Goal: Check status: Check status

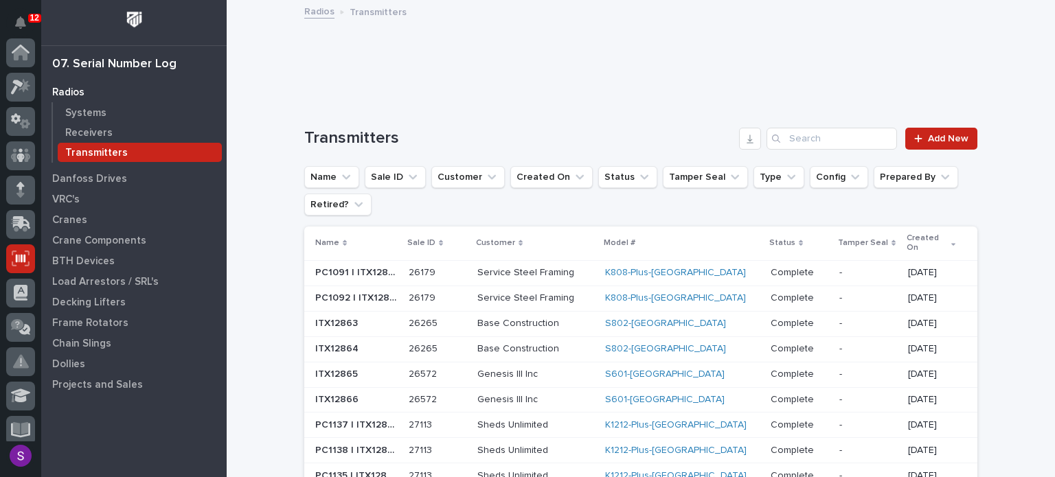
scroll to position [206, 0]
click at [796, 10] on div "Radios Transmitters" at bounding box center [640, 12] width 687 height 19
click at [82, 103] on div "Systems" at bounding box center [140, 112] width 164 height 19
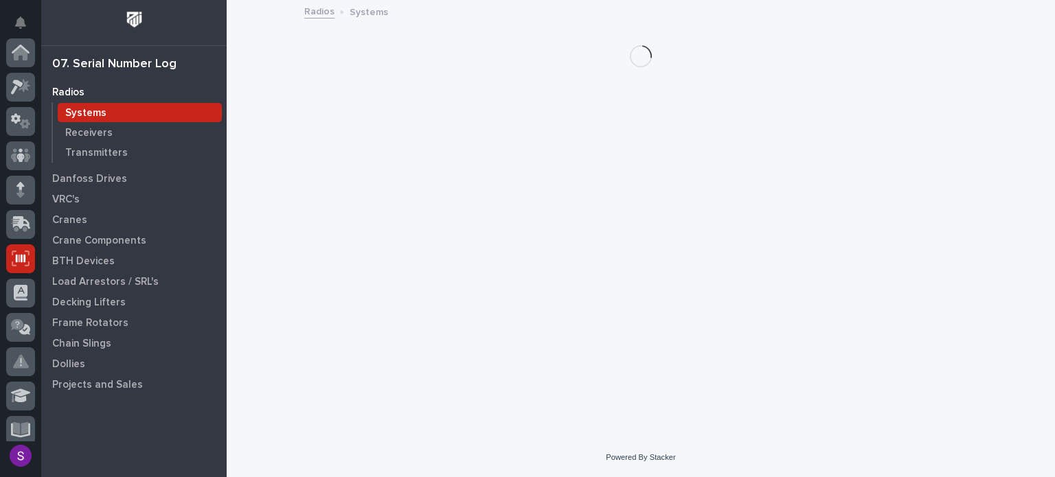
scroll to position [206, 0]
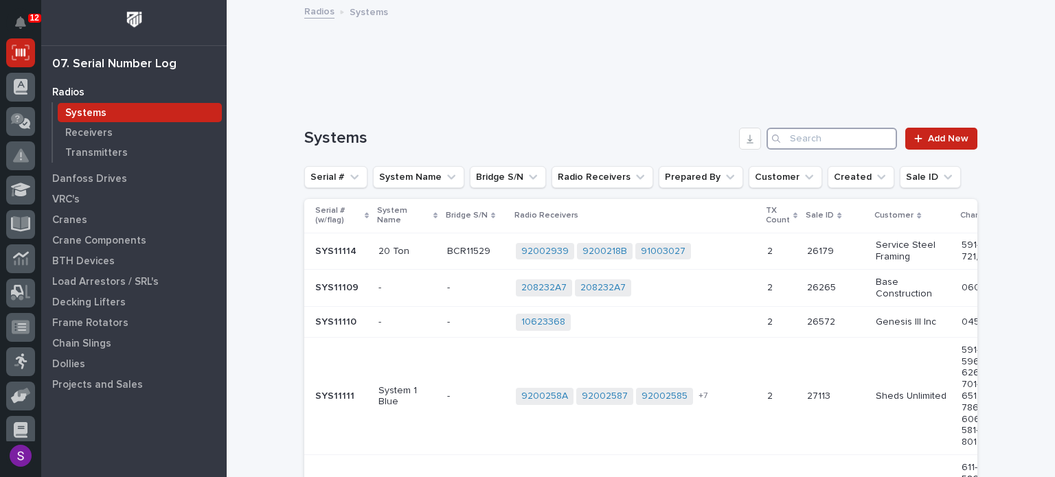
click at [833, 144] on input "Search" at bounding box center [832, 139] width 131 height 22
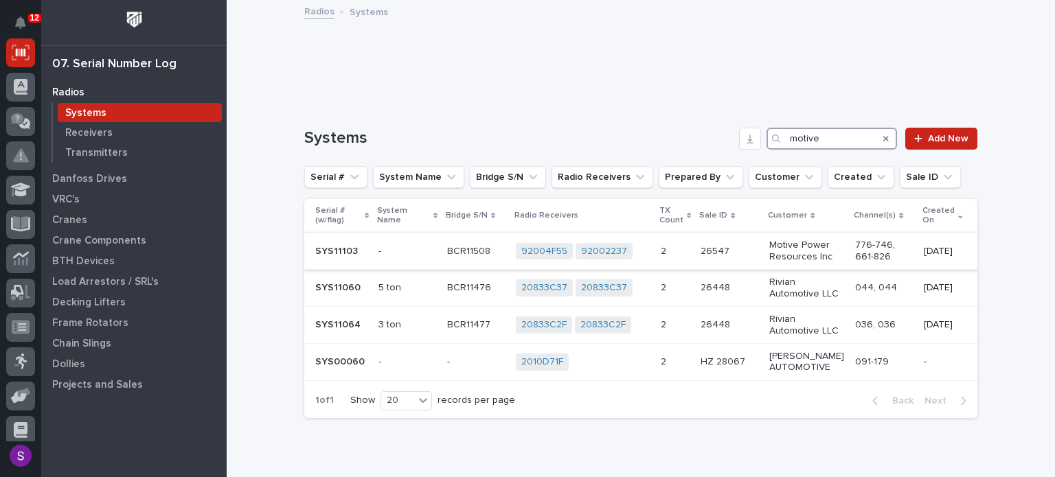
type input "motive"
click at [420, 249] on p "-" at bounding box center [408, 252] width 58 height 12
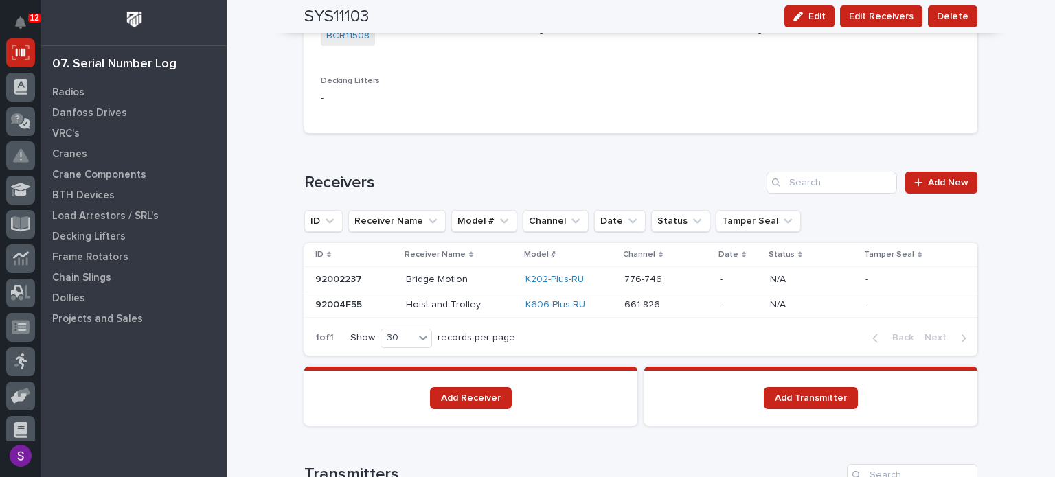
scroll to position [879, 0]
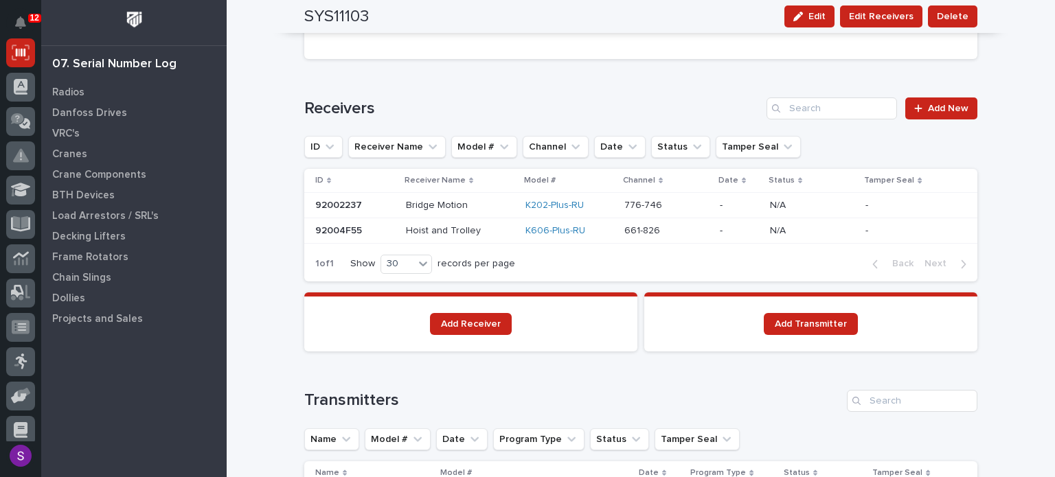
click at [685, 231] on p at bounding box center [667, 231] width 85 height 12
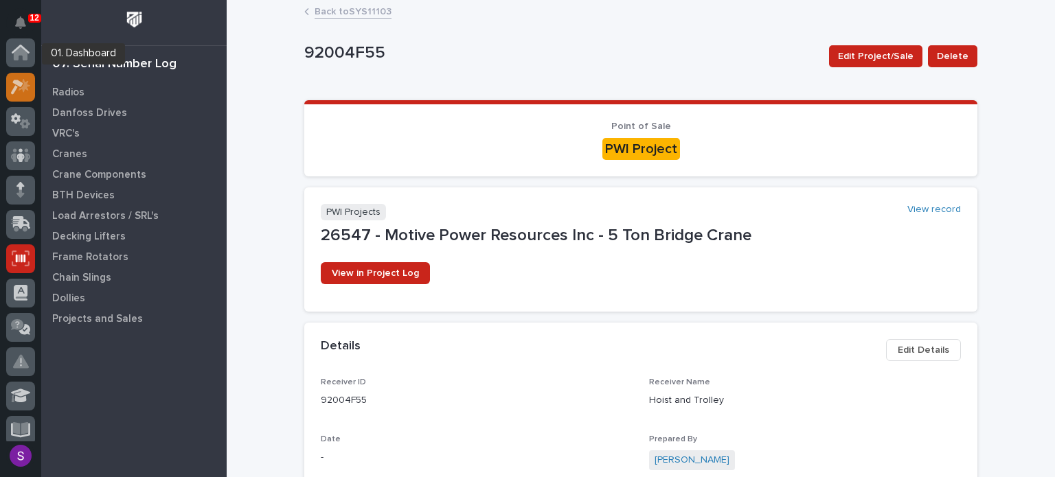
click at [14, 79] on icon at bounding box center [21, 87] width 20 height 16
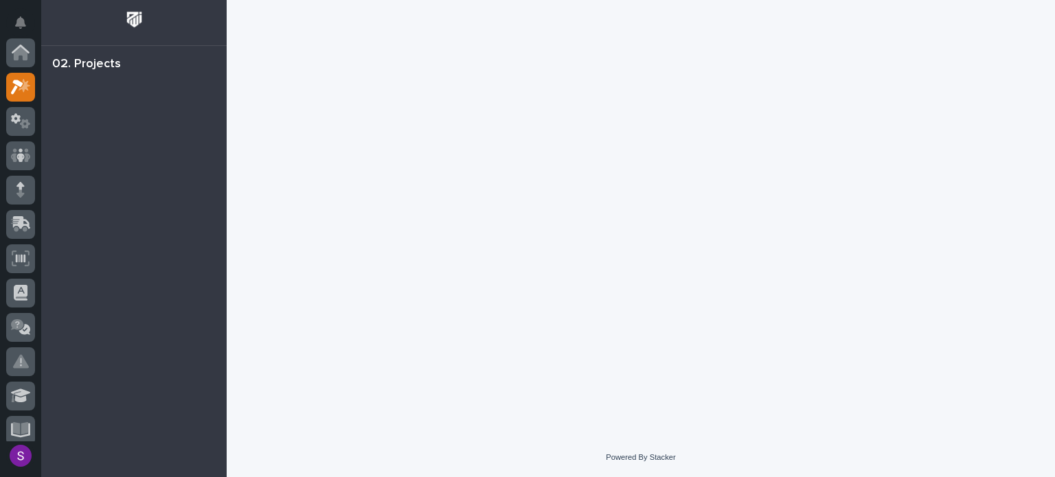
scroll to position [34, 0]
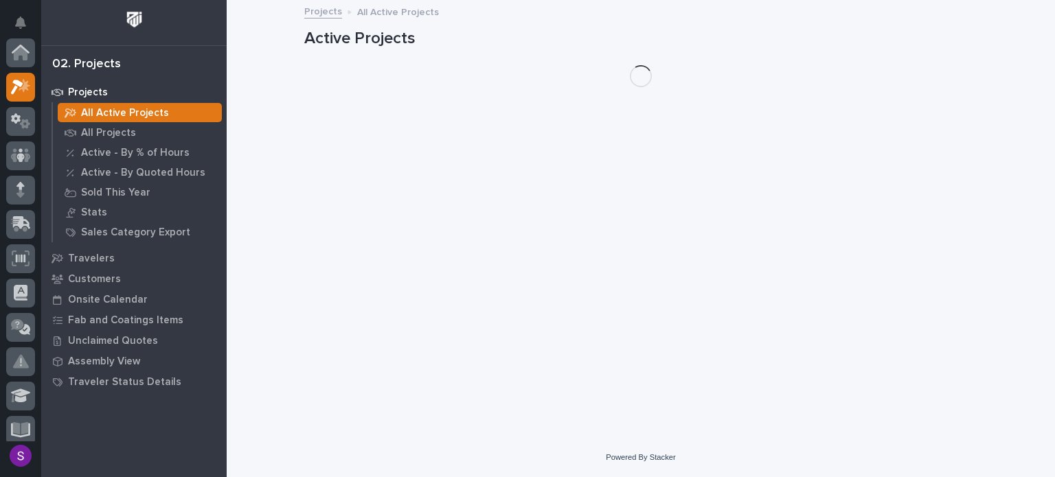
scroll to position [34, 0]
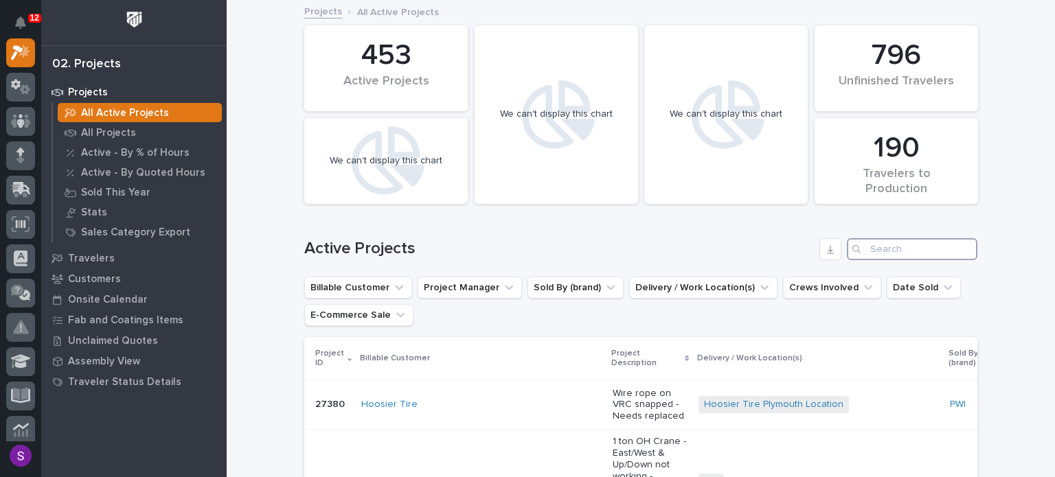
click at [885, 245] on input "Search" at bounding box center [912, 249] width 131 height 22
paste input "26667"
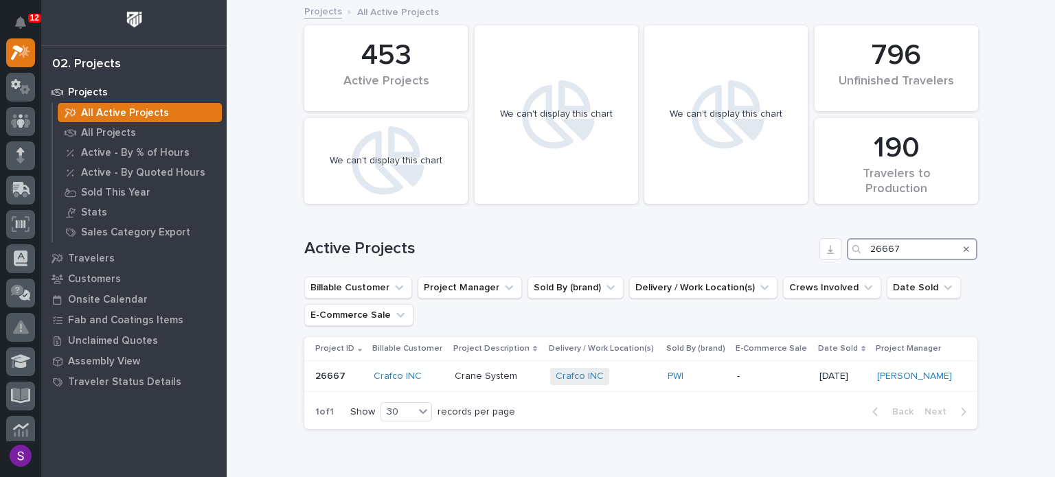
scroll to position [69, 0]
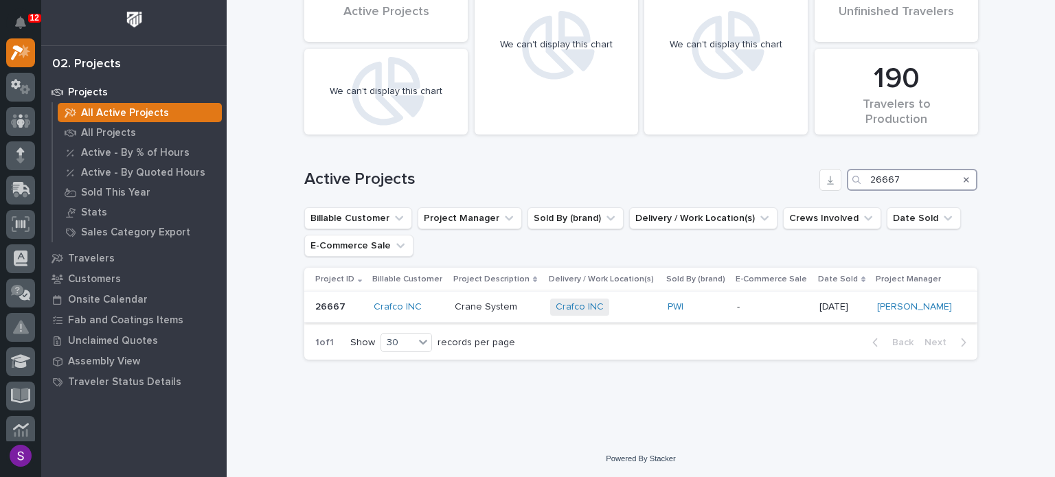
type input "26667"
click at [616, 315] on div "Crafco INC + 0" at bounding box center [603, 307] width 106 height 28
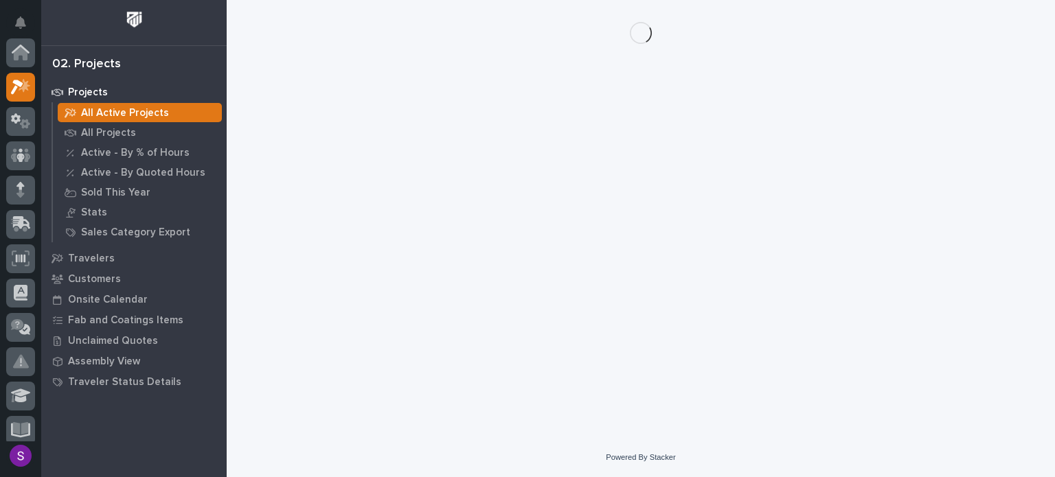
scroll to position [34, 0]
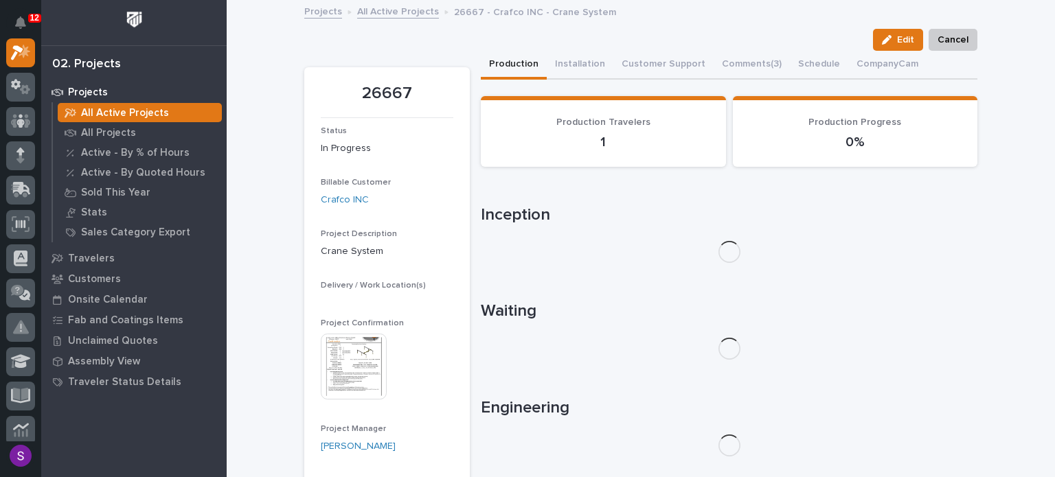
click at [336, 356] on div "Project Confirmation This file cannot be opened Download File" at bounding box center [387, 366] width 133 height 95
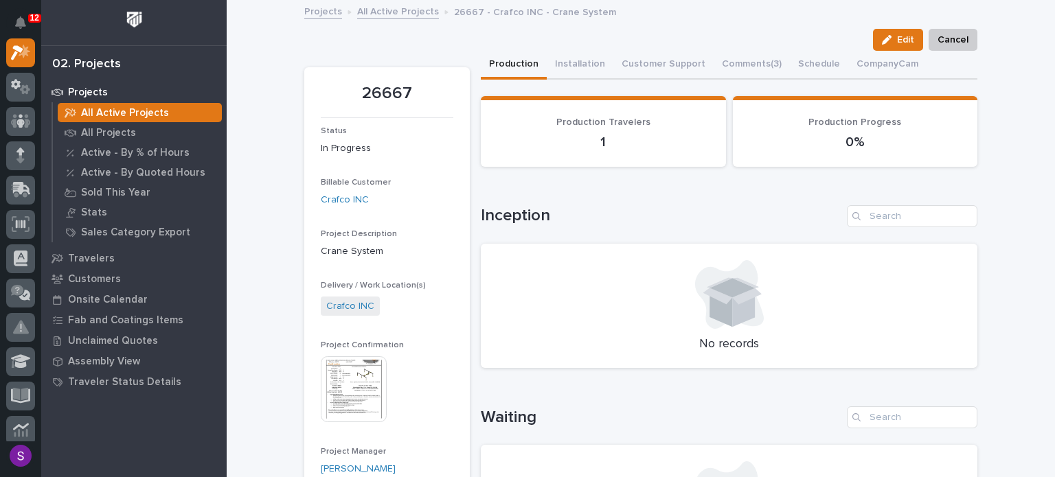
click at [355, 392] on img at bounding box center [354, 390] width 66 height 66
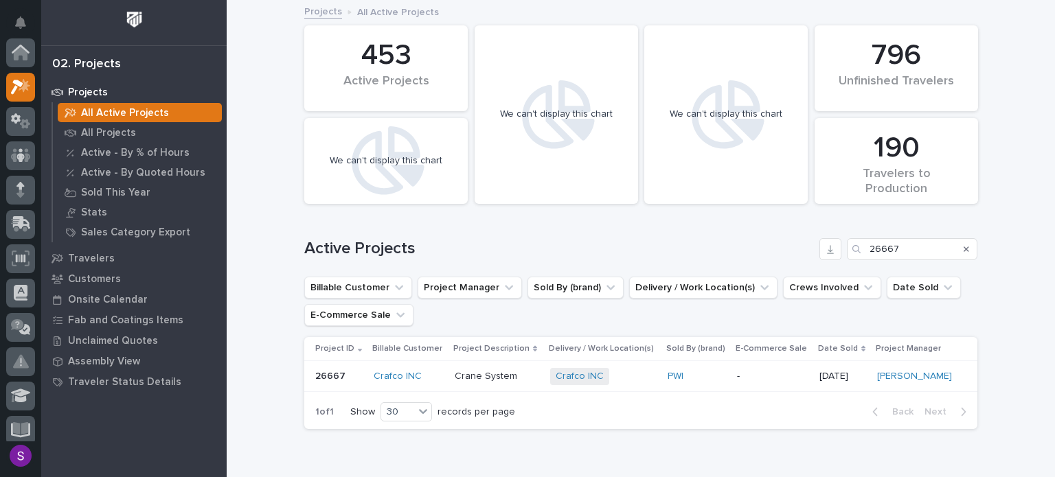
scroll to position [34, 0]
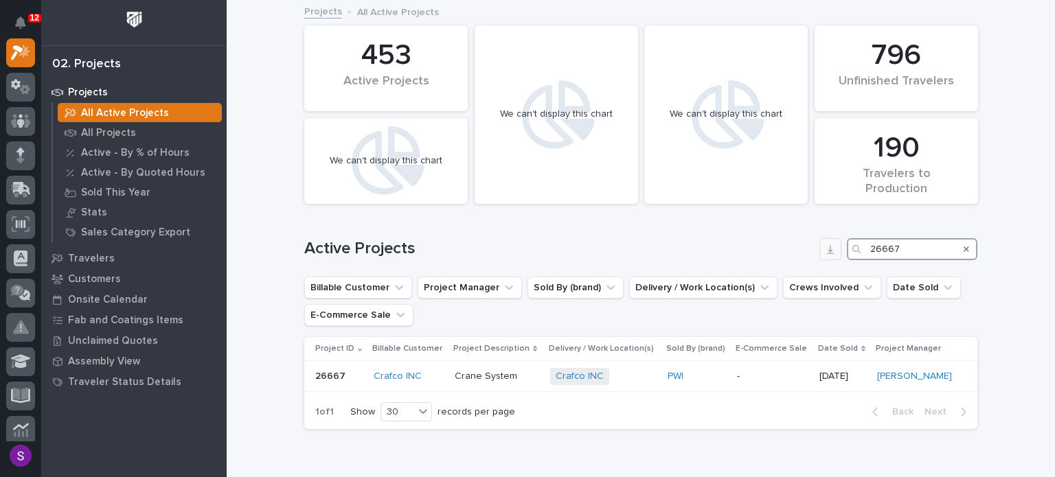
drag, startPoint x: 901, startPoint y: 247, endPoint x: 832, endPoint y: 241, distance: 69.0
click at [832, 241] on div "Active Projects 26667" at bounding box center [640, 249] width 673 height 22
paste input "75"
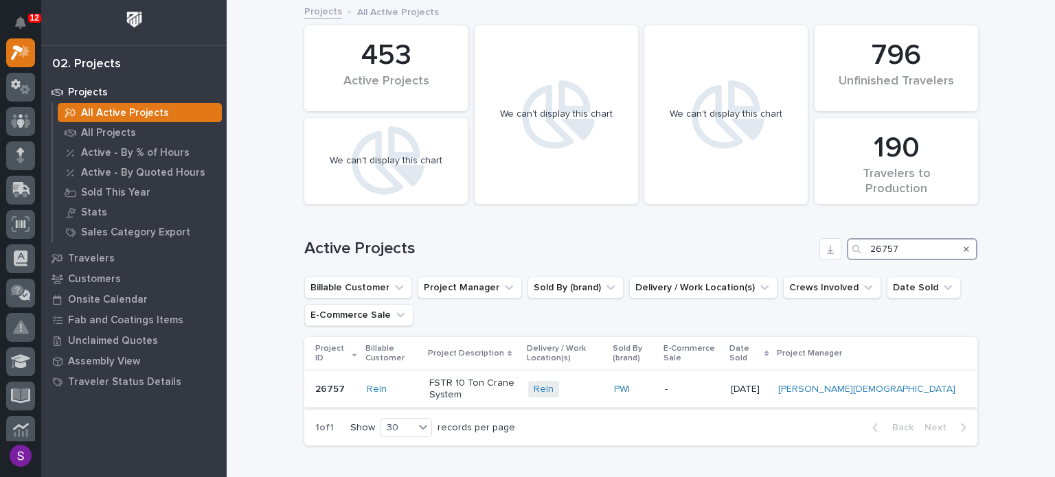
type input "26757"
click at [660, 384] on td "PWI" at bounding box center [634, 389] width 51 height 37
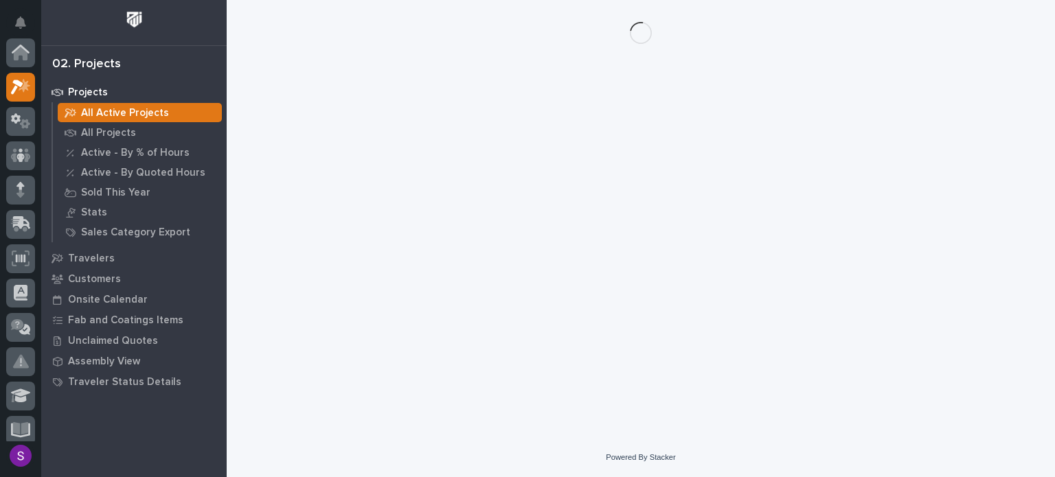
scroll to position [34, 0]
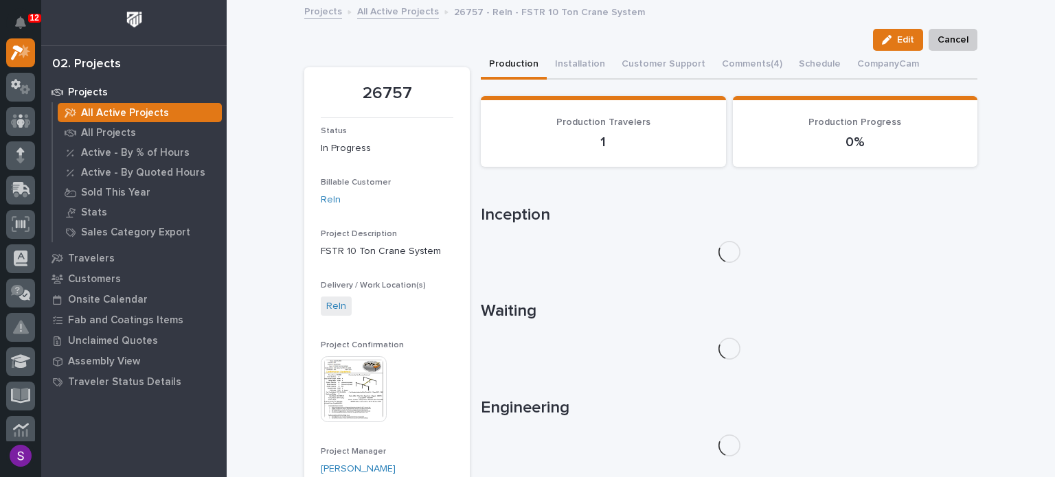
click at [355, 374] on img at bounding box center [354, 390] width 66 height 66
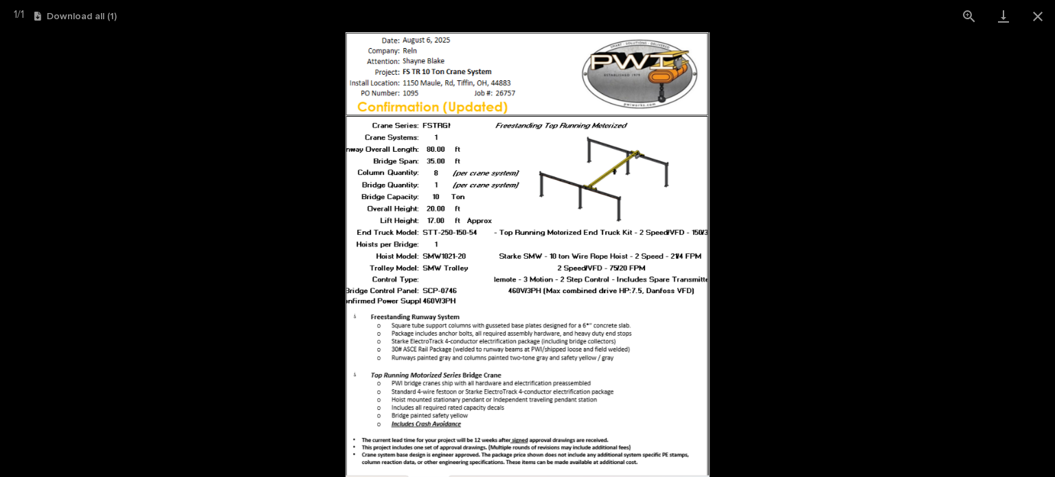
click at [937, 249] on picture at bounding box center [527, 254] width 1055 height 445
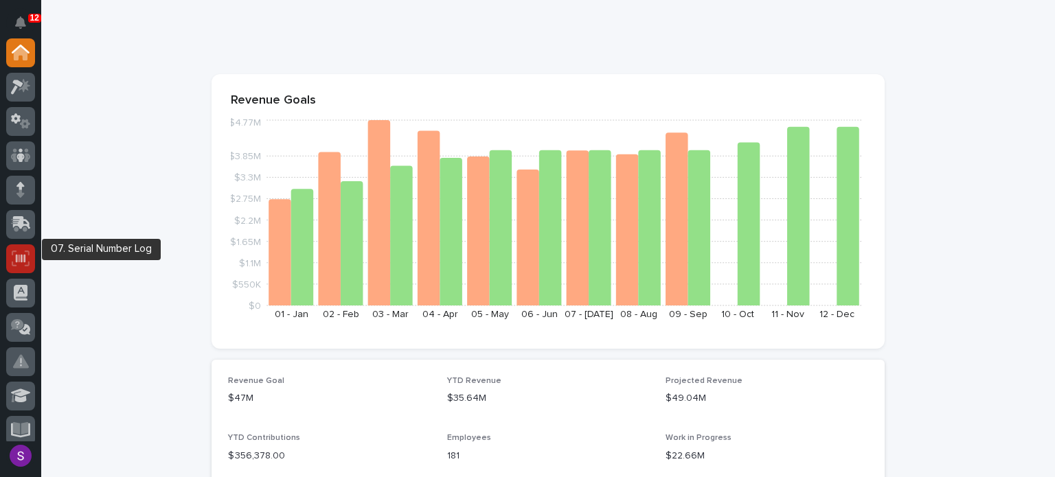
scroll to position [69, 0]
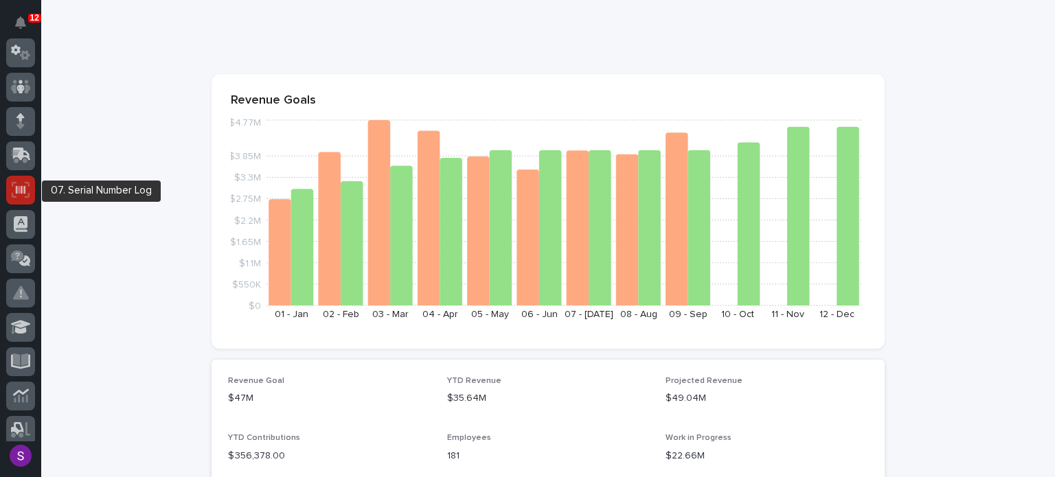
click at [18, 199] on div at bounding box center [20, 190] width 29 height 29
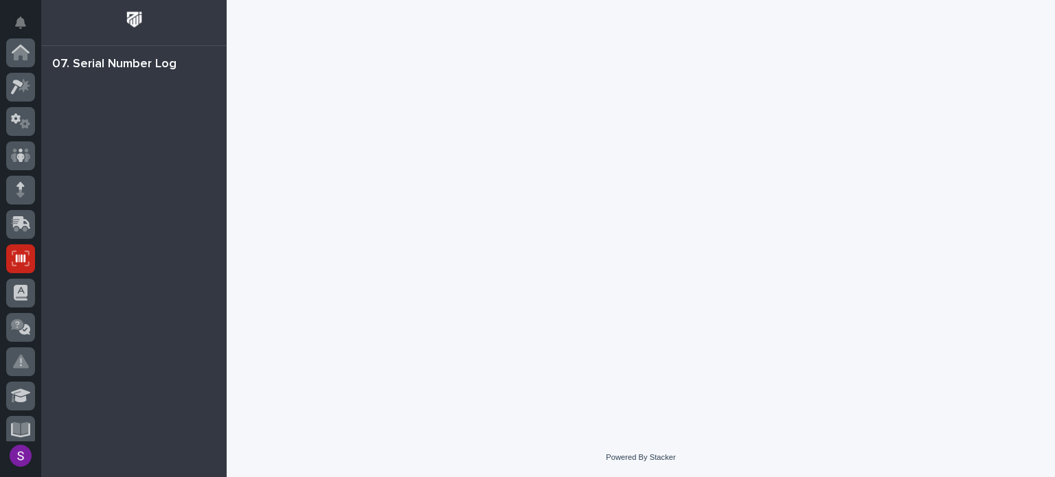
scroll to position [206, 0]
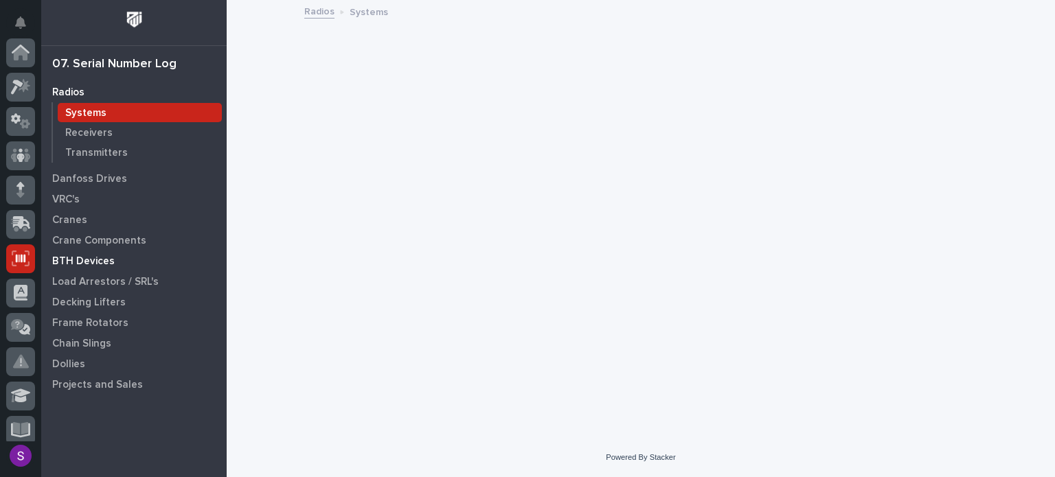
scroll to position [206, 0]
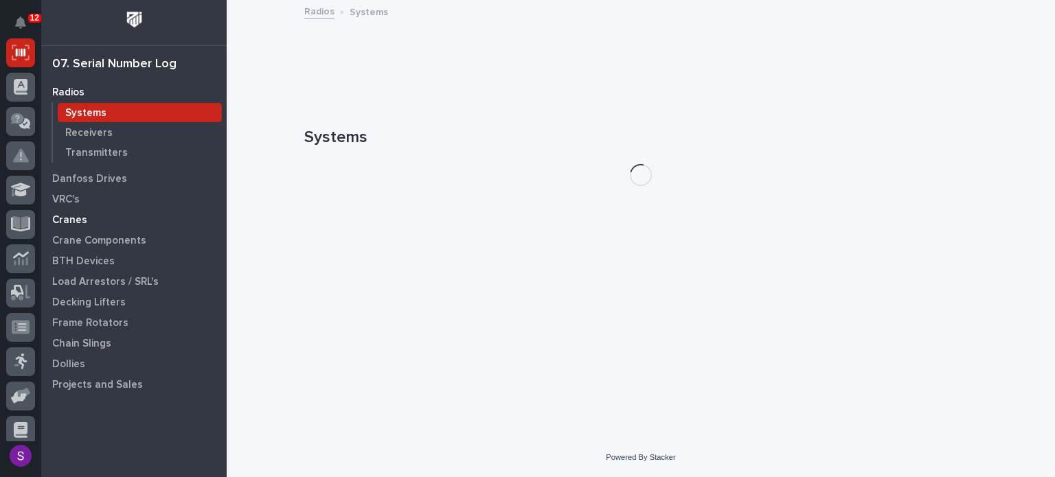
click at [99, 223] on div "Cranes" at bounding box center [134, 219] width 179 height 19
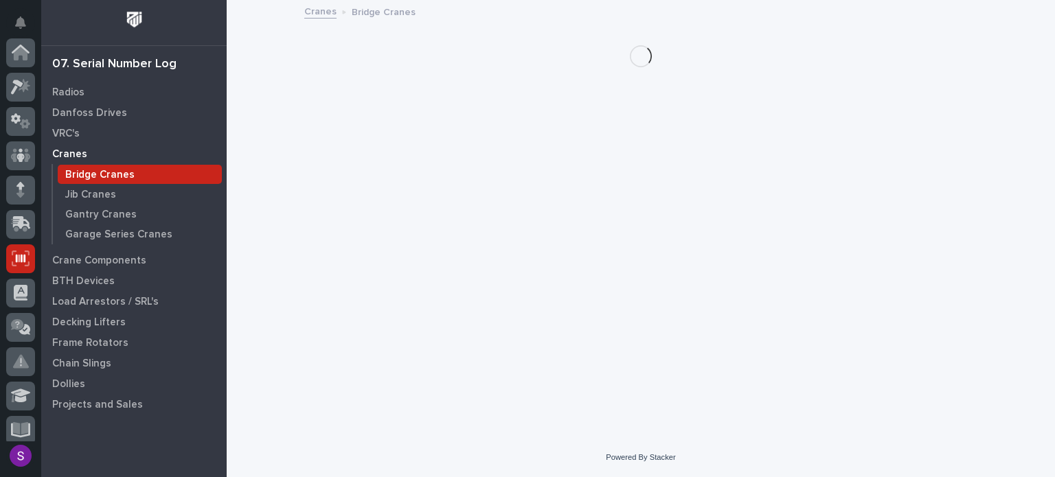
scroll to position [206, 0]
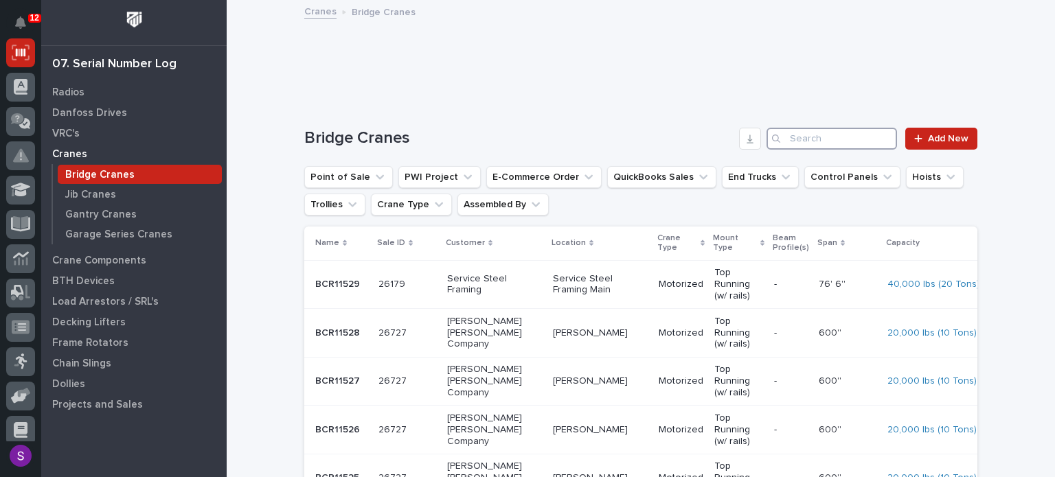
click at [802, 146] on input "Search" at bounding box center [832, 139] width 131 height 22
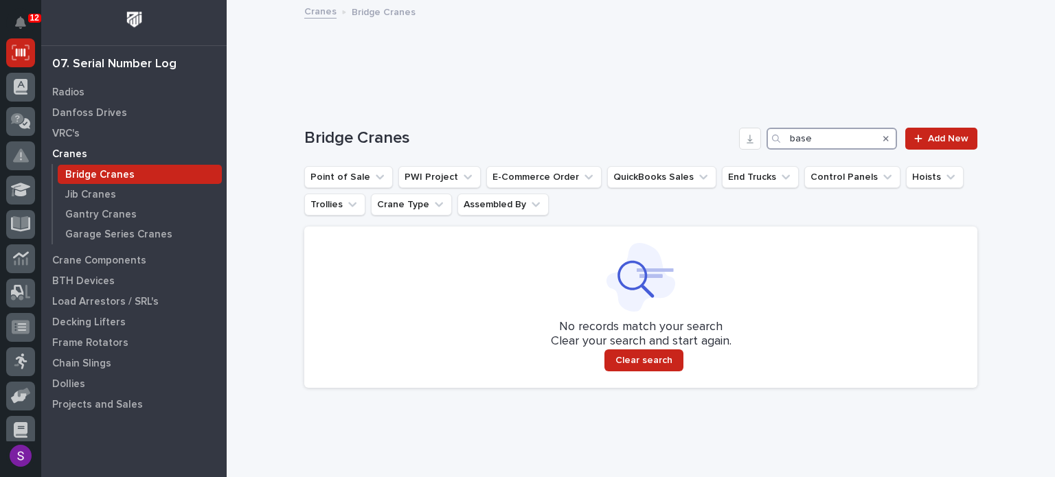
type input "base"
click at [884, 141] on icon "Search" at bounding box center [886, 139] width 5 height 8
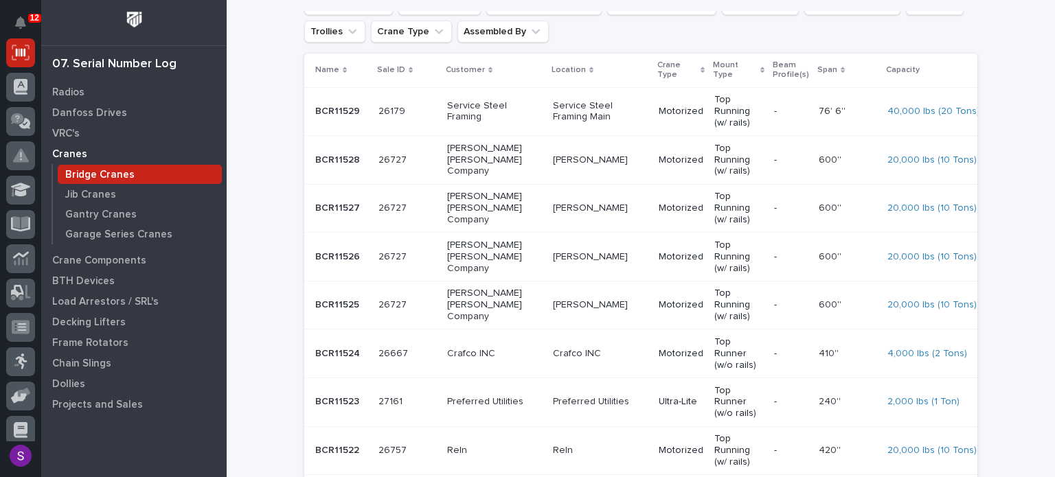
scroll to position [0, 0]
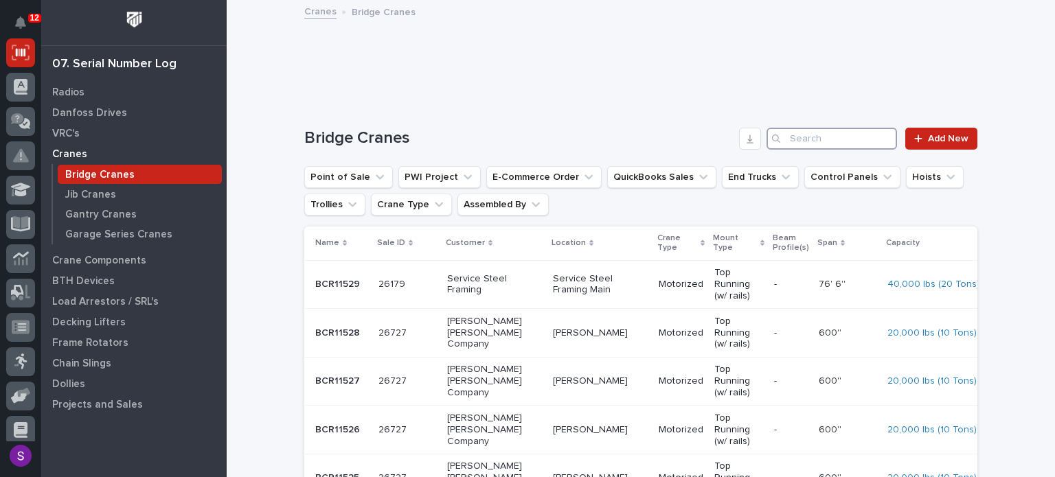
click at [833, 144] on input "Search" at bounding box center [832, 139] width 131 height 22
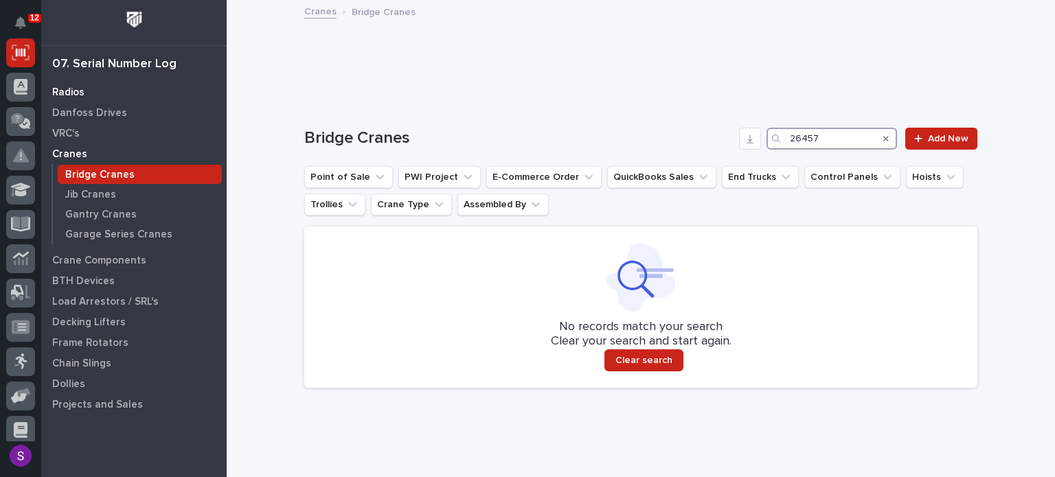
type input "26457"
click at [117, 93] on div "Radios" at bounding box center [134, 91] width 179 height 19
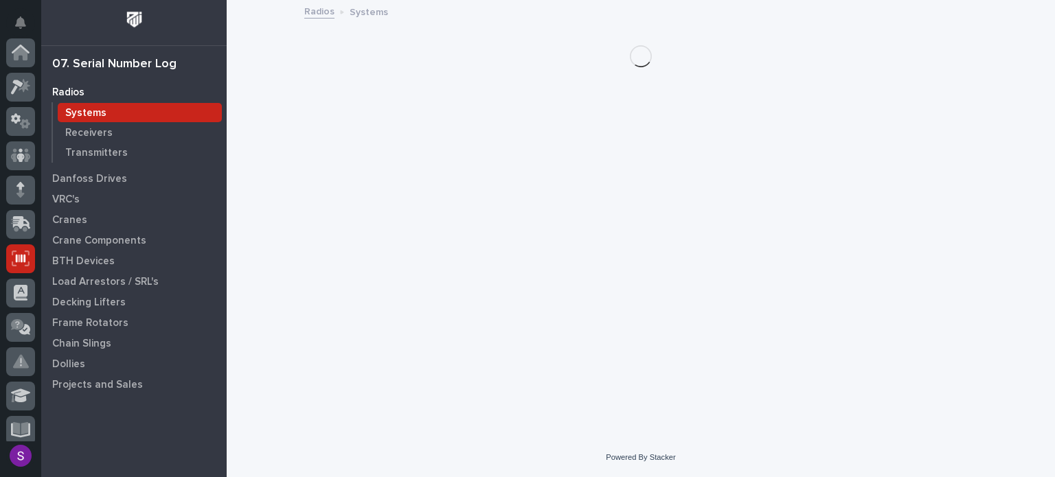
scroll to position [206, 0]
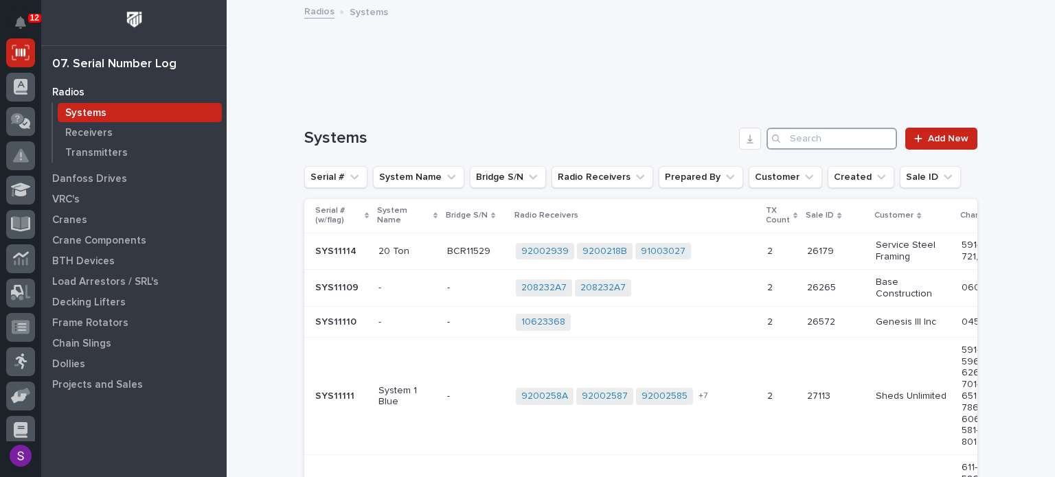
click at [816, 143] on input "Search" at bounding box center [832, 139] width 131 height 22
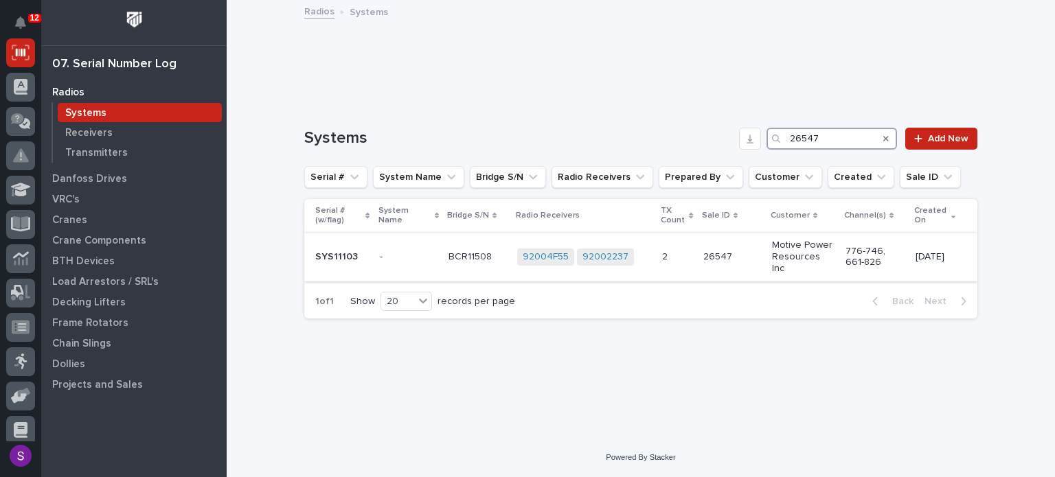
type input "26547"
click at [780, 247] on p "Motive Power Resources Inc" at bounding box center [803, 257] width 63 height 34
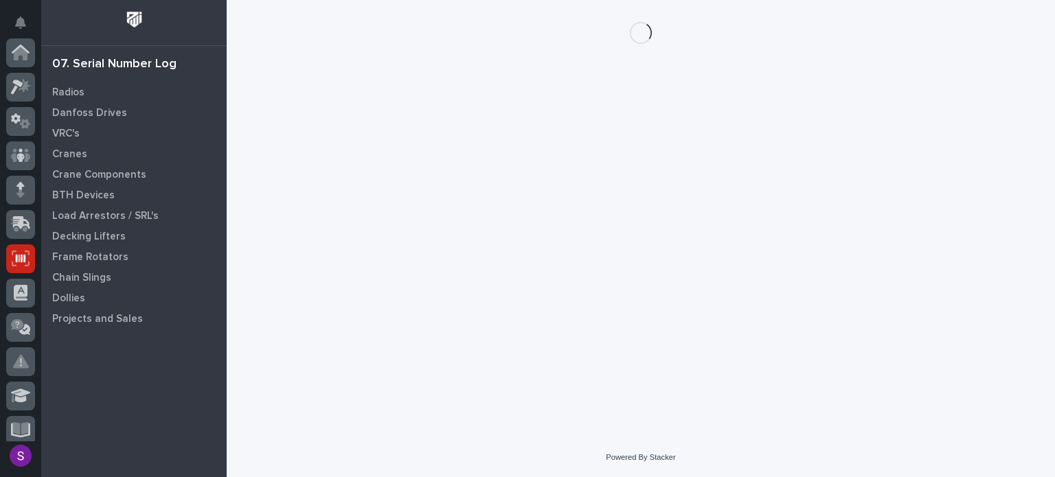
scroll to position [206, 0]
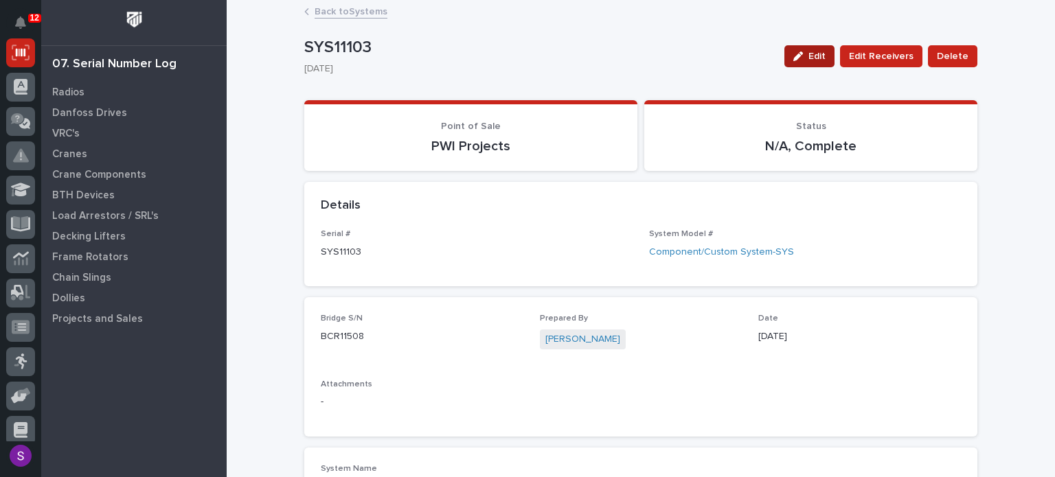
click at [803, 54] on icon "button" at bounding box center [799, 57] width 10 height 10
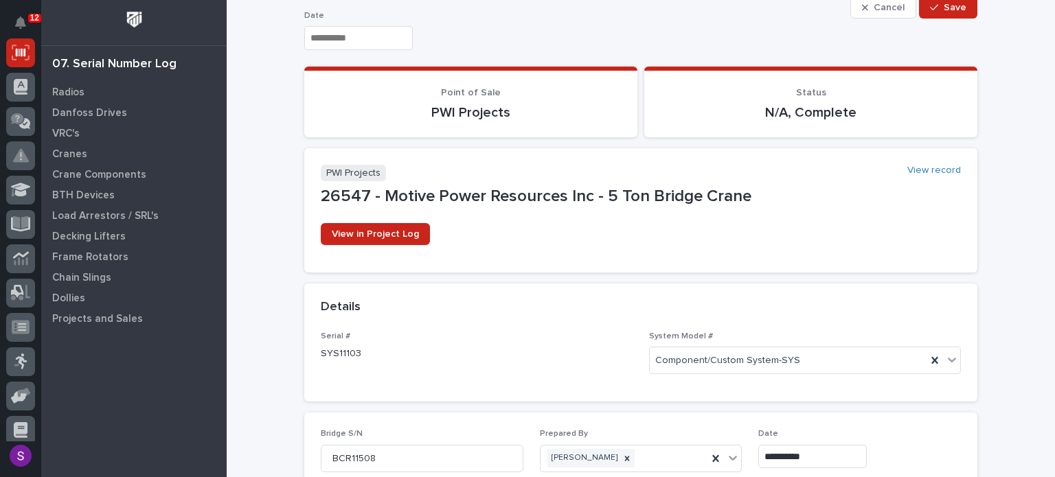
scroll to position [69, 0]
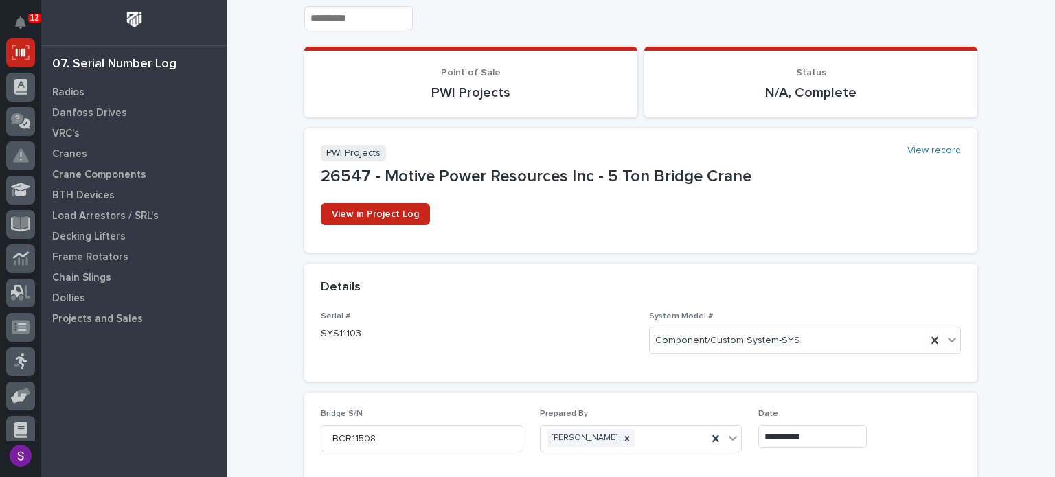
click at [369, 174] on p "26547 - Motive Power Resources Inc - 5 Ton Bridge Crane" at bounding box center [641, 177] width 640 height 20
click at [923, 148] on link "View record" at bounding box center [935, 151] width 54 height 12
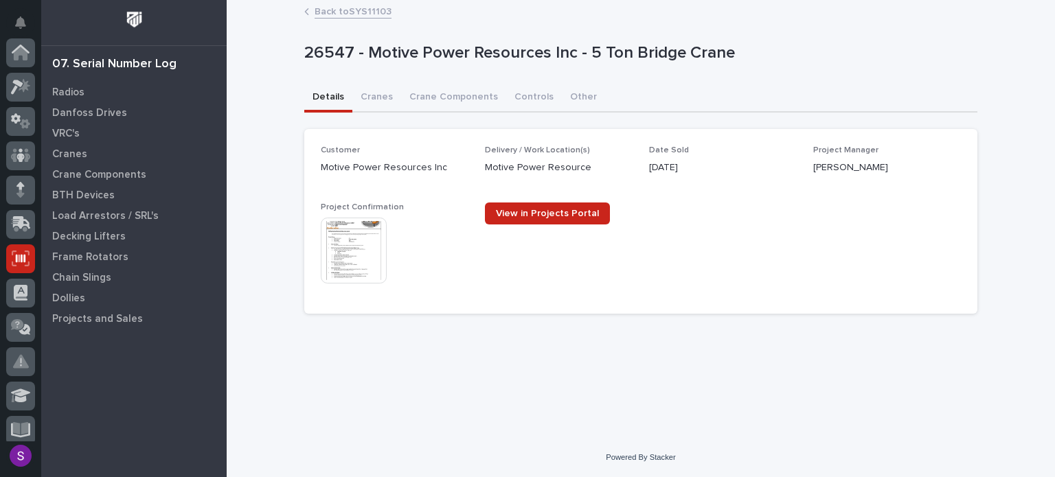
scroll to position [206, 0]
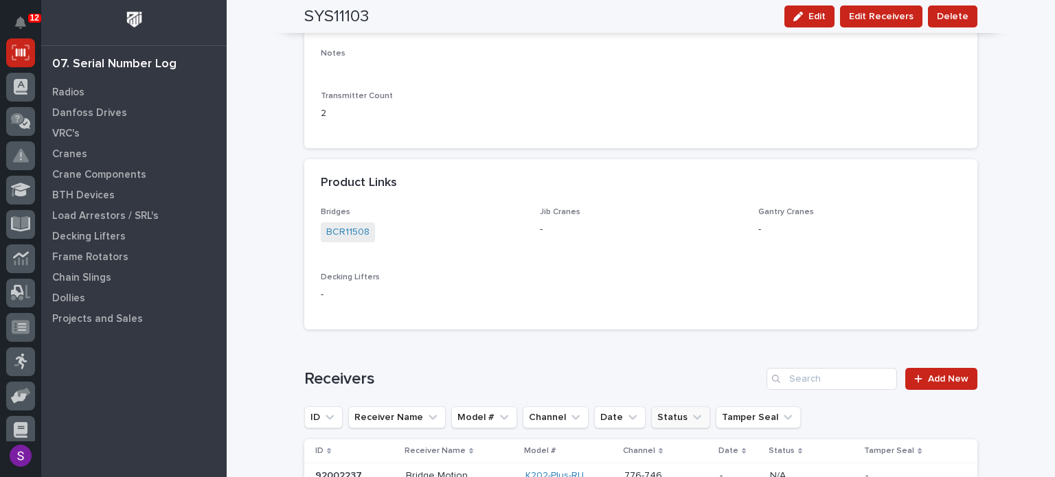
scroll to position [550, 0]
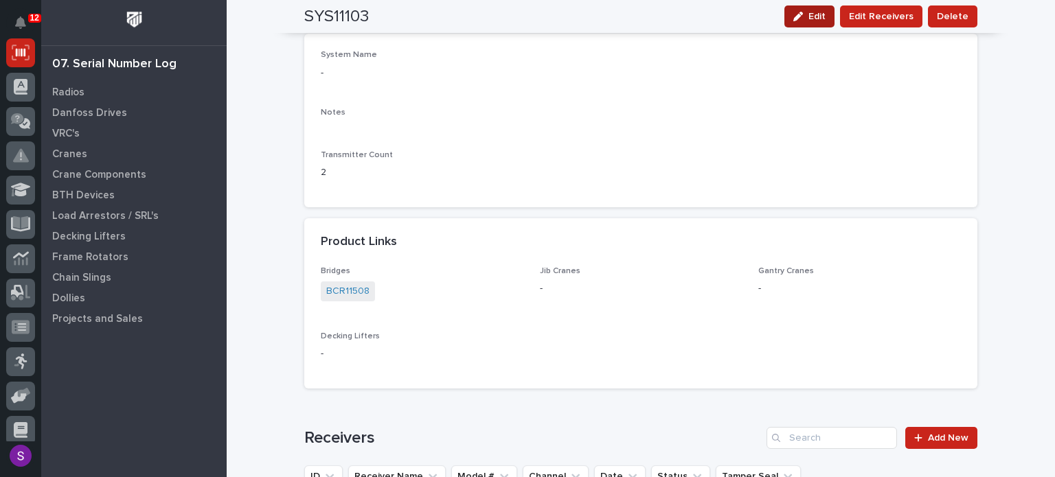
click at [816, 21] on span "Edit" at bounding box center [817, 16] width 17 height 12
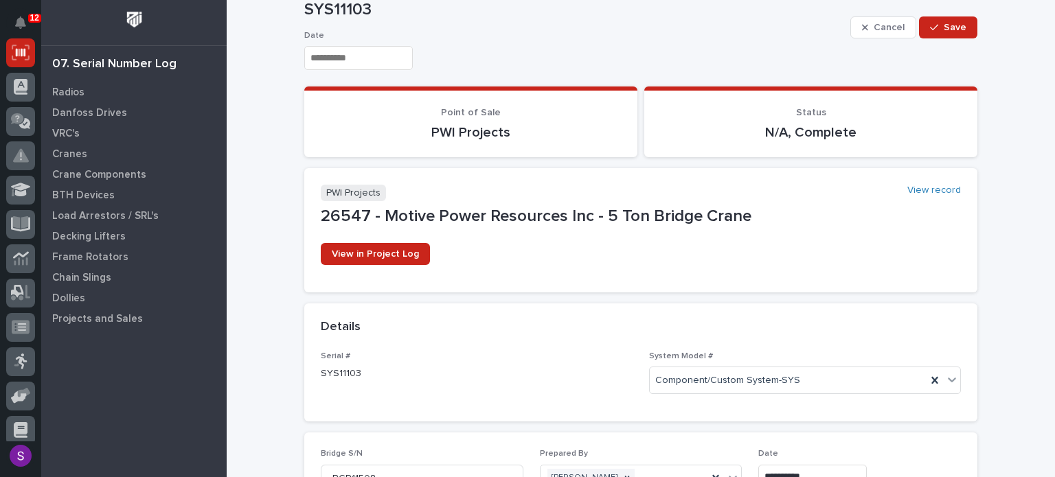
scroll to position [7, 0]
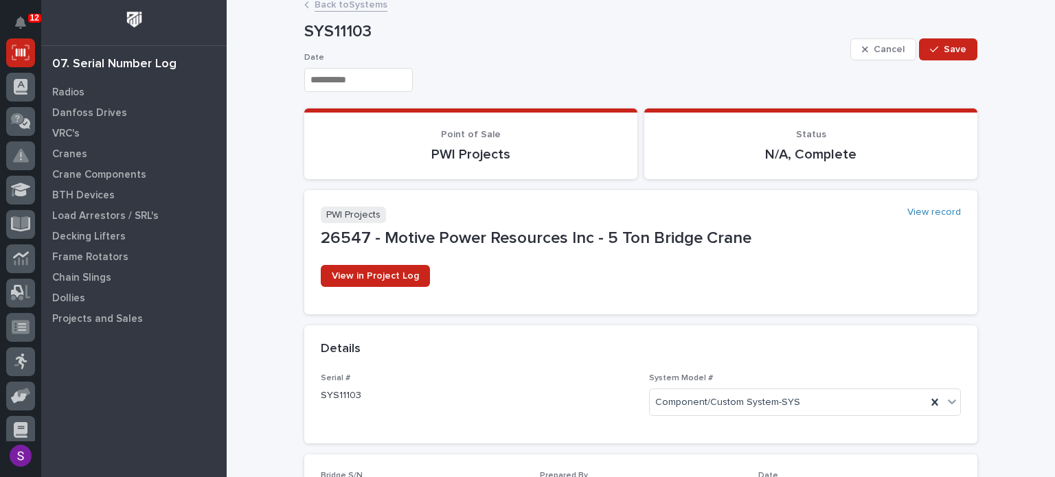
click at [361, 241] on p "26547 - Motive Power Resources Inc - 5 Ton Bridge Crane" at bounding box center [641, 239] width 640 height 20
click at [471, 155] on p "PWI Projects" at bounding box center [471, 154] width 300 height 16
click at [868, 58] on button "Cancel" at bounding box center [884, 49] width 66 height 22
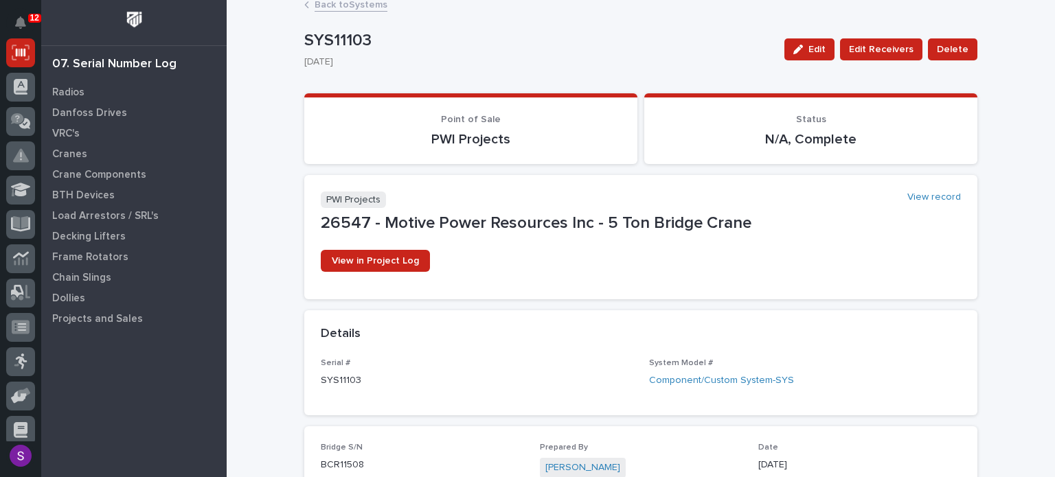
click at [532, 137] on p "PWI Projects" at bounding box center [471, 139] width 300 height 16
click at [904, 54] on span "Edit Receivers" at bounding box center [881, 49] width 65 height 16
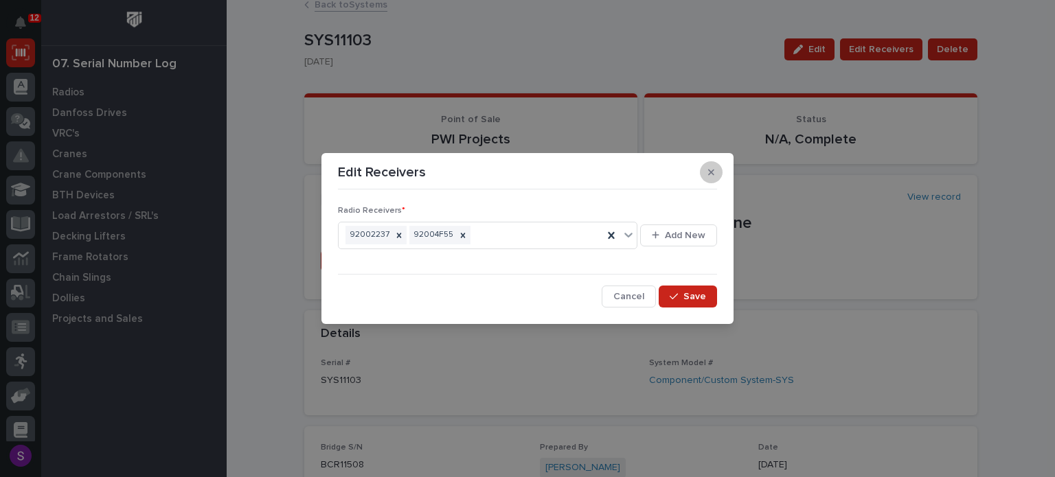
click at [700, 171] on button "button" at bounding box center [711, 172] width 23 height 22
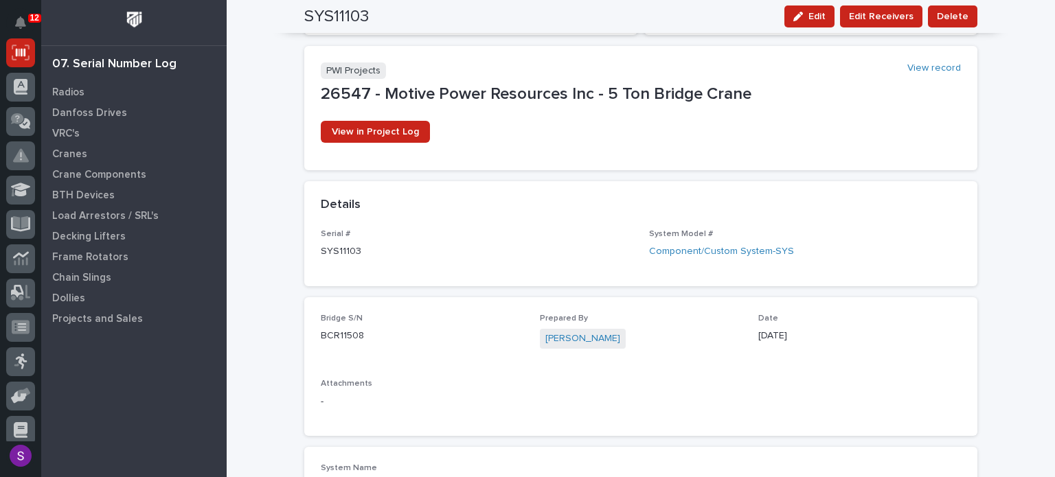
scroll to position [0, 0]
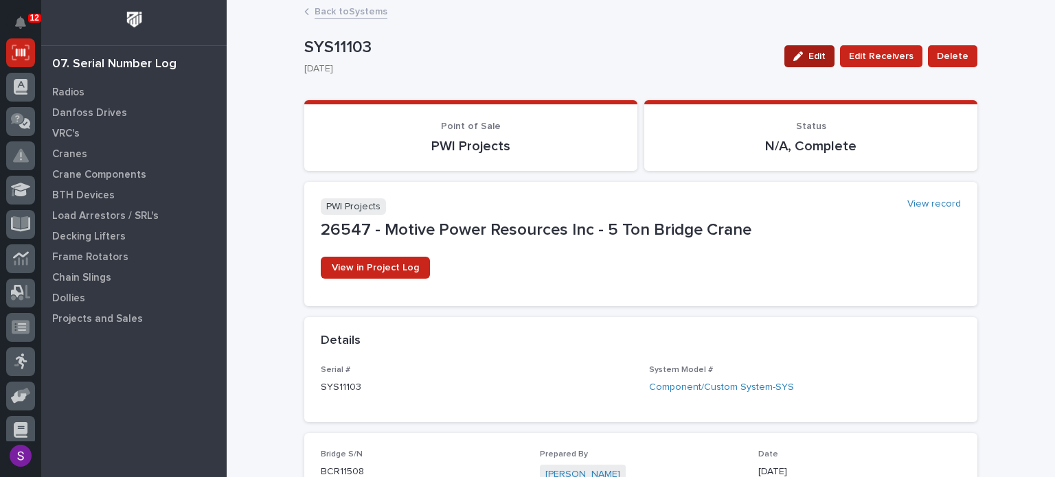
click at [825, 58] on span "Edit" at bounding box center [817, 56] width 17 height 12
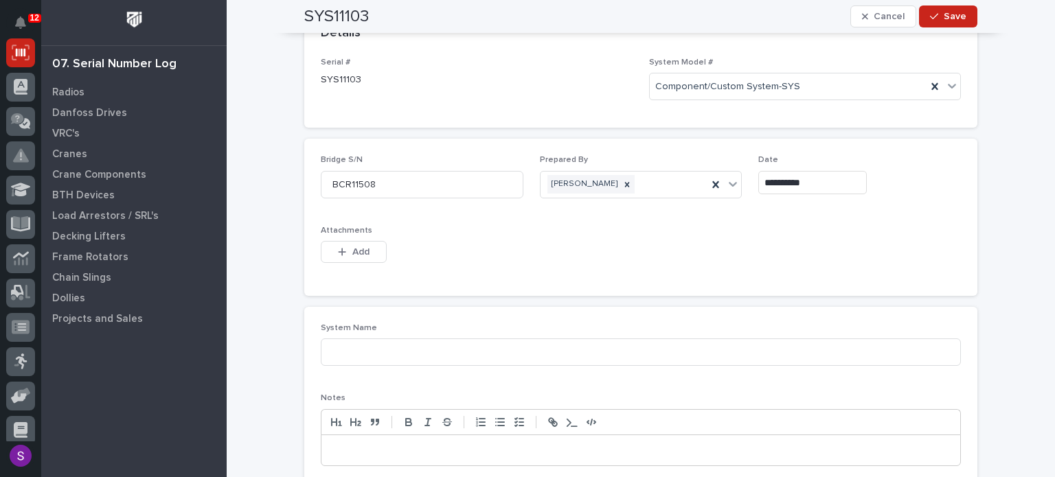
scroll to position [344, 0]
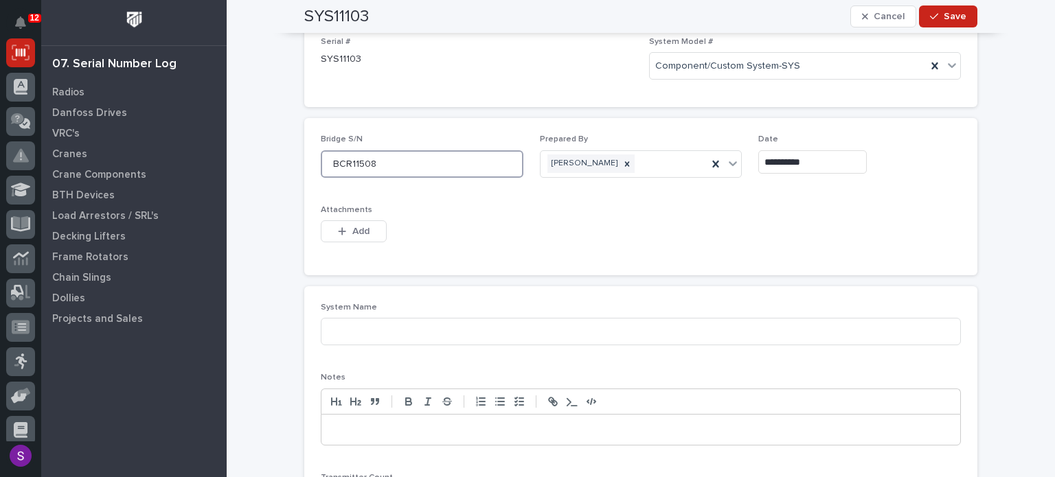
click at [460, 157] on input "BCR11508" at bounding box center [422, 163] width 203 height 27
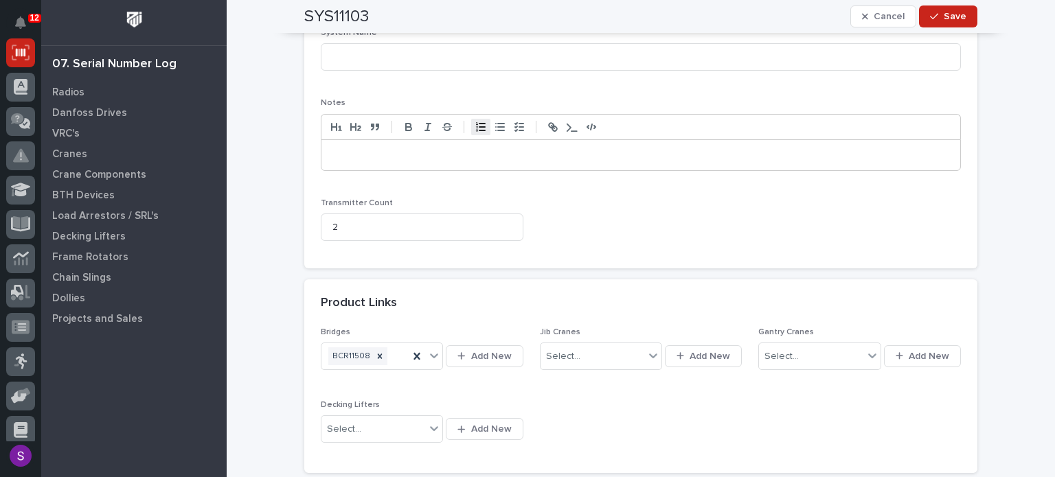
scroll to position [756, 0]
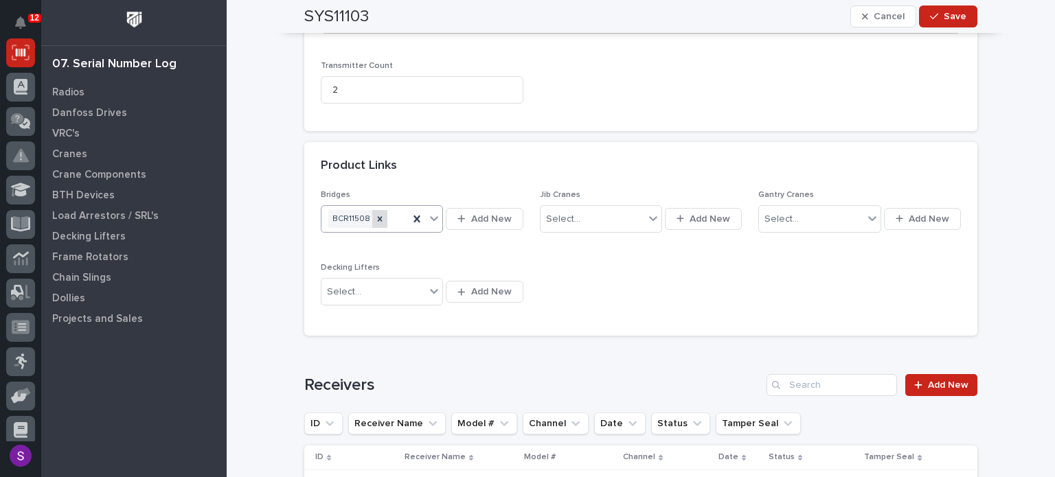
click at [375, 214] on icon at bounding box center [380, 219] width 10 height 10
type input "BCR11522"
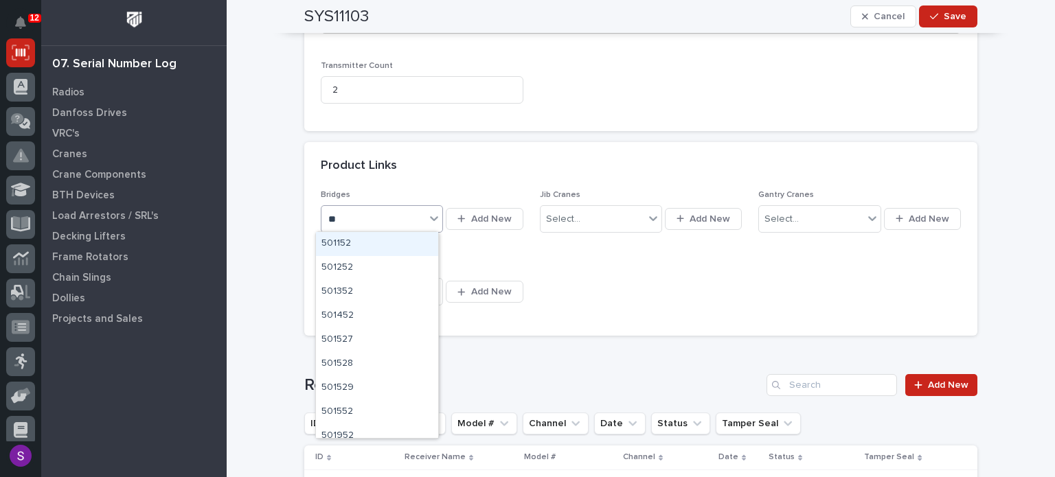
type input "***"
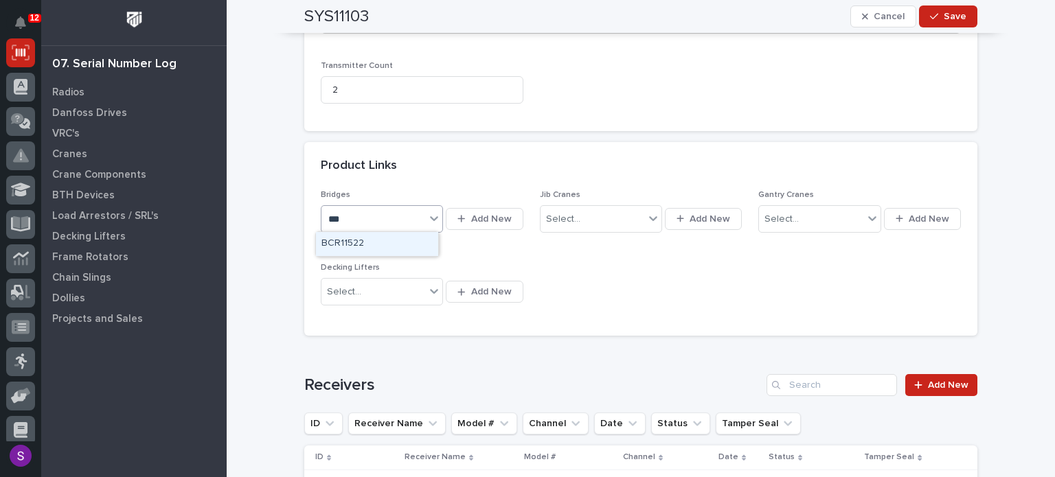
click at [359, 245] on div "BCR11522" at bounding box center [377, 244] width 122 height 24
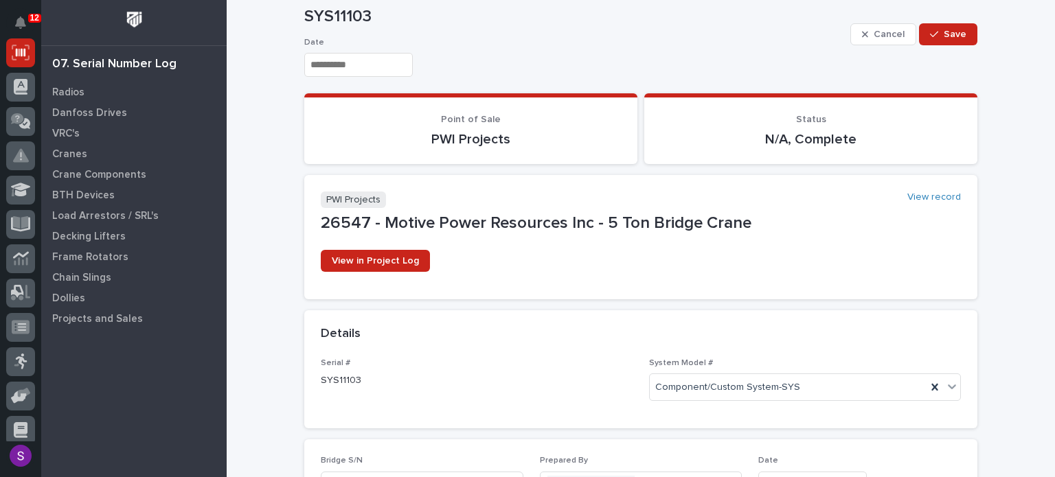
scroll to position [0, 0]
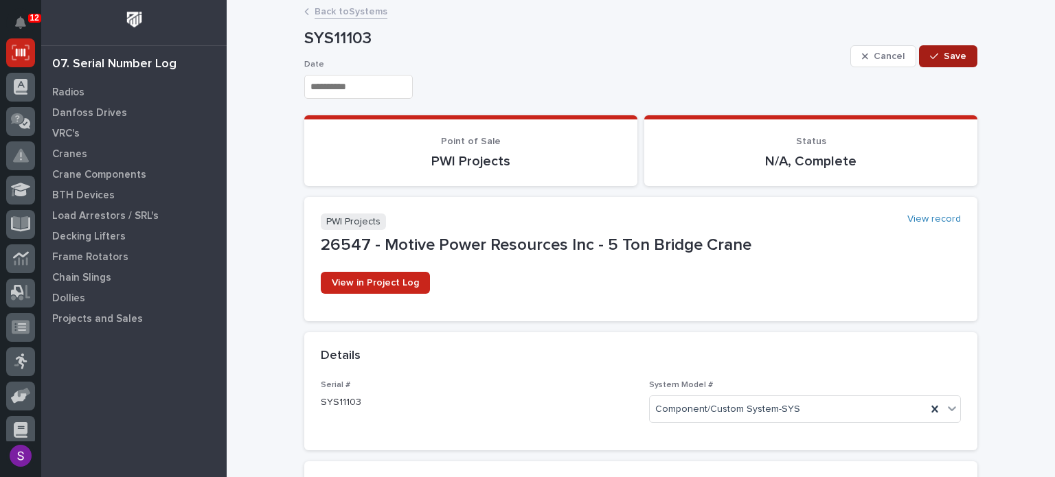
click at [952, 57] on span "Save" at bounding box center [955, 56] width 23 height 12
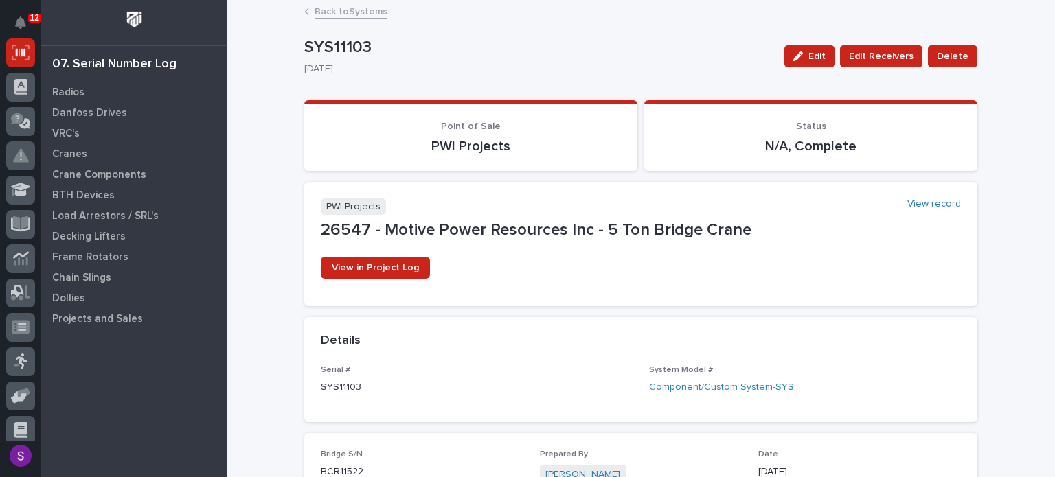
click at [363, 12] on link "Back to Systems" at bounding box center [351, 11] width 73 height 16
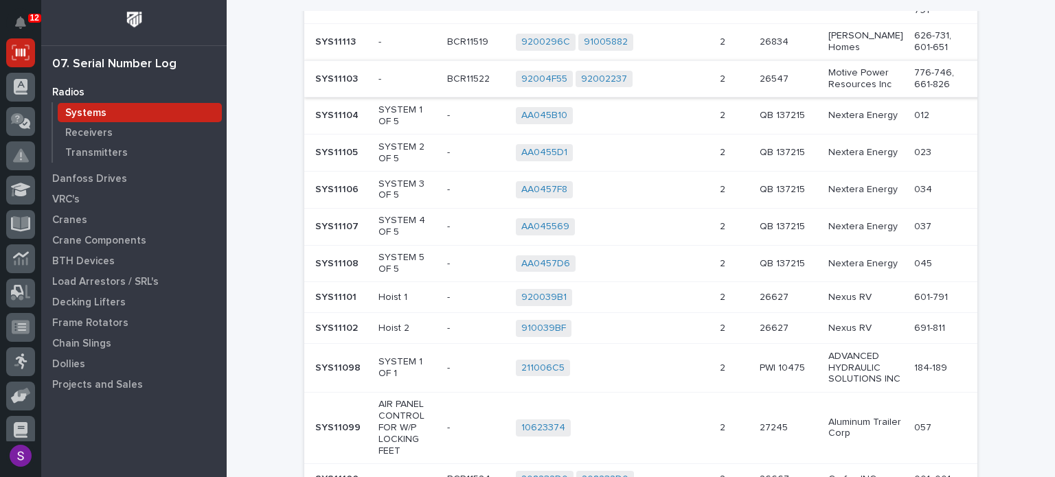
scroll to position [412, 0]
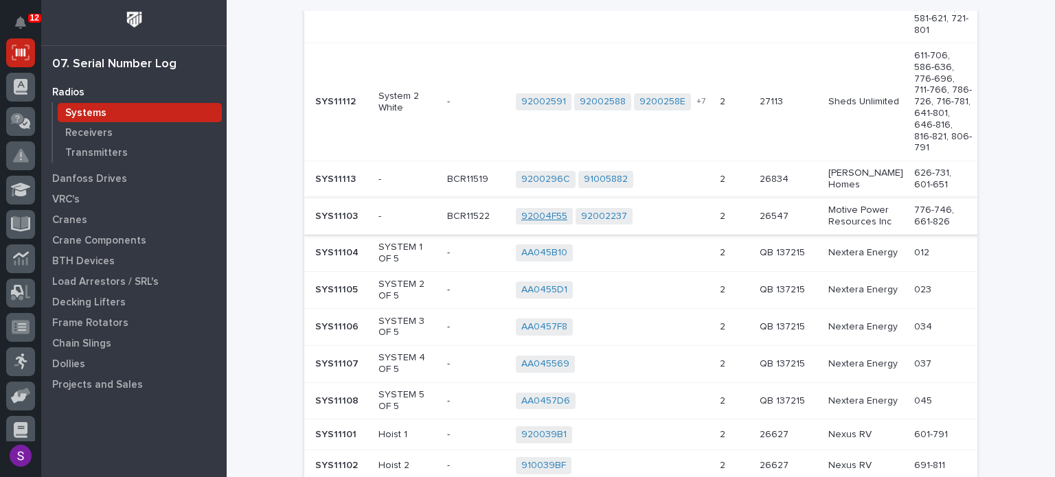
click at [534, 211] on link "92004F55" at bounding box center [544, 217] width 46 height 12
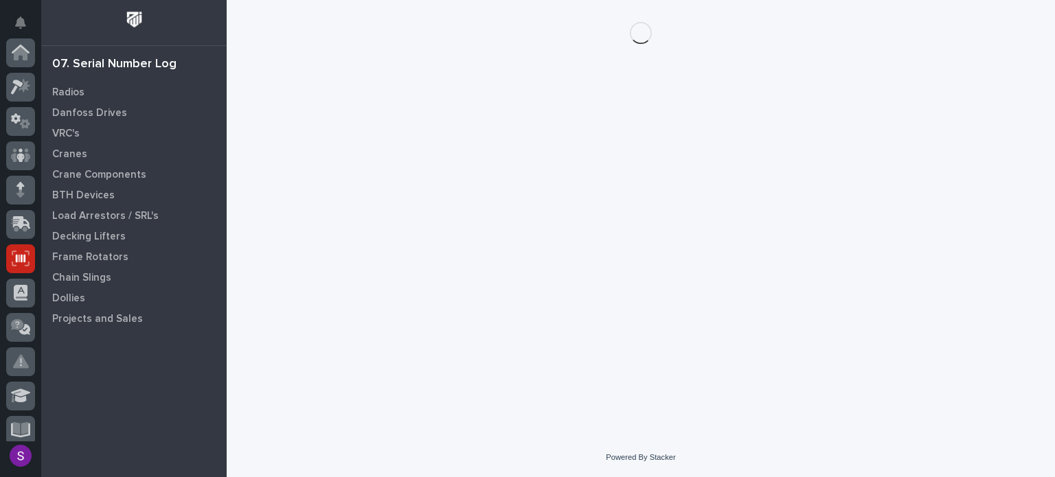
scroll to position [206, 0]
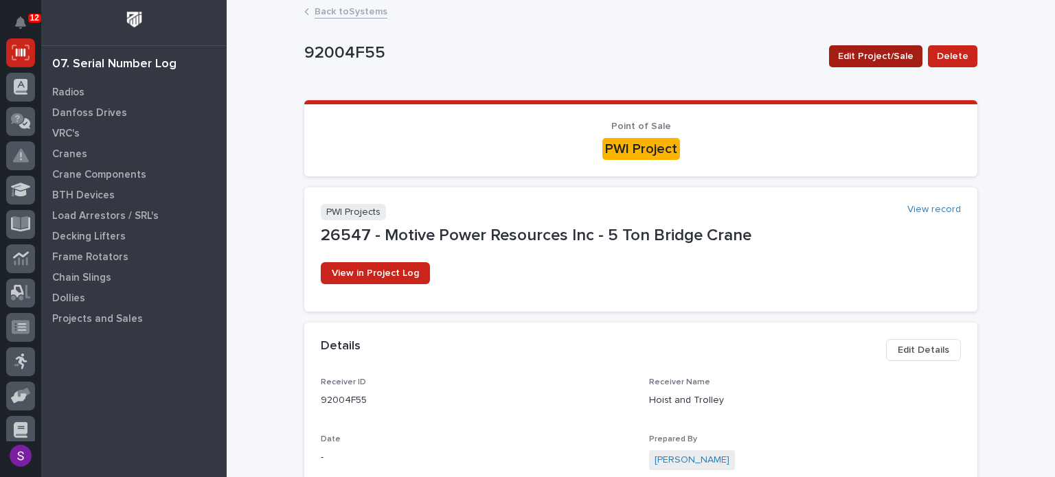
click at [871, 54] on span "Edit Project/Sale" at bounding box center [876, 56] width 76 height 16
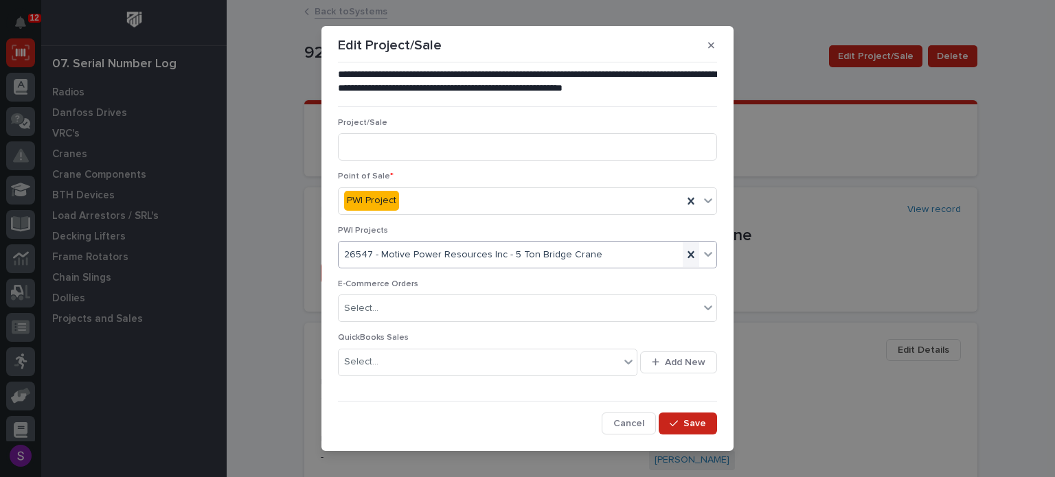
click at [687, 258] on icon at bounding box center [691, 255] width 14 height 14
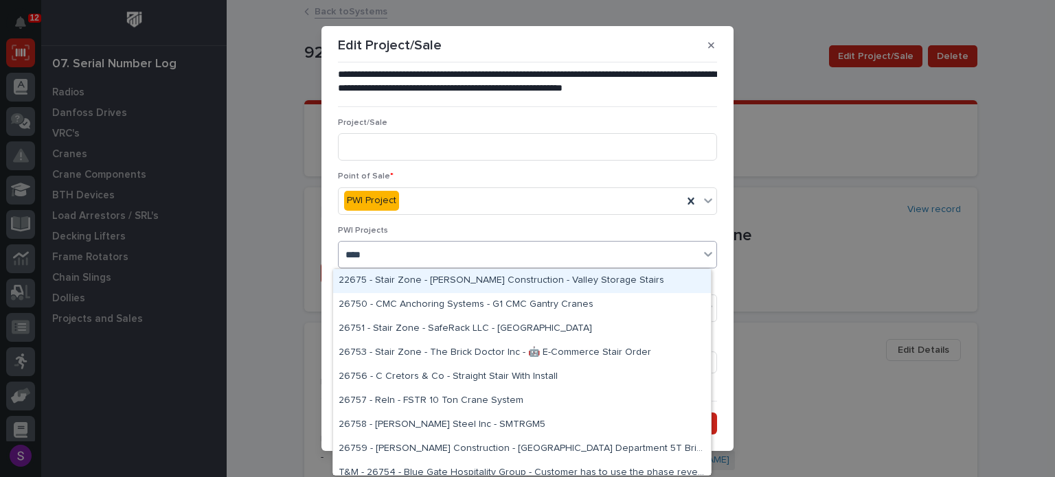
type input "*****"
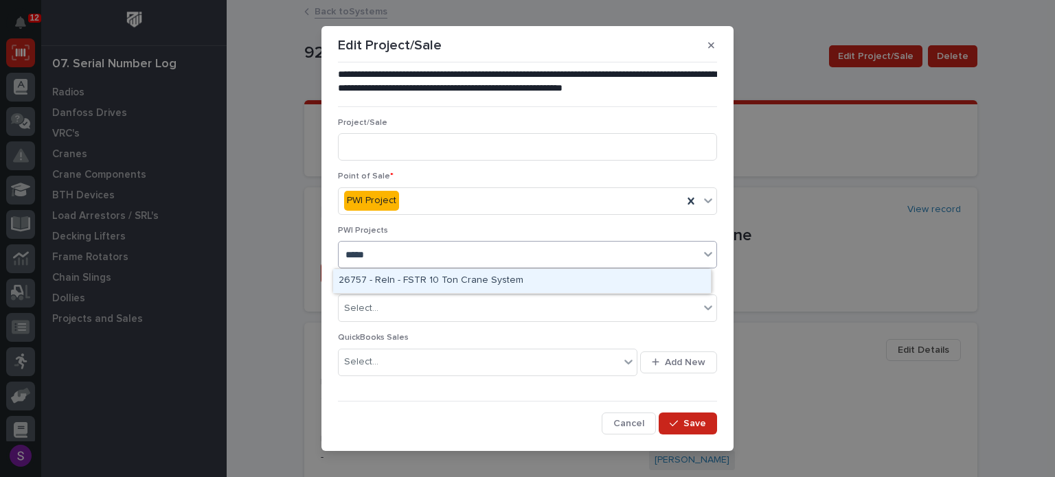
click at [475, 277] on div "26757 - Reln - FSTR 10 Ton Crane System" at bounding box center [522, 281] width 378 height 24
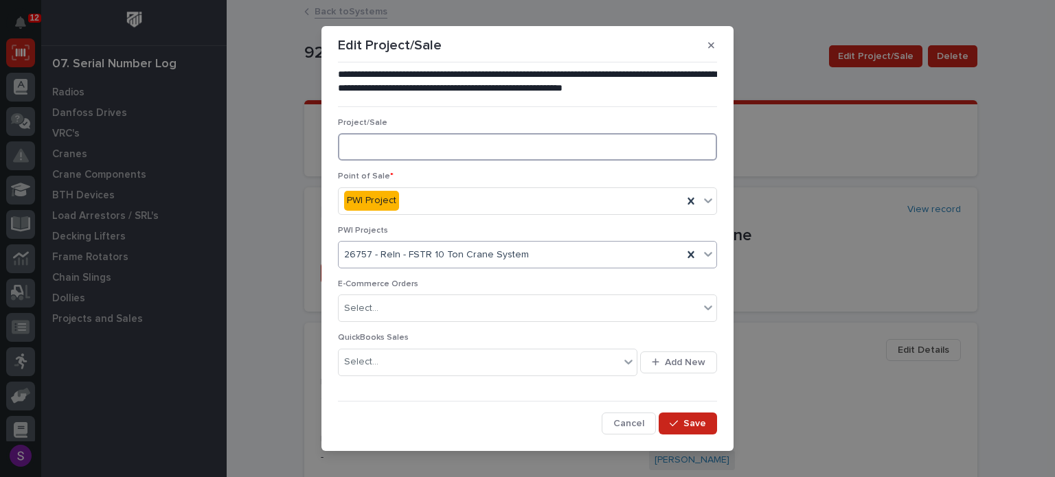
click at [448, 144] on input at bounding box center [527, 146] width 379 height 27
click at [679, 417] on button "Save" at bounding box center [688, 424] width 58 height 22
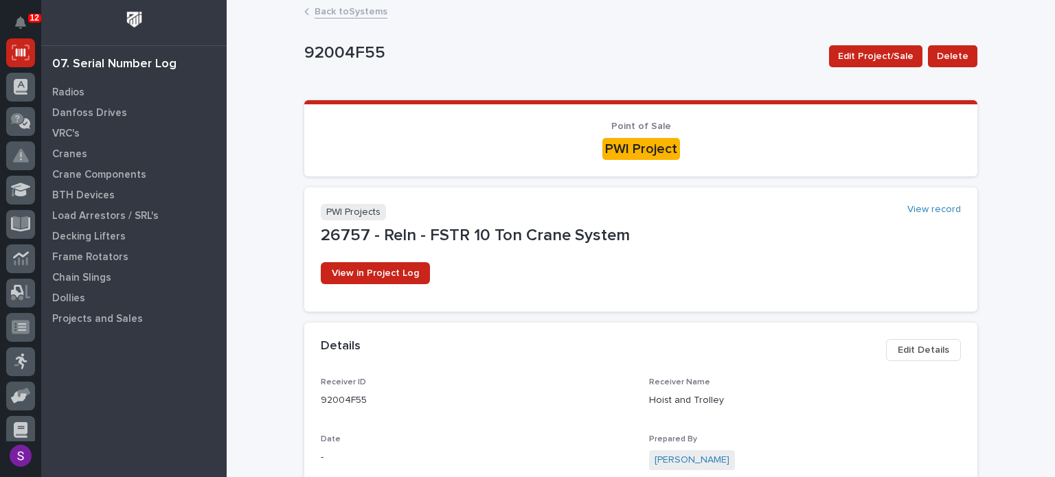
click at [355, 8] on link "Back to Systems" at bounding box center [351, 11] width 73 height 16
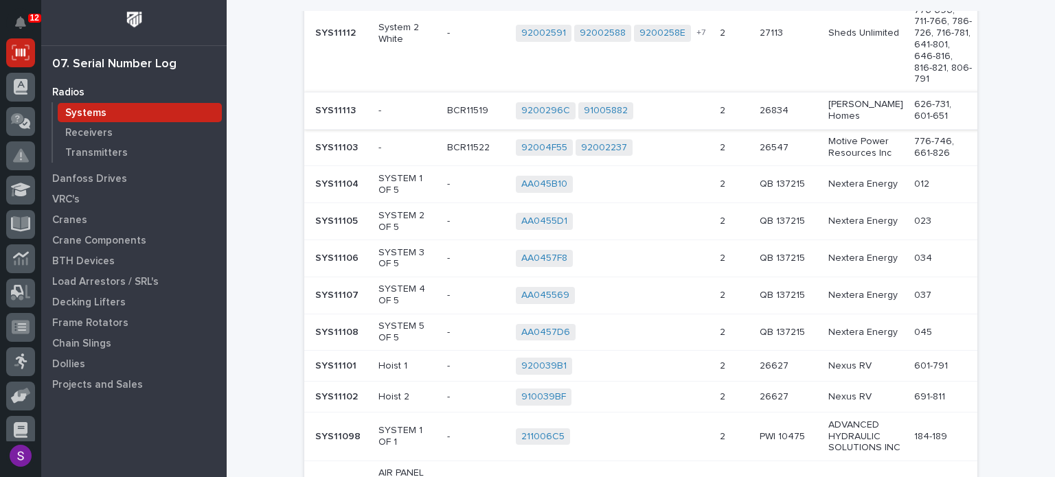
scroll to position [412, 0]
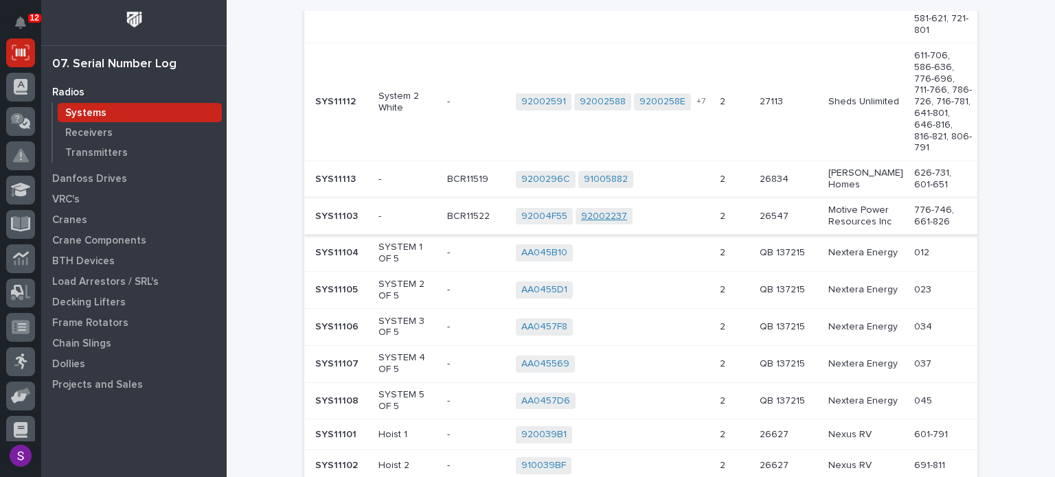
click at [618, 211] on link "92002237" at bounding box center [604, 217] width 46 height 12
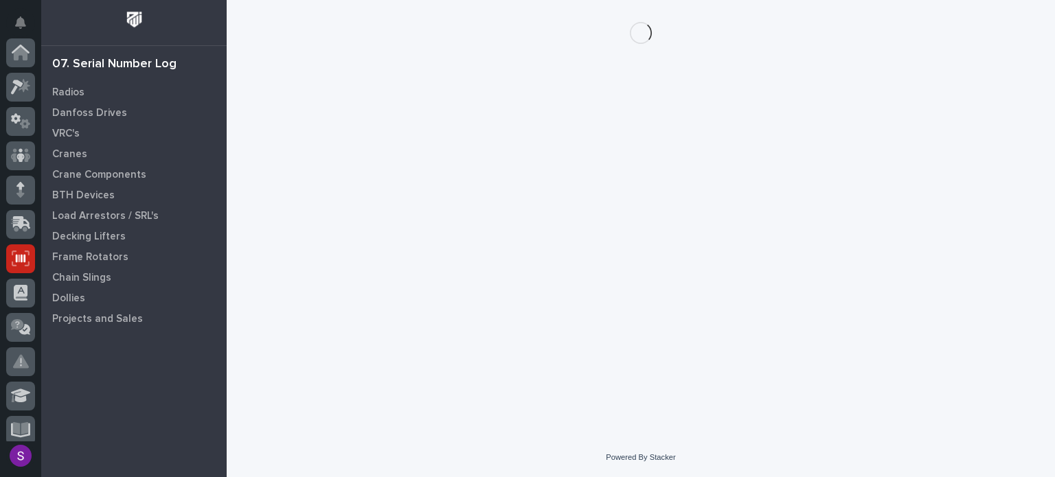
scroll to position [206, 0]
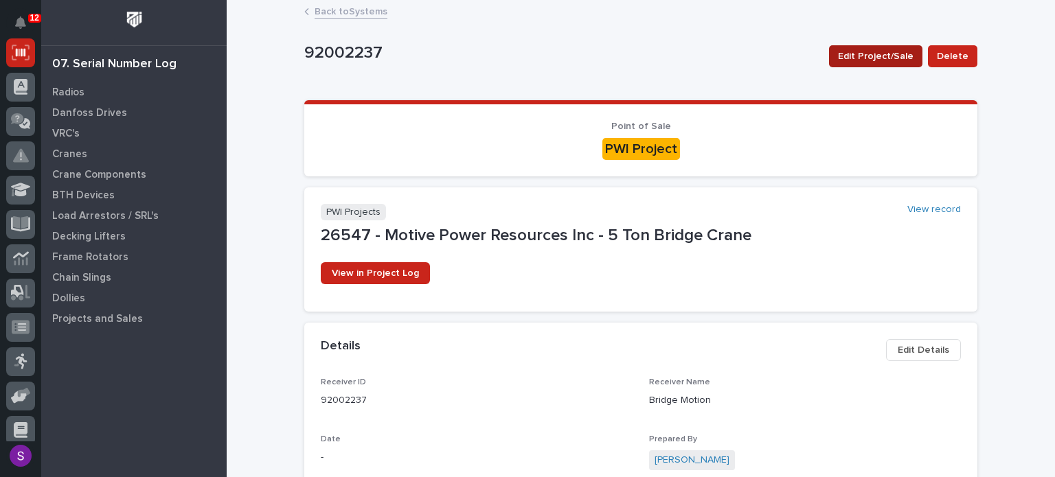
click at [873, 58] on span "Edit Project/Sale" at bounding box center [876, 56] width 76 height 16
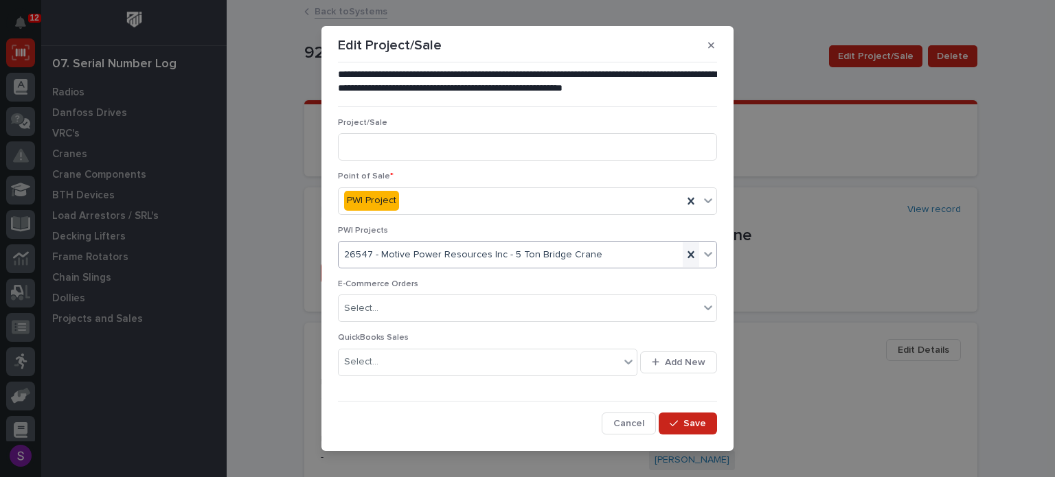
click at [688, 255] on icon at bounding box center [691, 254] width 6 height 7
type input "*****"
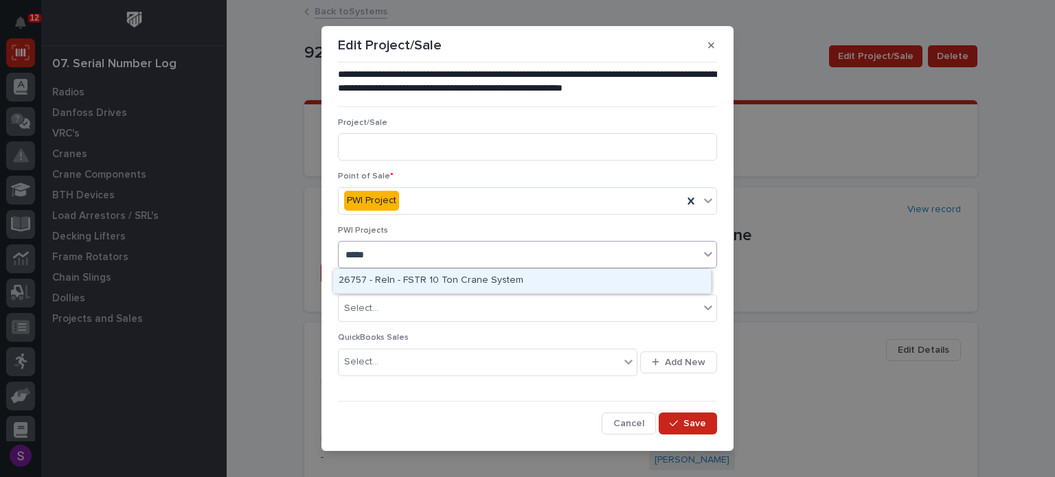
click at [547, 281] on div "26757 - Reln - FSTR 10 Ton Crane System" at bounding box center [522, 281] width 378 height 24
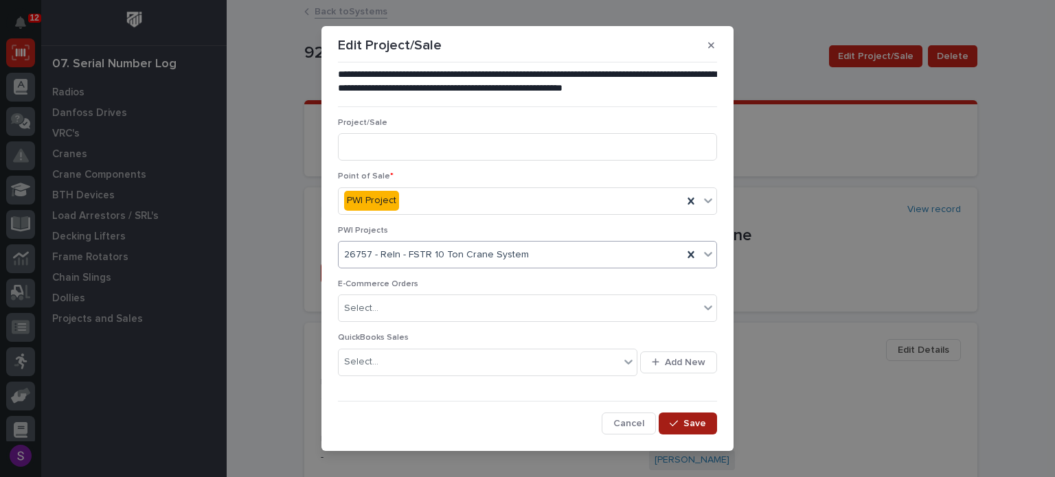
click at [701, 426] on button "Save" at bounding box center [688, 424] width 58 height 22
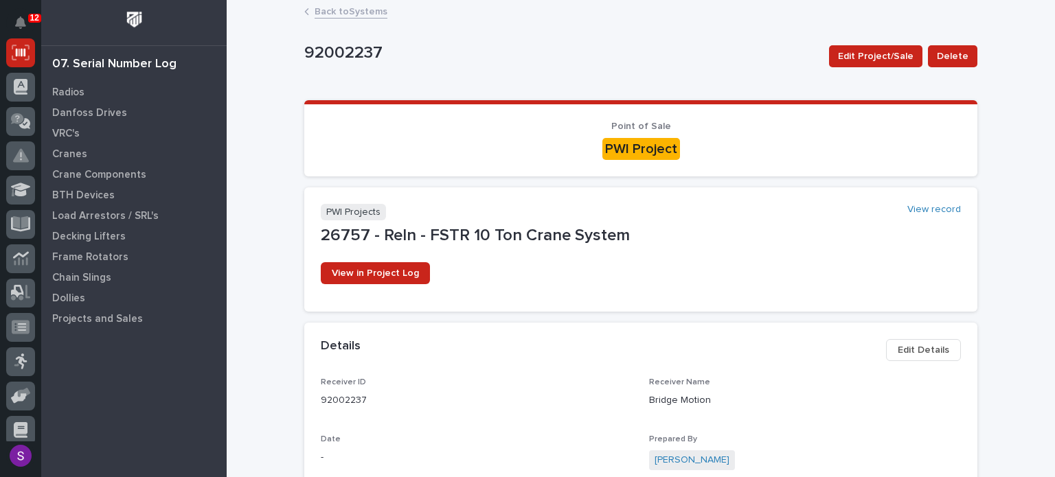
click at [355, 10] on link "Back to Systems" at bounding box center [351, 11] width 73 height 16
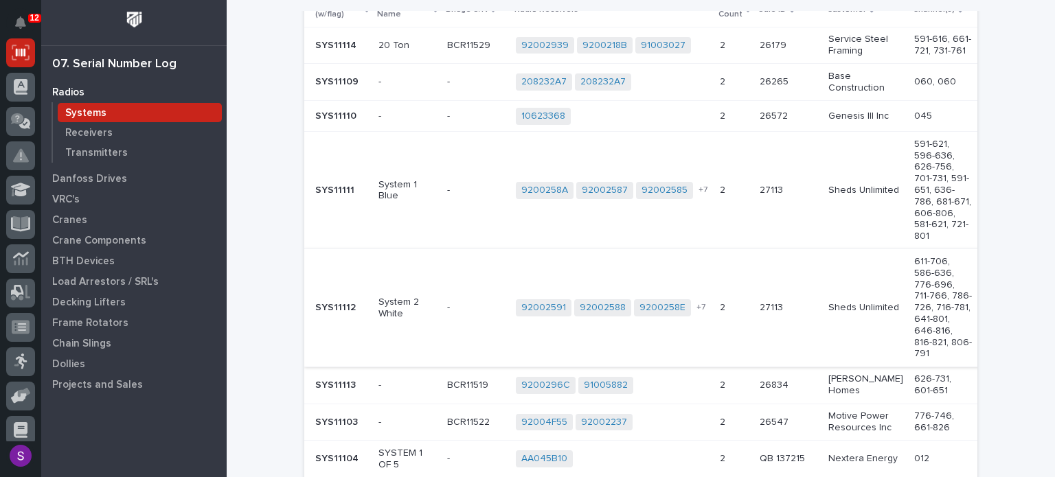
scroll to position [344, 0]
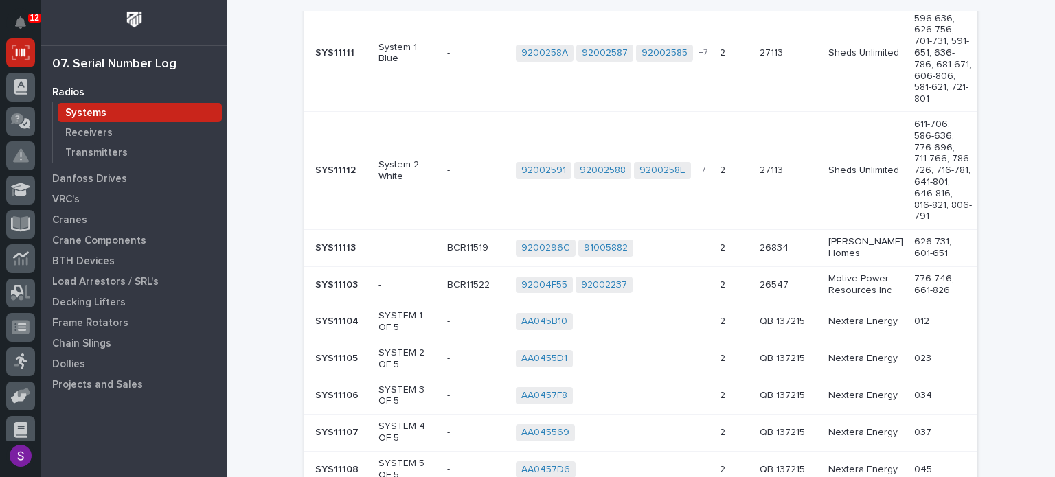
click at [760, 277] on p "26547" at bounding box center [776, 284] width 32 height 14
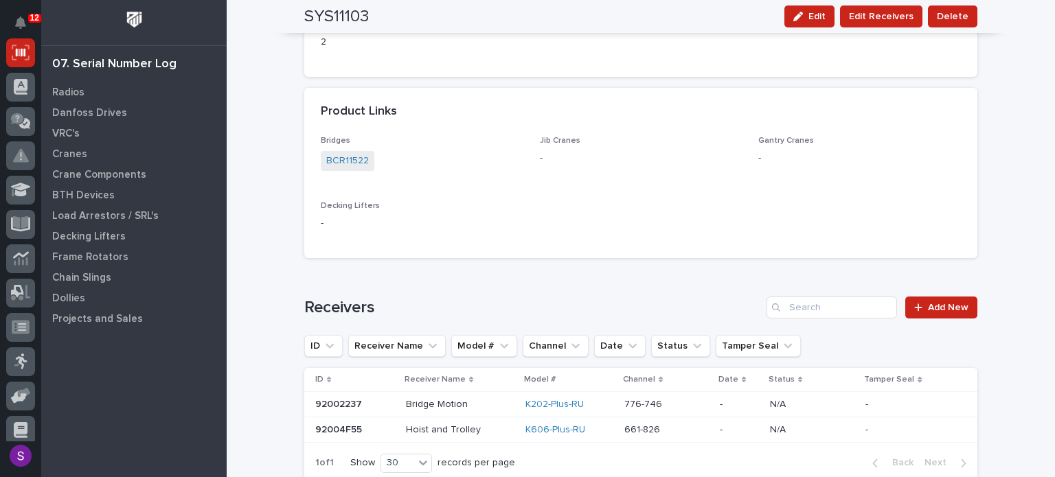
scroll to position [1024, 0]
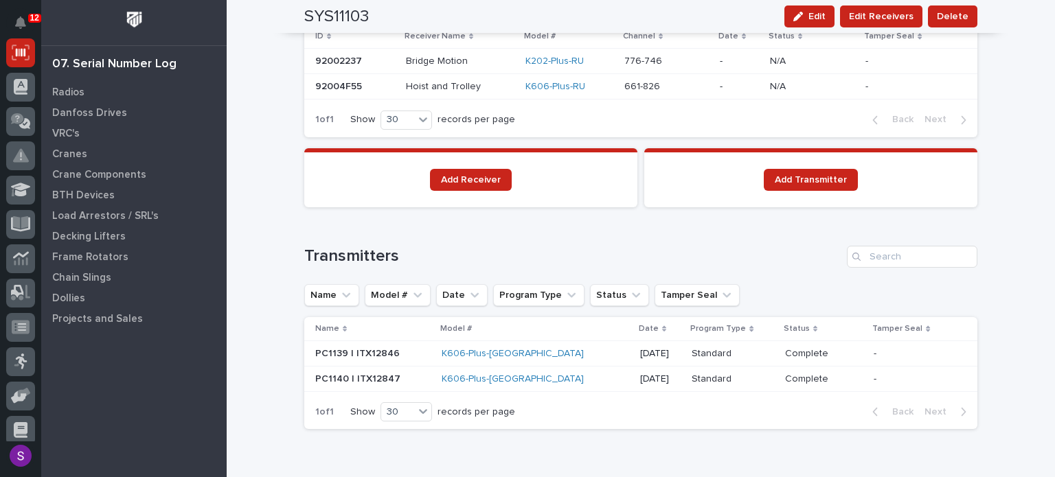
click at [720, 346] on div "Standard Standard" at bounding box center [733, 354] width 82 height 23
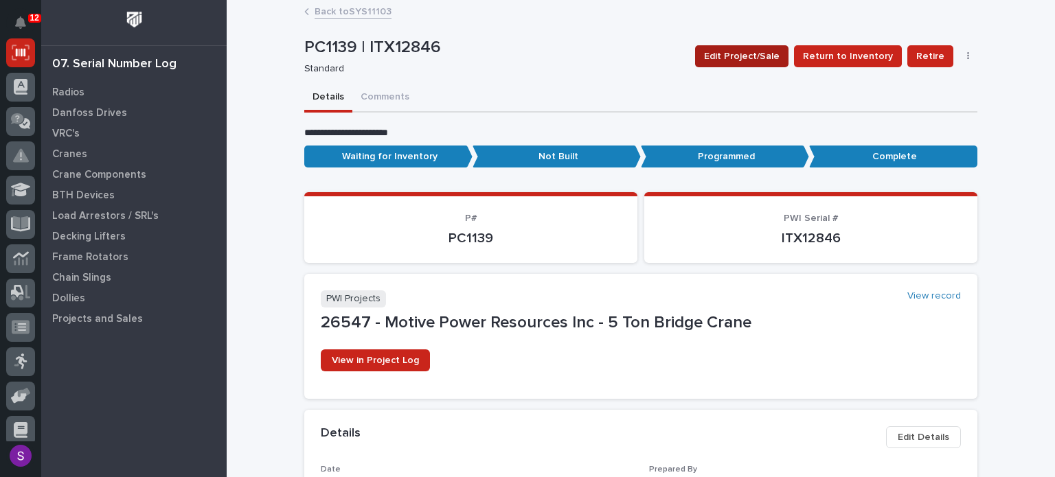
click at [774, 57] on span "Edit Project/Sale" at bounding box center [742, 56] width 76 height 16
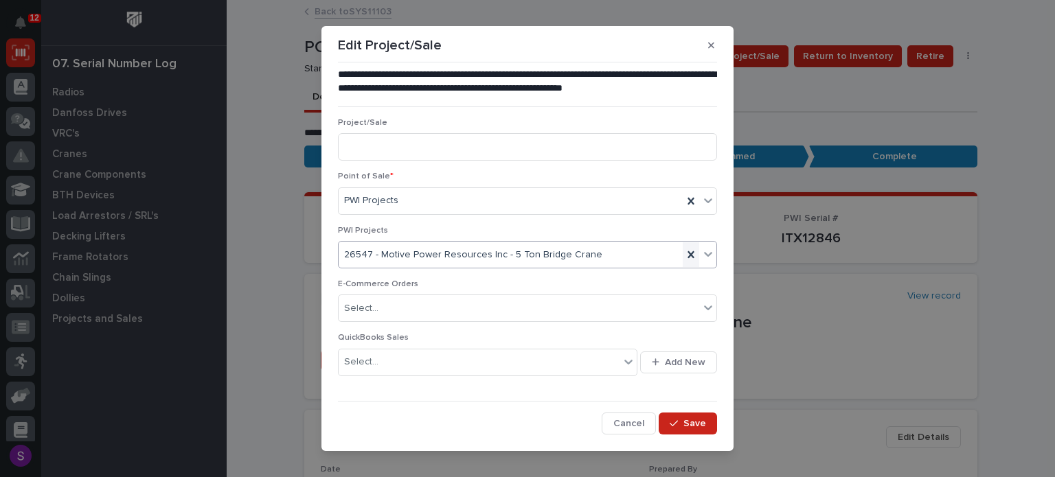
click at [684, 252] on icon at bounding box center [691, 255] width 14 height 14
type input "*****"
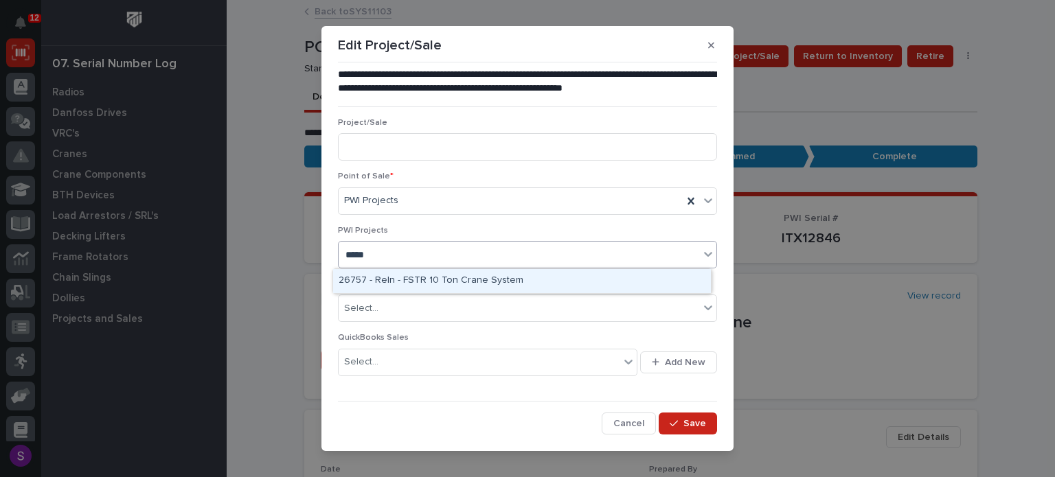
click at [552, 284] on div "26757 - Reln - FSTR 10 Ton Crane System" at bounding box center [522, 281] width 378 height 24
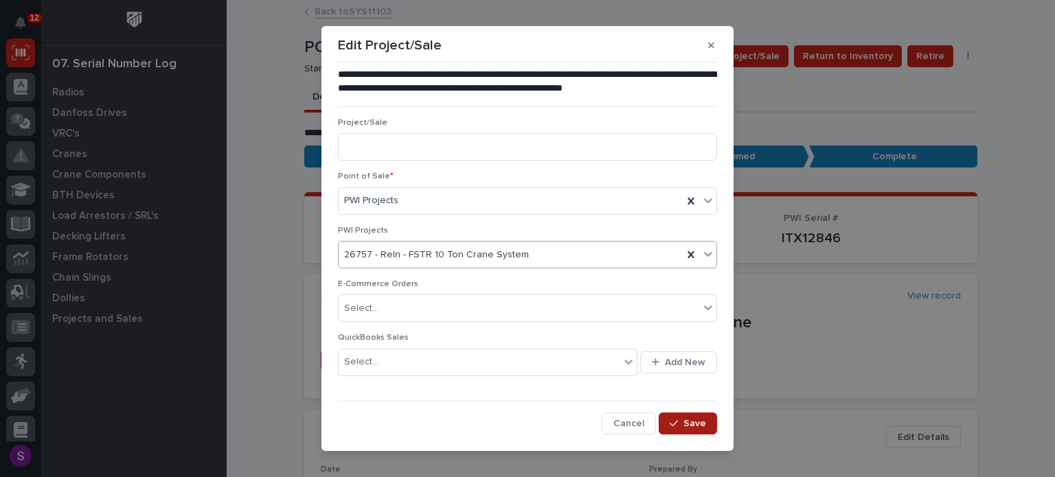
click at [709, 428] on button "Save" at bounding box center [688, 424] width 58 height 22
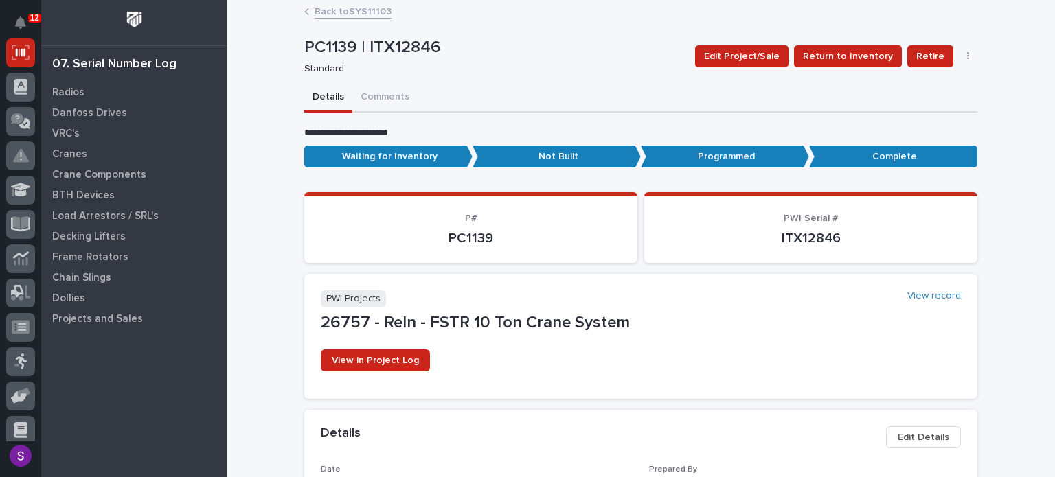
click at [371, 13] on link "Back to SYS11103" at bounding box center [353, 11] width 77 height 16
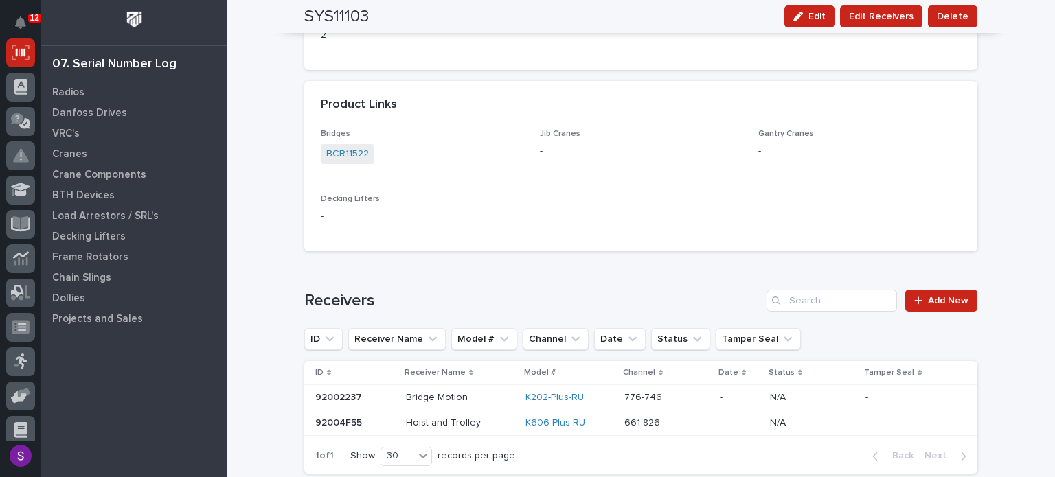
scroll to position [1031, 0]
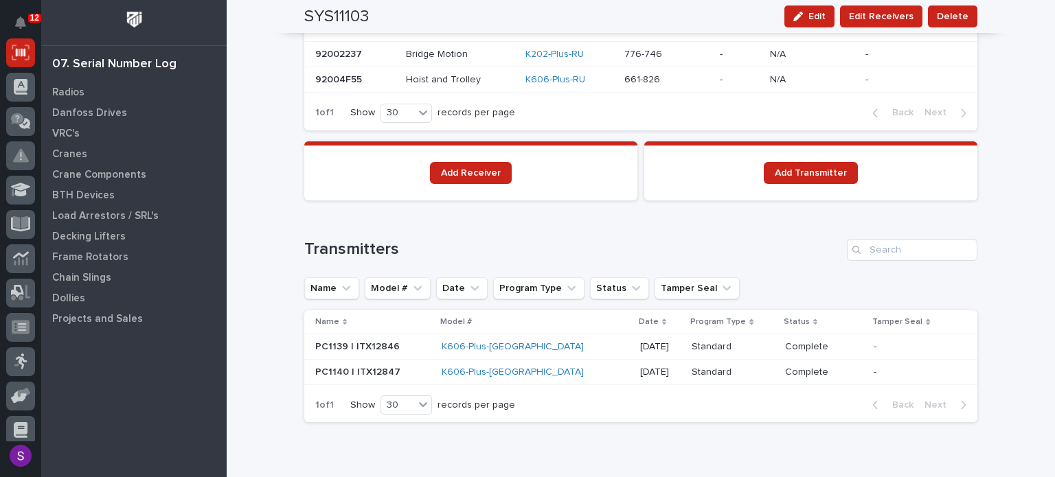
click at [640, 374] on p "[DATE]" at bounding box center [660, 373] width 41 height 12
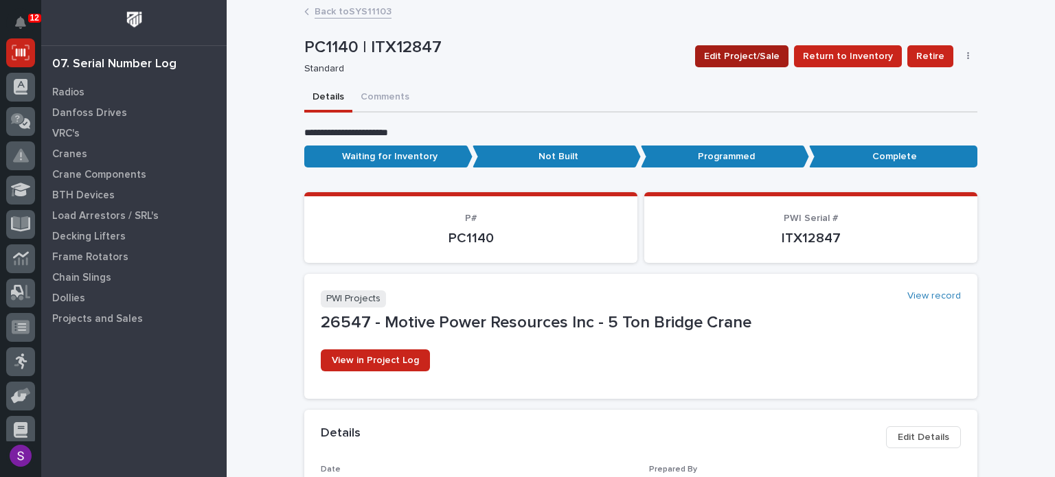
click at [750, 51] on span "Edit Project/Sale" at bounding box center [742, 56] width 76 height 16
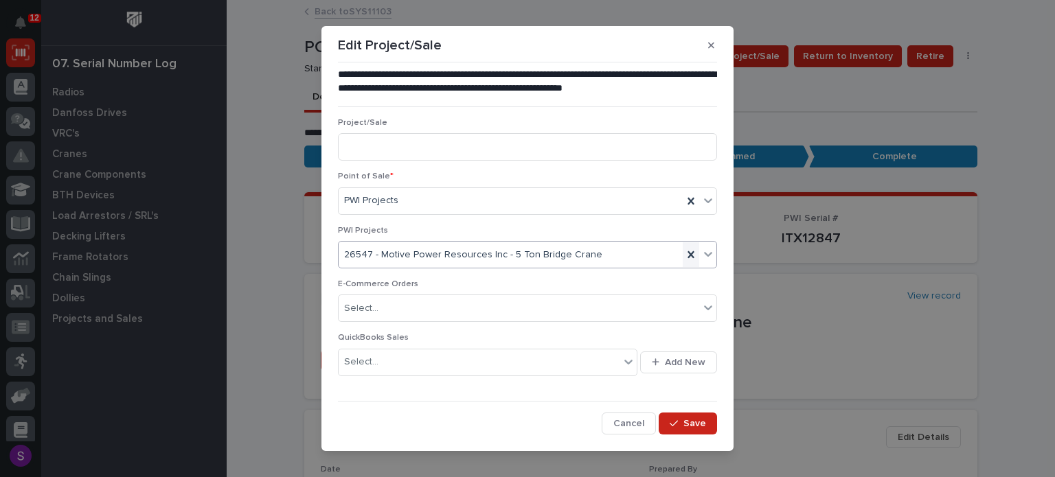
click at [684, 251] on icon at bounding box center [691, 255] width 14 height 14
type input "*****"
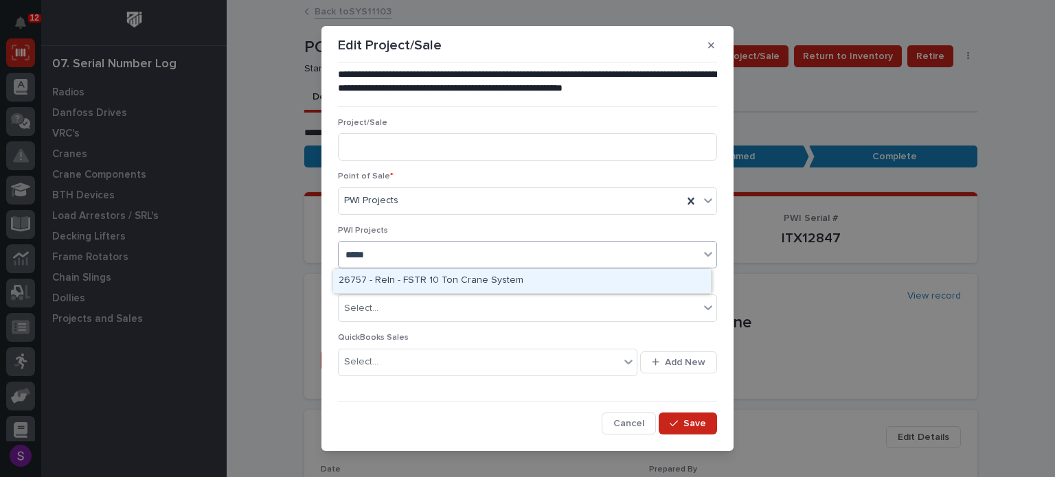
click at [517, 271] on div "26757 - Reln - FSTR 10 Ton Crane System" at bounding box center [522, 281] width 378 height 24
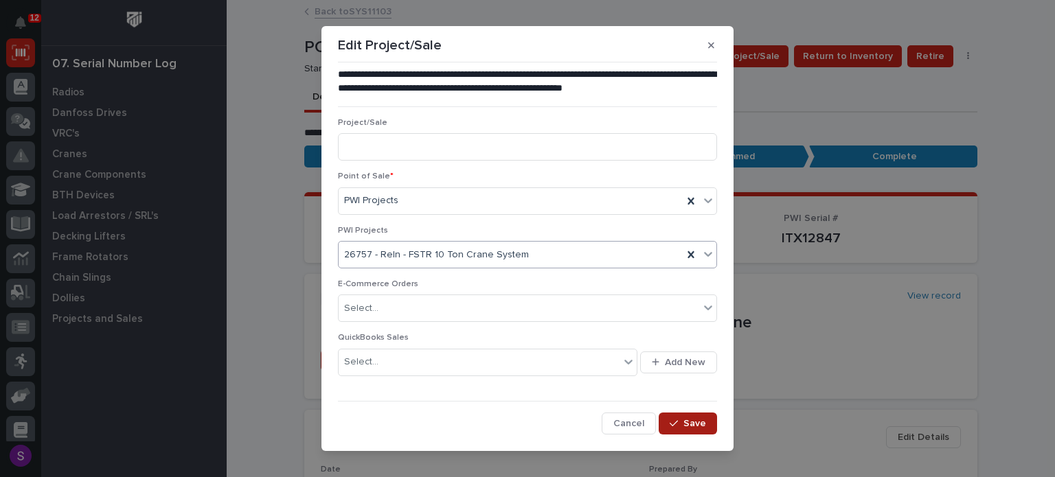
click at [674, 420] on icon "button" at bounding box center [674, 423] width 8 height 6
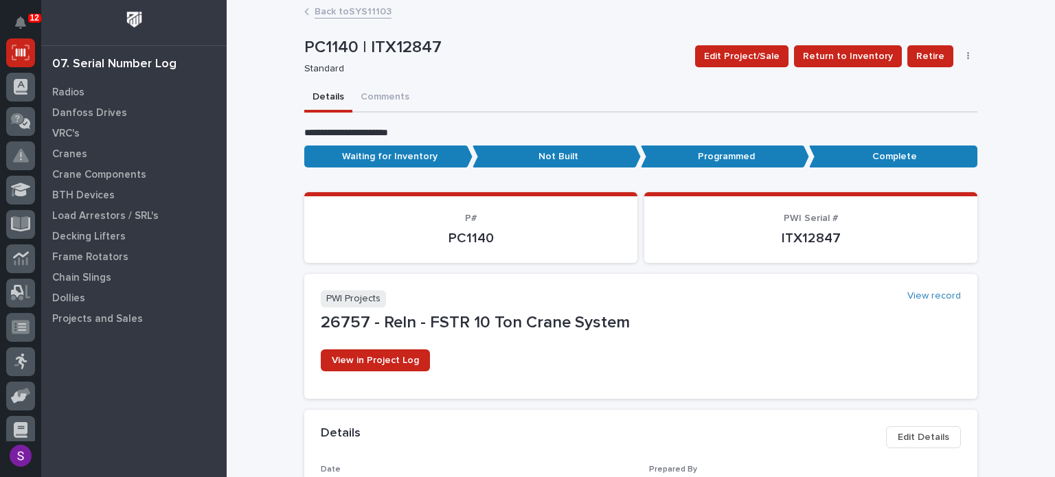
click at [346, 12] on link "Back to SYS11103" at bounding box center [353, 11] width 77 height 16
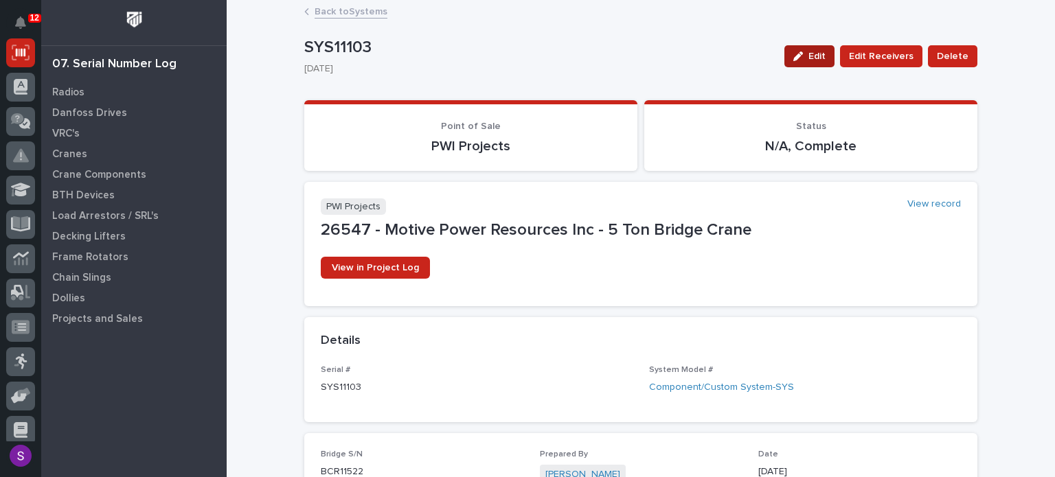
click at [795, 62] on button "Edit" at bounding box center [810, 56] width 50 height 22
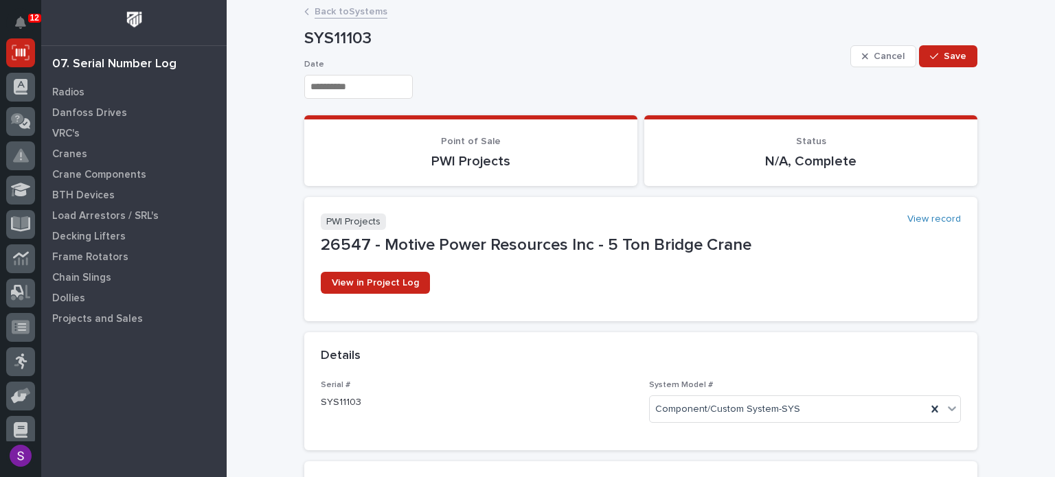
click at [668, 247] on p "26547 - Motive Power Resources Inc - 5 Ton Bridge Crane" at bounding box center [641, 246] width 640 height 20
drag, startPoint x: 739, startPoint y: 245, endPoint x: 769, endPoint y: 238, distance: 30.5
click at [642, 236] on p "26547 - Motive Power Resources Inc - 5 Ton Bridge Crane" at bounding box center [641, 246] width 640 height 20
click at [908, 221] on link "View record" at bounding box center [935, 220] width 54 height 12
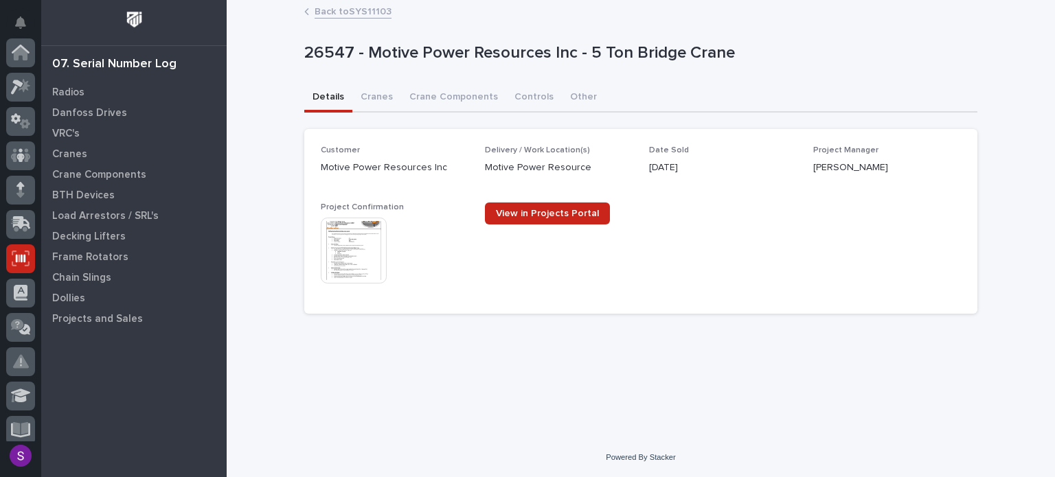
scroll to position [206, 0]
click at [520, 97] on button "Controls" at bounding box center [534, 98] width 56 height 29
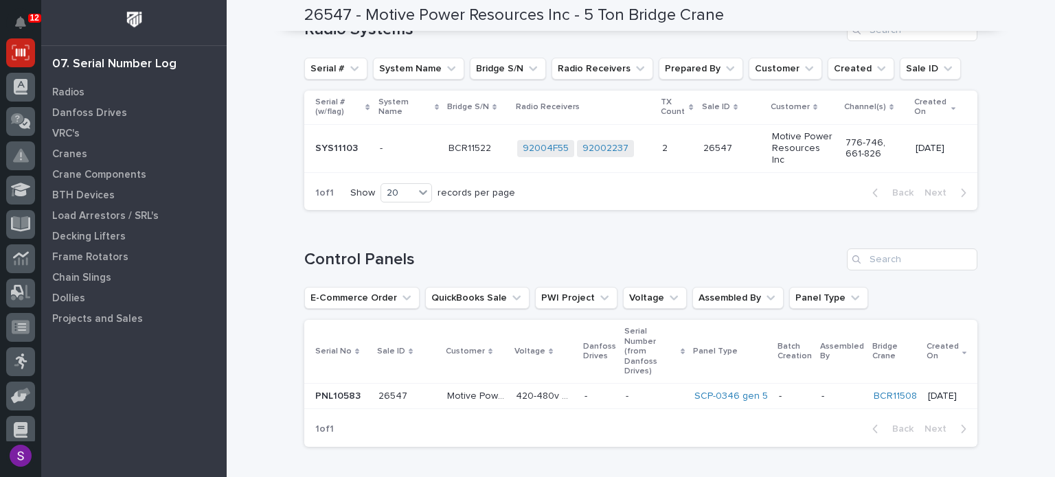
scroll to position [69, 0]
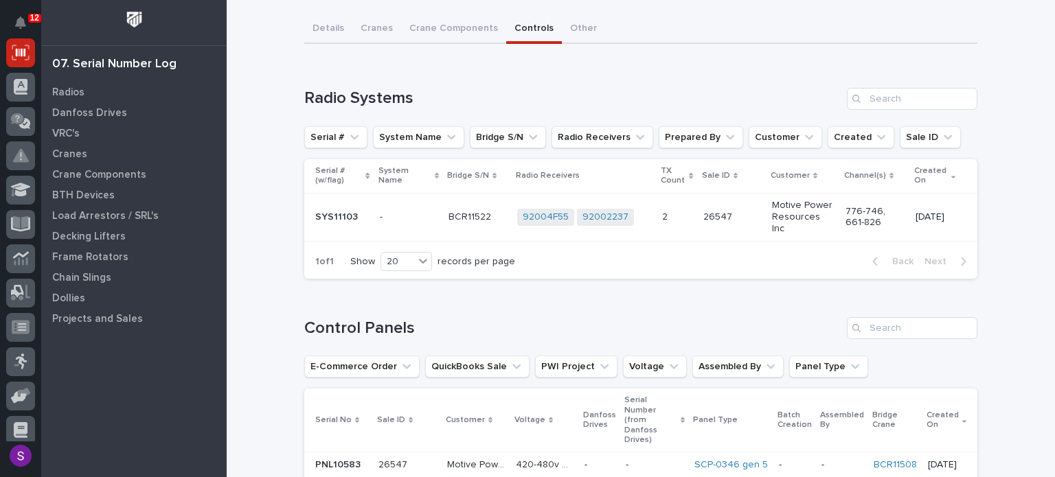
drag, startPoint x: 510, startPoint y: 206, endPoint x: 464, endPoint y: 278, distance: 85.9
click at [469, 290] on div "Loading... Saving… Control Panels E-Commerce Order QuickBooks Sale PWI Project …" at bounding box center [640, 408] width 673 height 236
click at [414, 212] on p "-" at bounding box center [409, 218] width 58 height 12
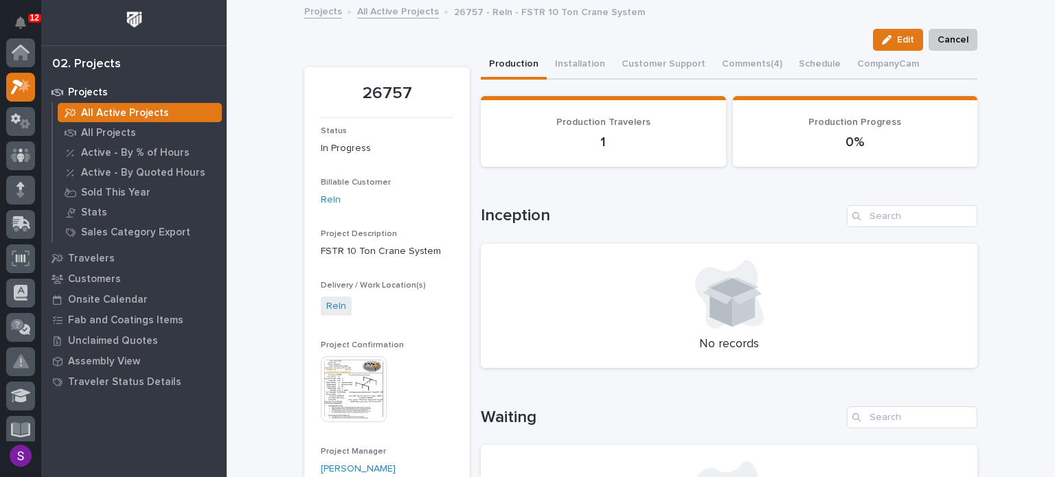
scroll to position [34, 0]
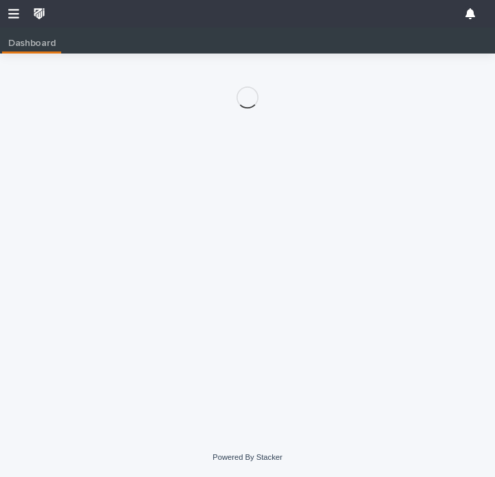
scroll to position [0, 5]
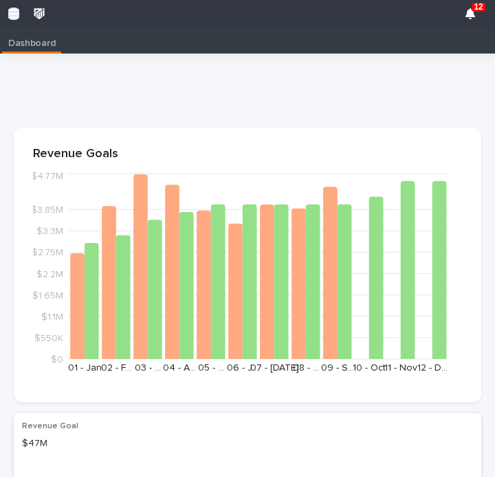
click at [12, 16] on icon "button" at bounding box center [13, 14] width 11 height 12
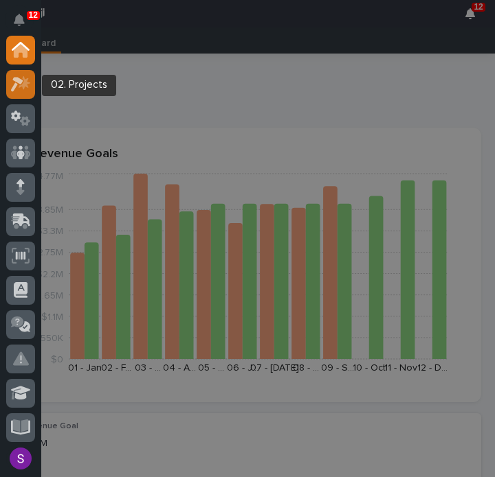
click at [14, 85] on icon at bounding box center [17, 84] width 12 height 15
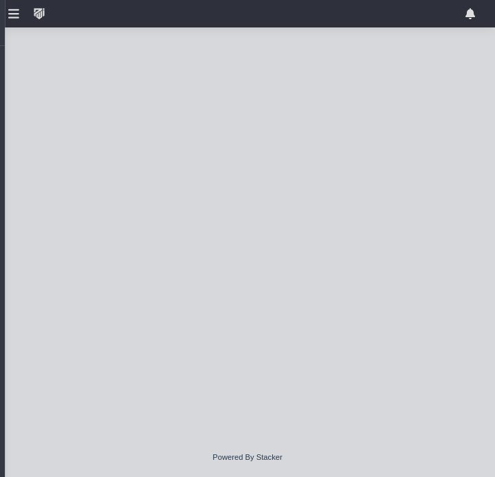
scroll to position [34, 0]
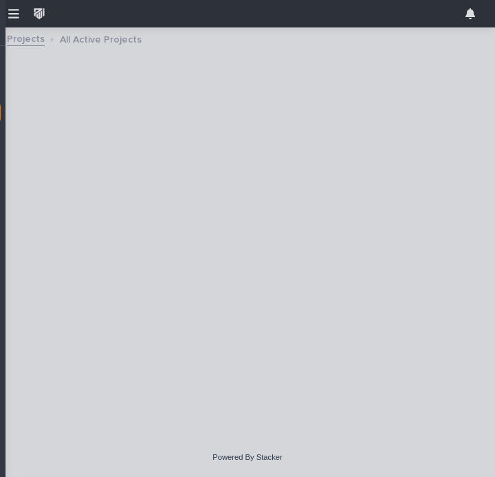
scroll to position [34, 0]
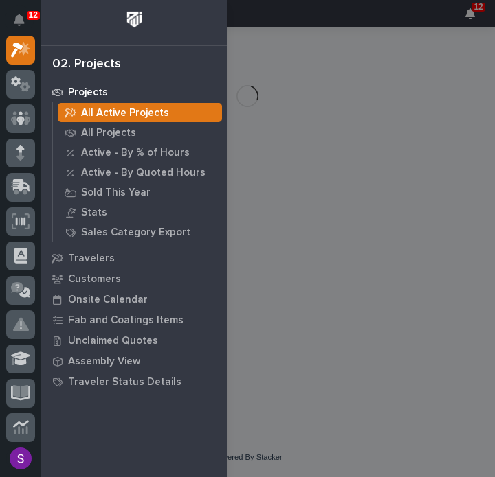
click at [405, 106] on div "12 My Settings Log Out 02. Projects Projects All Active Projects All Projects A…" at bounding box center [247, 238] width 495 height 477
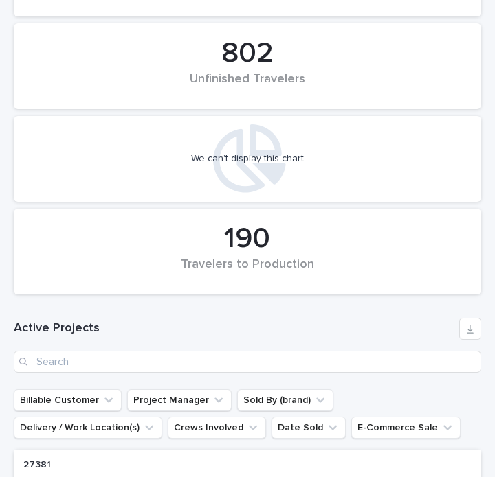
scroll to position [618, 0]
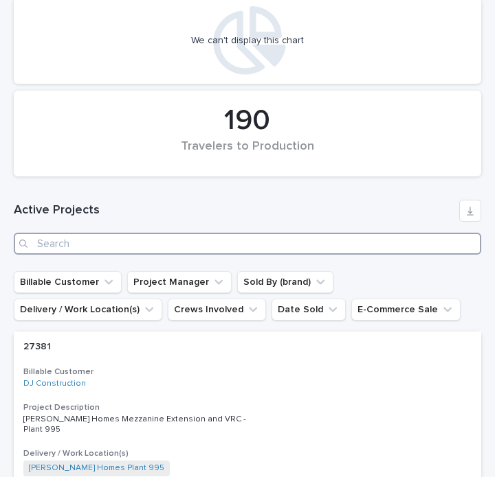
click at [371, 238] on input "Search" at bounding box center [247, 244] width 467 height 22
paste input "27249"
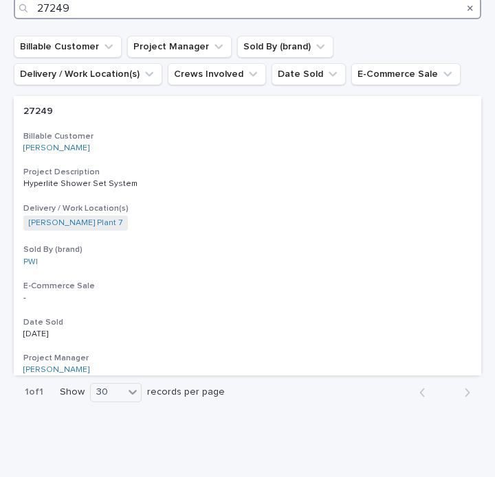
scroll to position [857, 0]
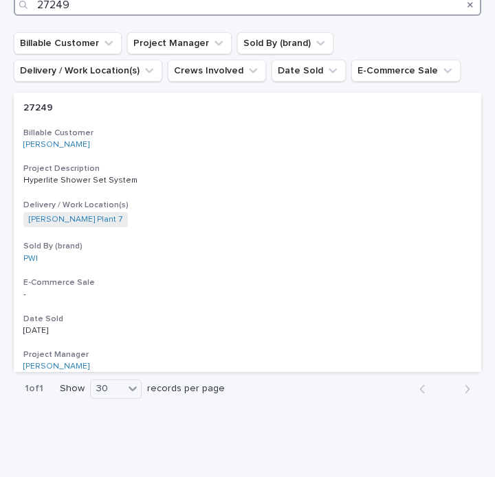
type input "27249"
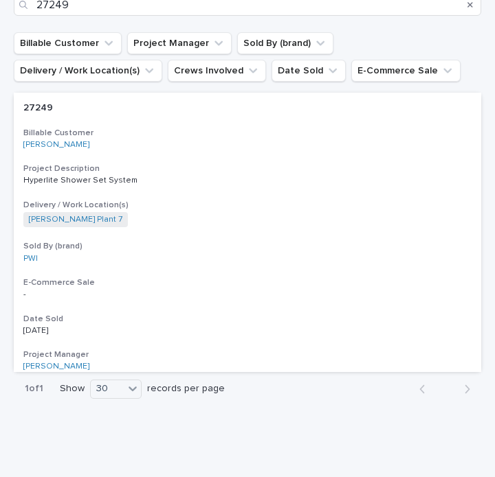
click at [187, 185] on div "27249 27249 Billable Customer Brinkley RV Project Description Hyperlite Shower …" at bounding box center [247, 233] width 467 height 280
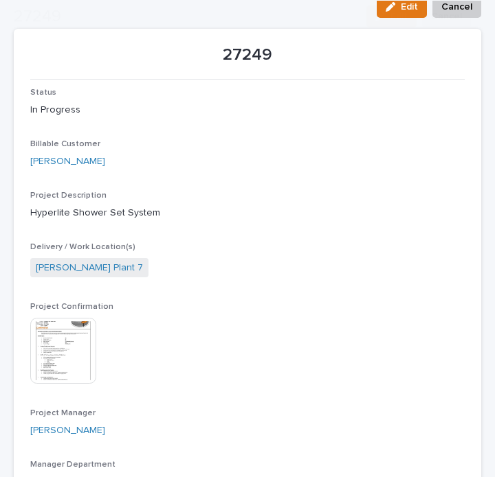
scroll to position [137, 0]
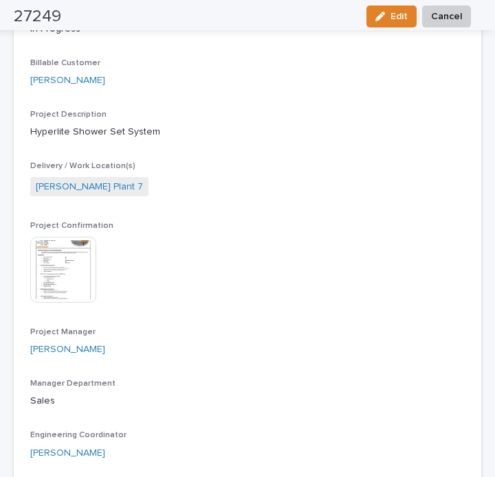
click at [64, 273] on img at bounding box center [63, 270] width 66 height 66
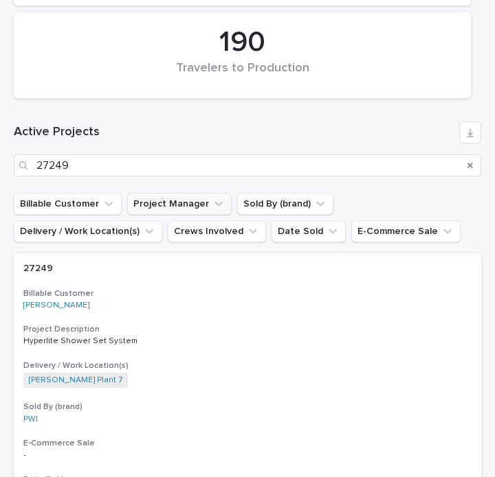
scroll to position [756, 0]
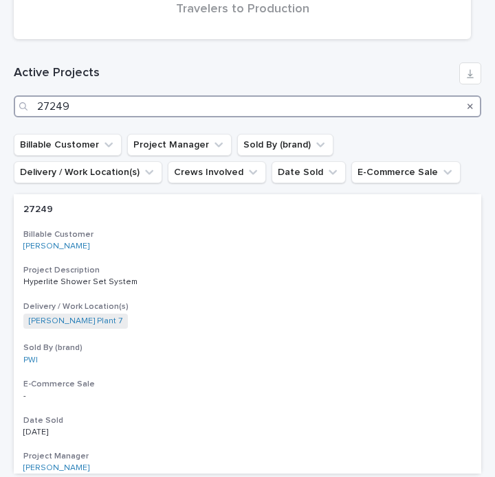
click at [97, 113] on input "27249" at bounding box center [247, 106] width 467 height 22
drag, startPoint x: 63, startPoint y: 111, endPoint x: 14, endPoint y: 114, distance: 49.6
click at [14, 113] on div "27249" at bounding box center [247, 106] width 467 height 22
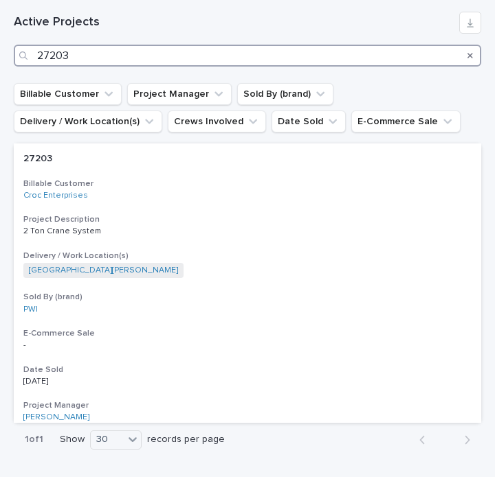
scroll to position [893, 0]
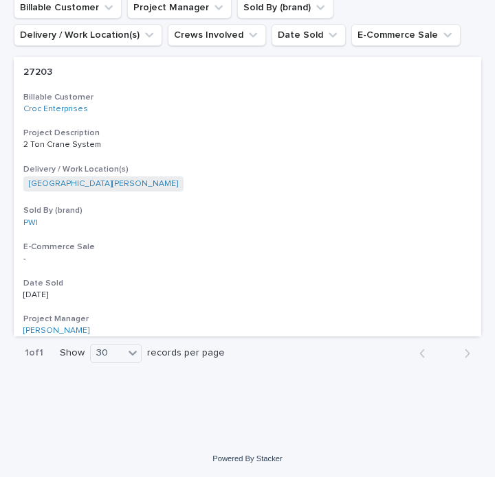
type input "27203"
click at [161, 89] on div "27203 27203 Billable Customer Croc Enterprises Project Description 2 Ton Crane …" at bounding box center [247, 197] width 467 height 280
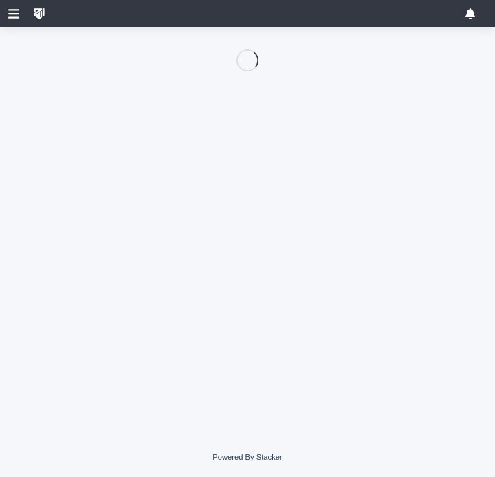
scroll to position [34, 0]
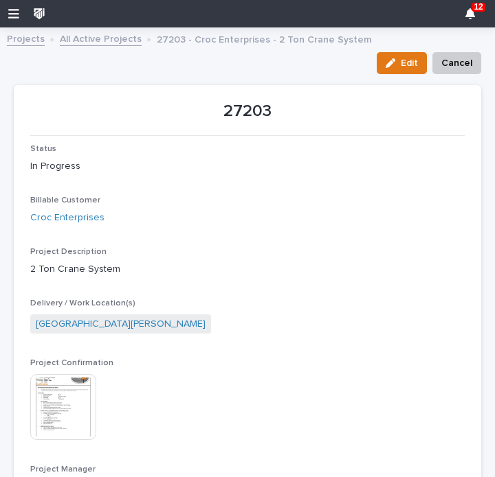
click at [49, 385] on img at bounding box center [63, 407] width 66 height 66
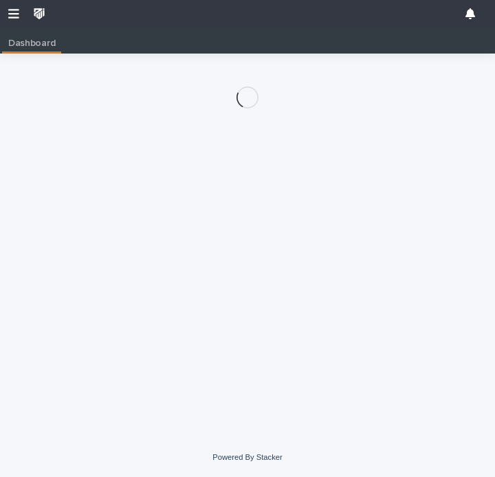
scroll to position [0, 5]
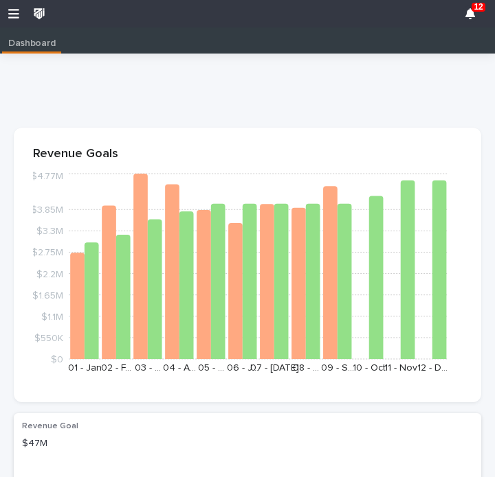
click at [22, 18] on div "12" at bounding box center [247, 13] width 495 height 27
click at [8, 12] on div "12" at bounding box center [247, 13] width 495 height 27
click at [10, 12] on icon "button" at bounding box center [13, 14] width 11 height 12
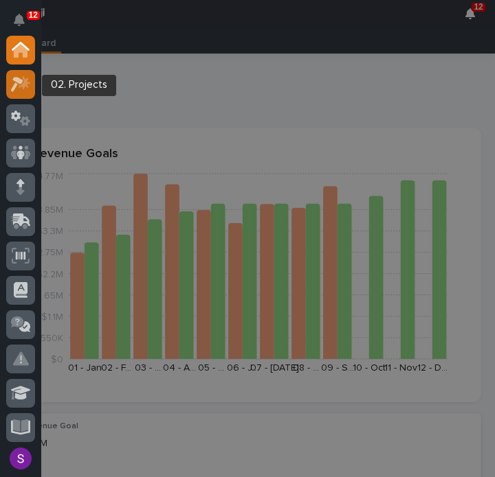
click at [27, 80] on icon at bounding box center [21, 84] width 20 height 16
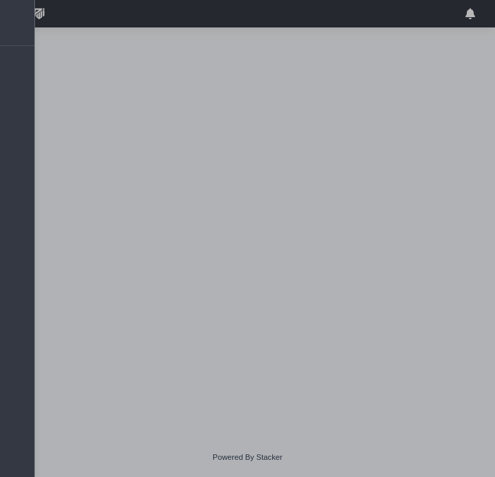
scroll to position [34, 0]
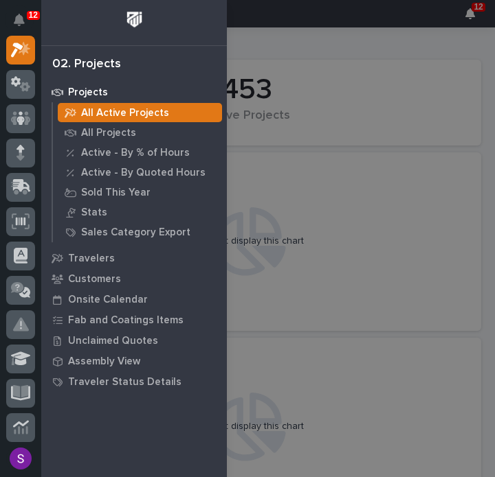
click at [346, 120] on div "12 My Settings Log Out 02. Projects Projects All Active Projects All Projects A…" at bounding box center [247, 238] width 495 height 477
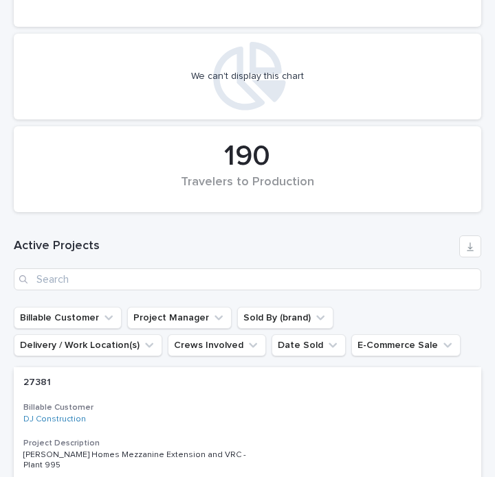
scroll to position [756, 0]
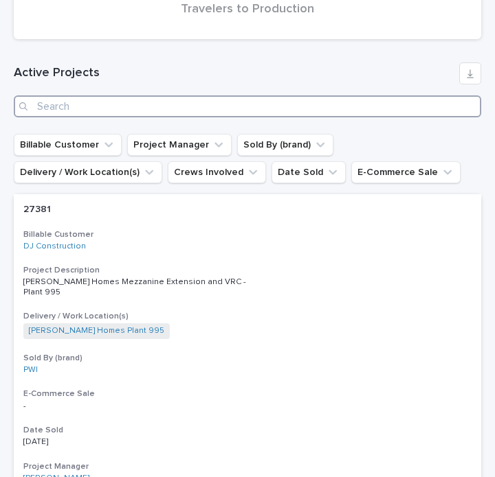
click at [173, 114] on input "Search" at bounding box center [247, 106] width 467 height 22
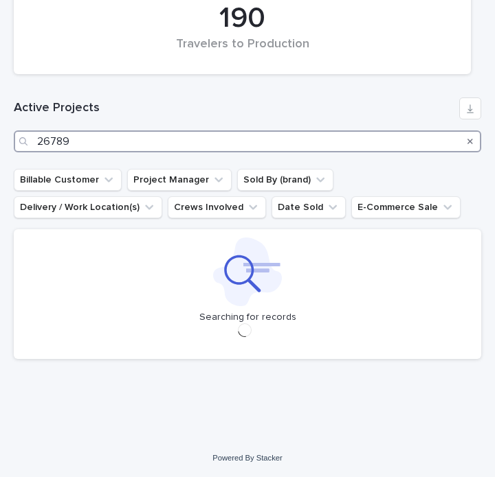
scroll to position [720, 0]
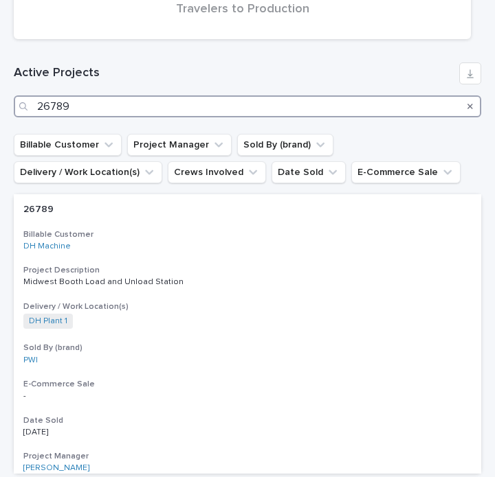
scroll to position [893, 0]
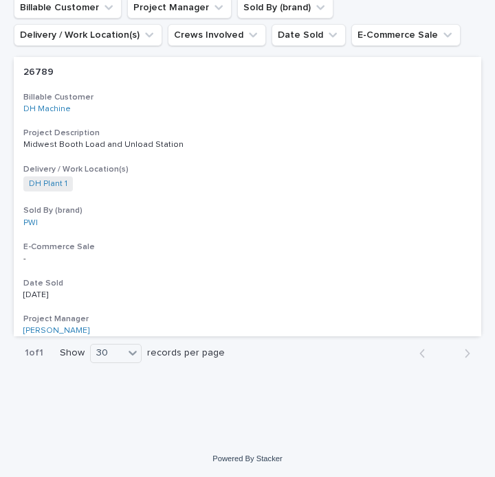
type input "26789"
click at [212, 229] on div "26789 26789 Billable Customer DH Machine Project Description Midwest Booth Load…" at bounding box center [247, 197] width 467 height 280
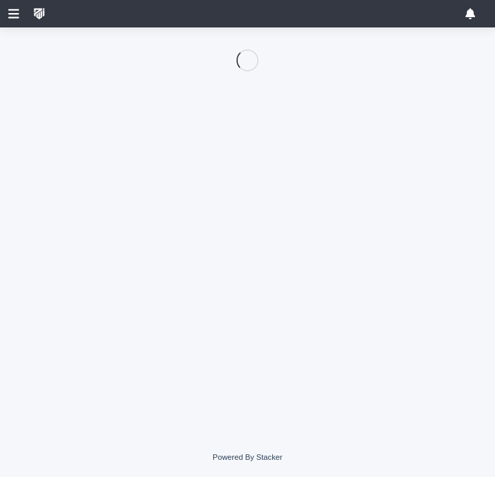
scroll to position [34, 0]
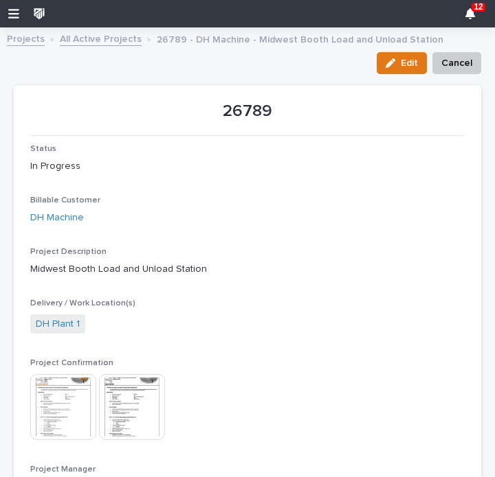
click at [69, 399] on img at bounding box center [63, 407] width 66 height 66
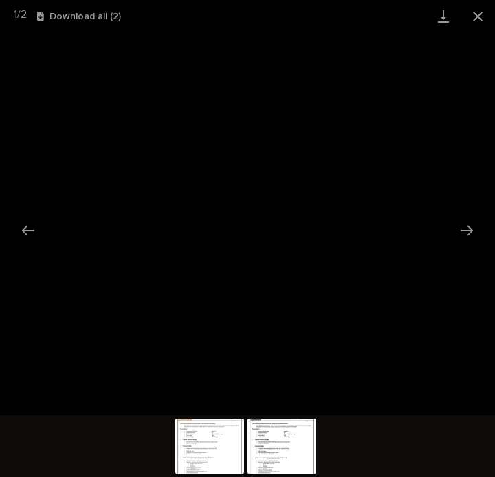
click at [329, 13] on div "1 / 2 Download all ( 2 )" at bounding box center [247, 16] width 495 height 32
click at [478, 17] on button "Close gallery" at bounding box center [477, 16] width 34 height 32
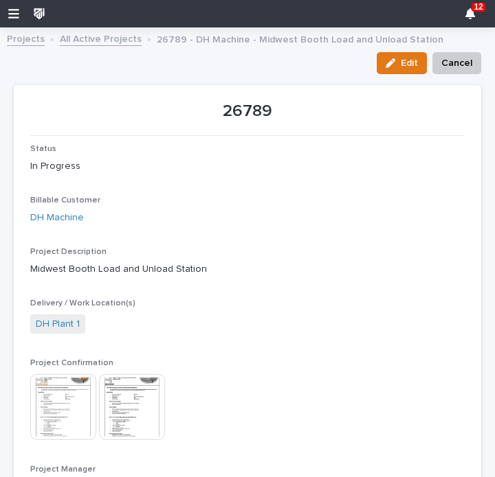
click at [74, 38] on link "All Active Projects" at bounding box center [101, 38] width 82 height 16
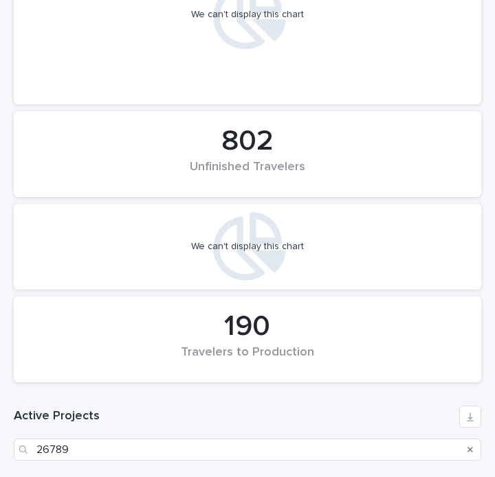
scroll to position [550, 0]
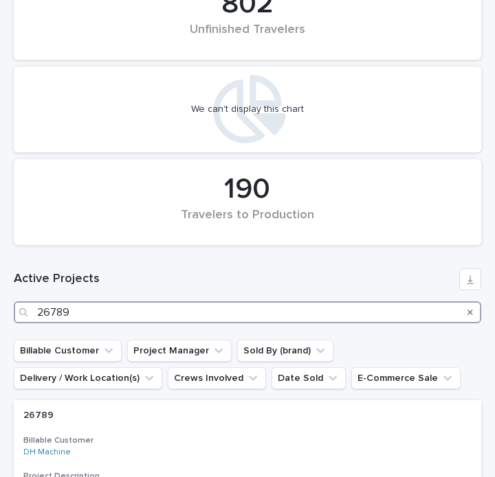
click at [217, 304] on input "26789" at bounding box center [247, 313] width 467 height 22
drag, startPoint x: 144, startPoint y: 313, endPoint x: -3, endPoint y: 291, distance: 148.6
click at [0, 291] on html "12 My Settings Log Out " 02. Projects " was added to your account Open 12 Proje…" at bounding box center [247, 238] width 495 height 477
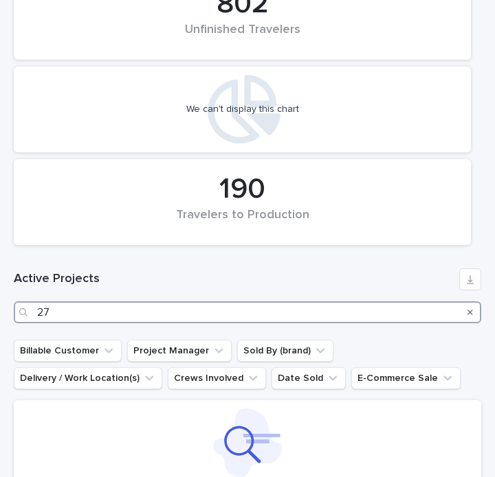
scroll to position [462, 0]
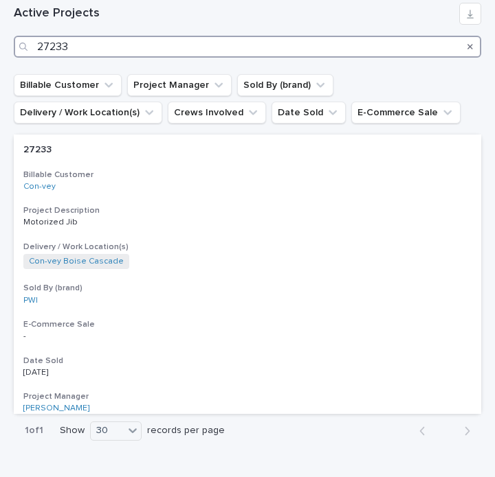
scroll to position [824, 0]
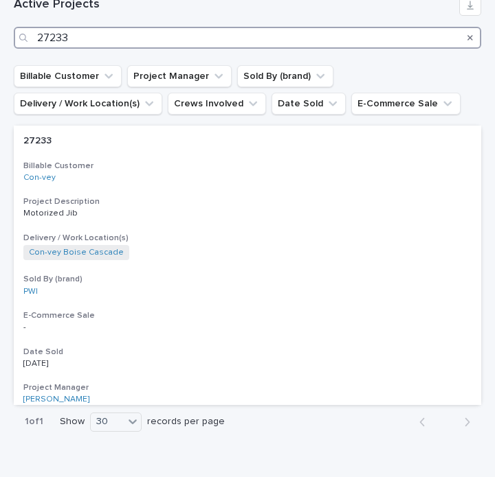
type input "27233"
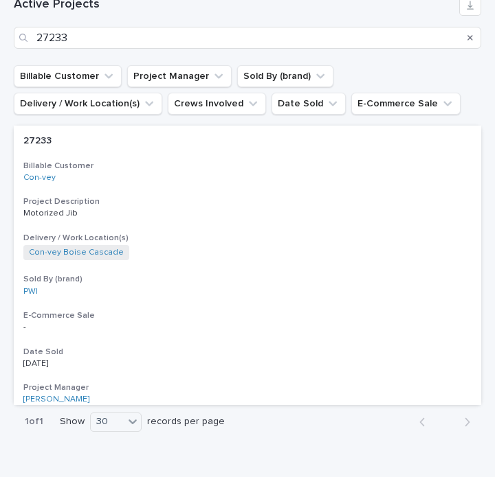
click at [228, 174] on div "Con-vey" at bounding box center [143, 178] width 240 height 10
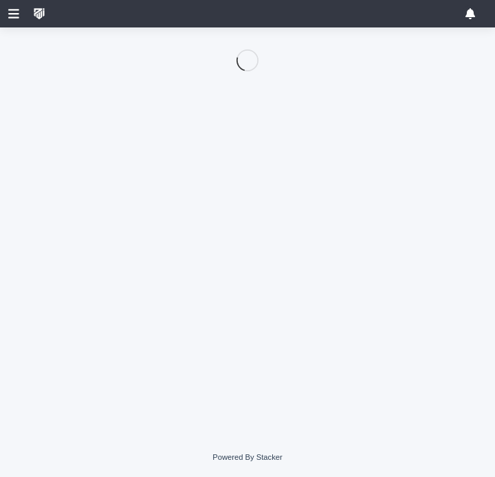
scroll to position [34, 0]
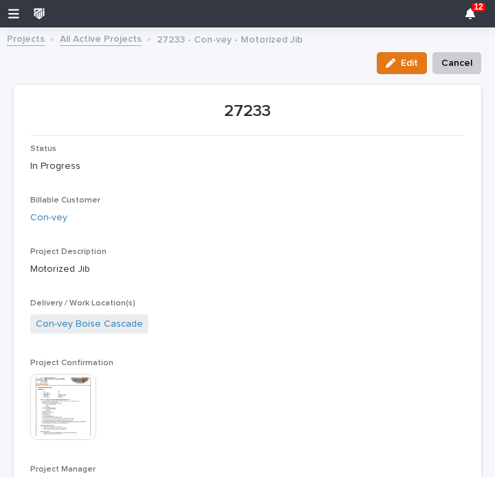
click at [70, 431] on img at bounding box center [63, 407] width 66 height 66
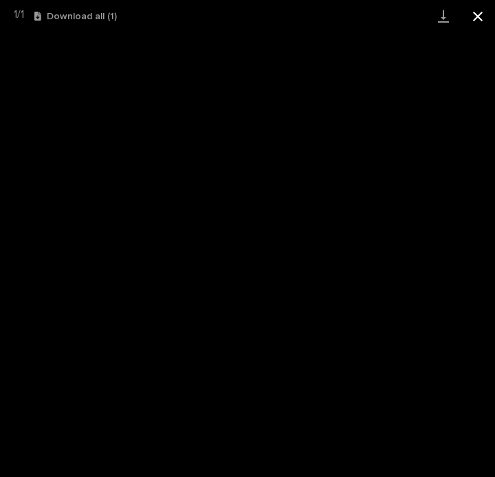
click at [480, 19] on button "Close gallery" at bounding box center [477, 16] width 34 height 32
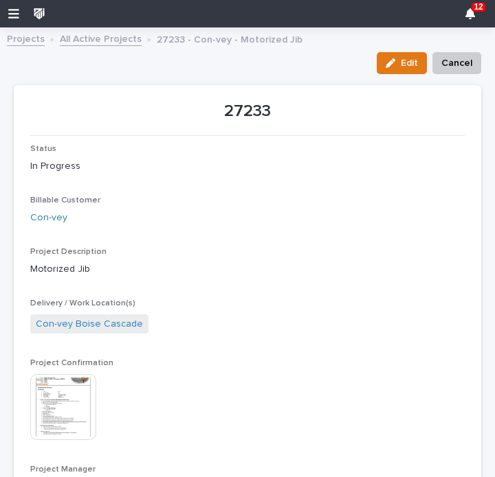
click at [106, 34] on link "All Active Projects" at bounding box center [101, 38] width 82 height 16
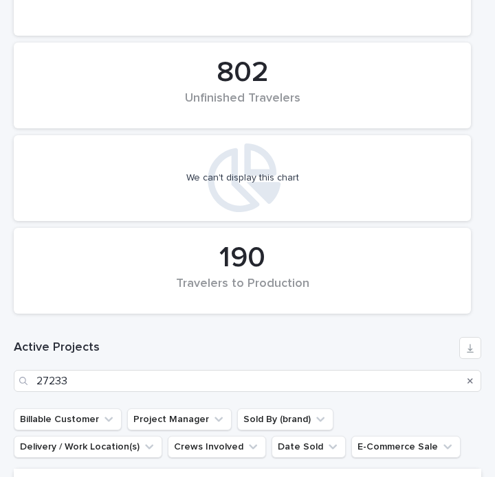
scroll to position [756, 0]
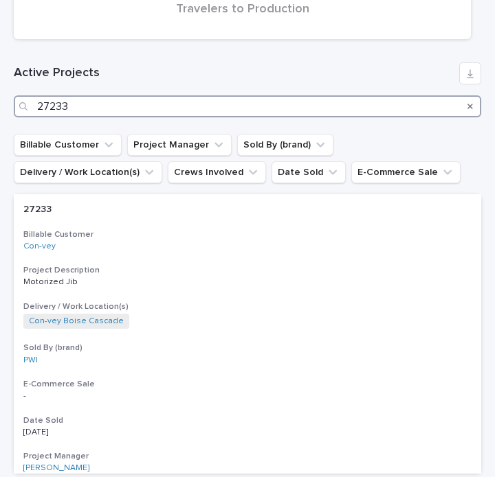
drag, startPoint x: 93, startPoint y: 103, endPoint x: 7, endPoint y: 105, distance: 86.6
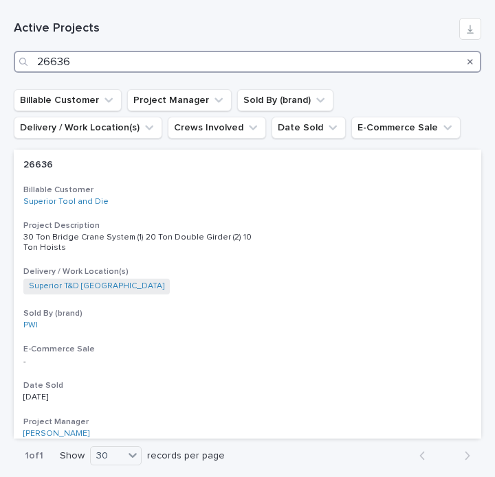
scroll to position [824, 0]
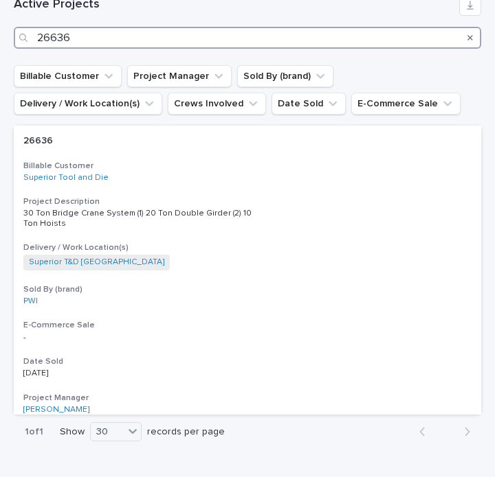
type input "26636"
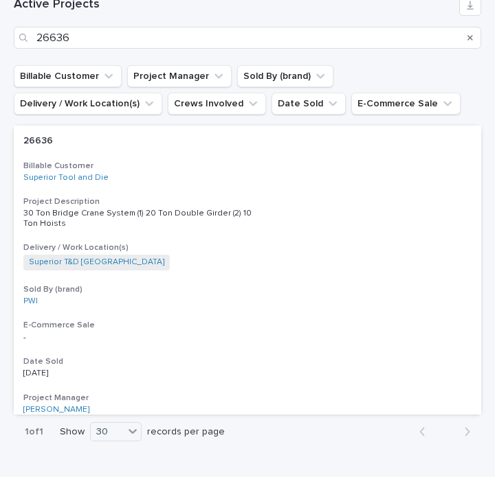
click at [248, 161] on h3 "Billable Customer" at bounding box center [247, 166] width 448 height 11
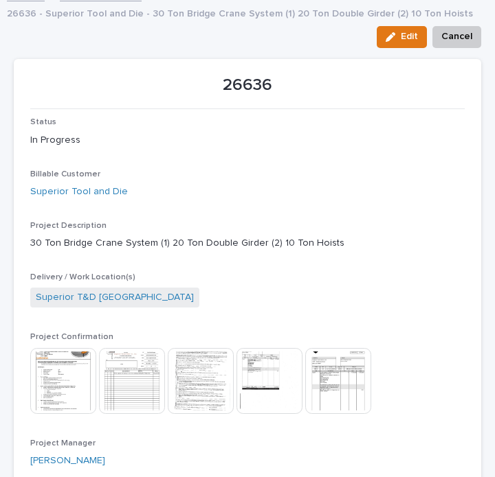
scroll to position [69, 0]
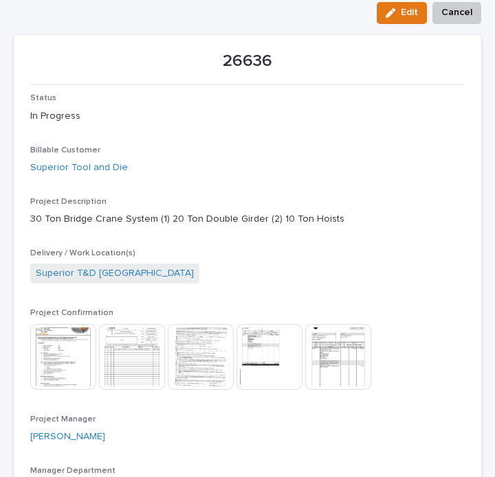
click at [32, 353] on img at bounding box center [63, 357] width 66 height 66
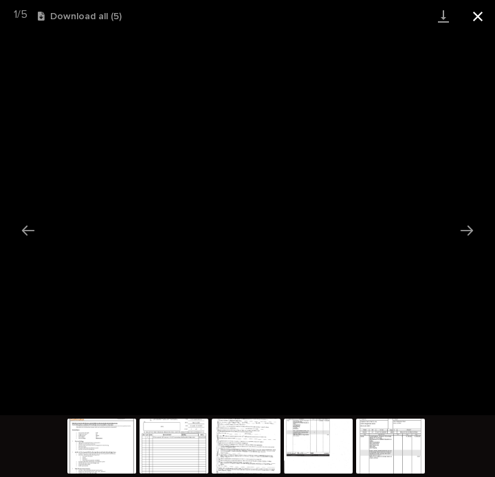
click at [481, 13] on button "Close gallery" at bounding box center [477, 16] width 34 height 32
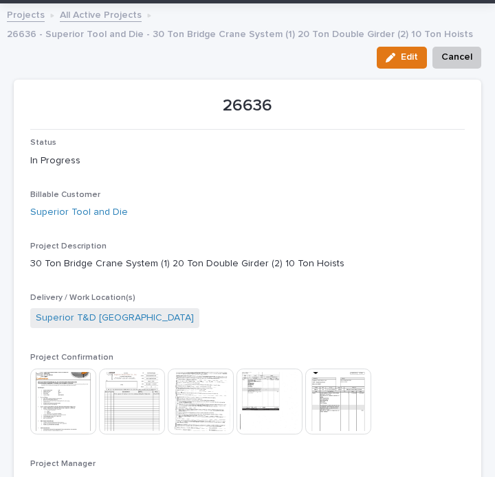
scroll to position [0, 0]
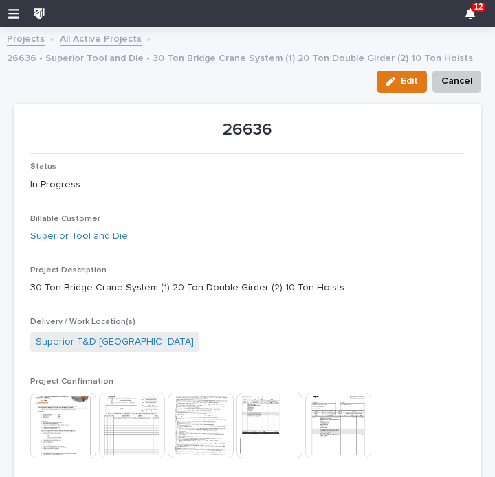
click at [96, 36] on link "All Active Projects" at bounding box center [101, 38] width 82 height 16
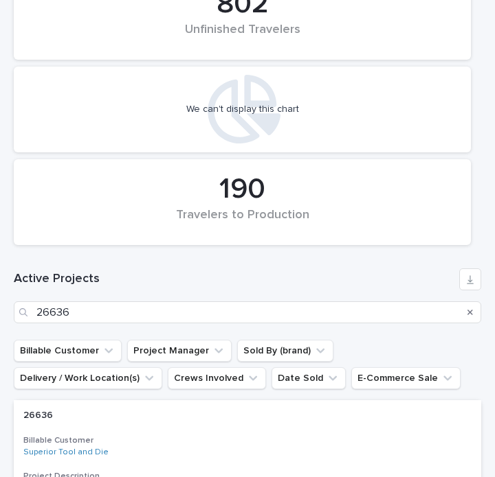
scroll to position [756, 0]
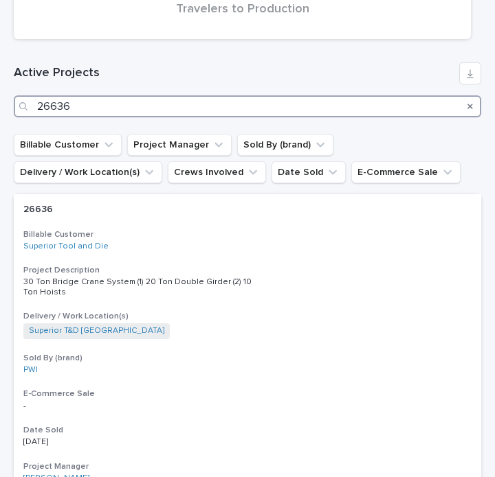
drag, startPoint x: 93, startPoint y: 102, endPoint x: -3, endPoint y: 104, distance: 96.9
click at [0, 104] on html "12 My Settings Log Out " 02. Projects " was added to your account Open 12 Proje…" at bounding box center [247, 238] width 495 height 477
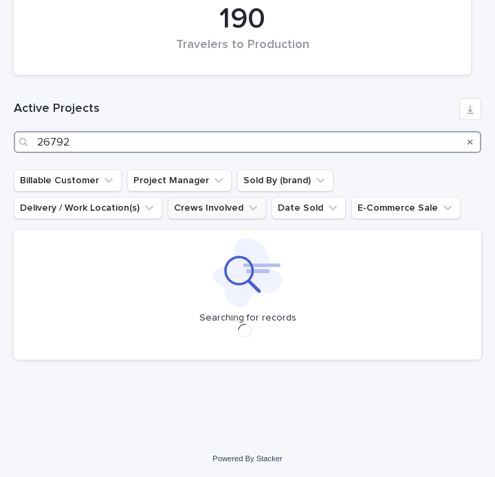
scroll to position [756, 0]
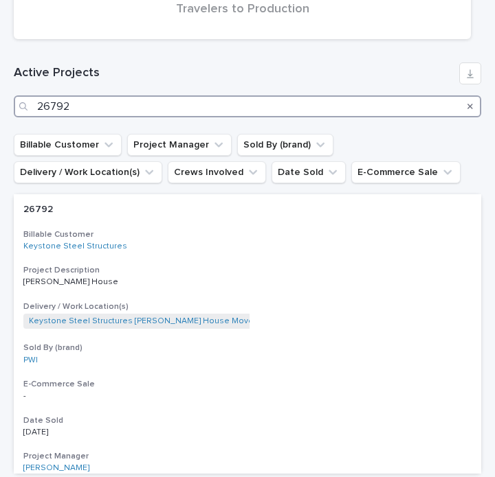
type input "26792"
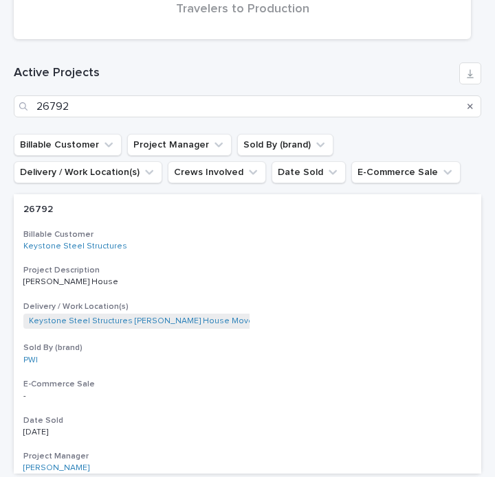
click at [214, 234] on h3 "Billable Customer" at bounding box center [247, 234] width 448 height 11
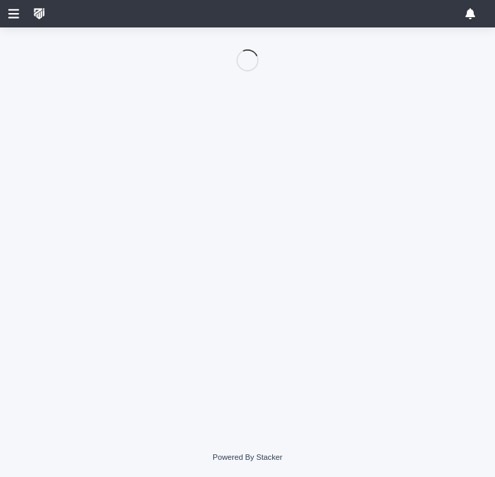
scroll to position [34, 0]
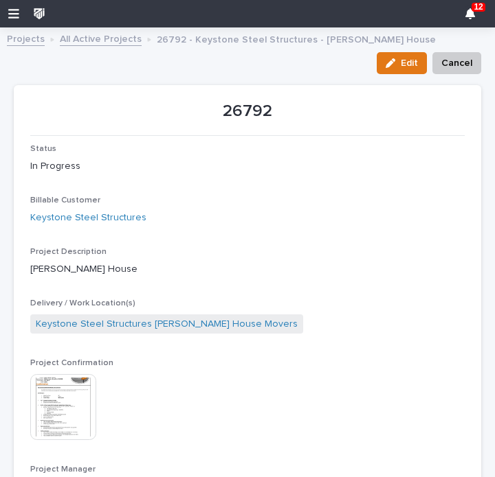
click at [66, 381] on img at bounding box center [63, 407] width 66 height 66
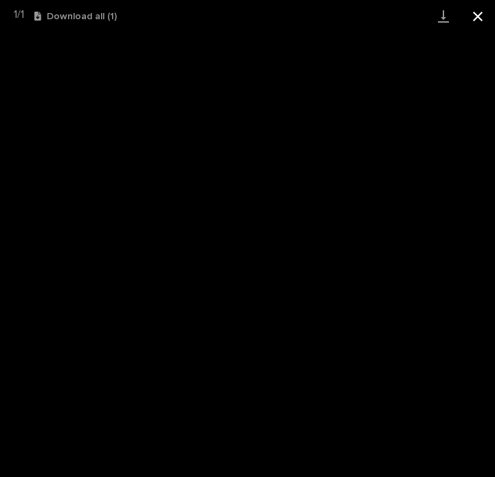
click at [479, 21] on button "Close gallery" at bounding box center [477, 16] width 34 height 32
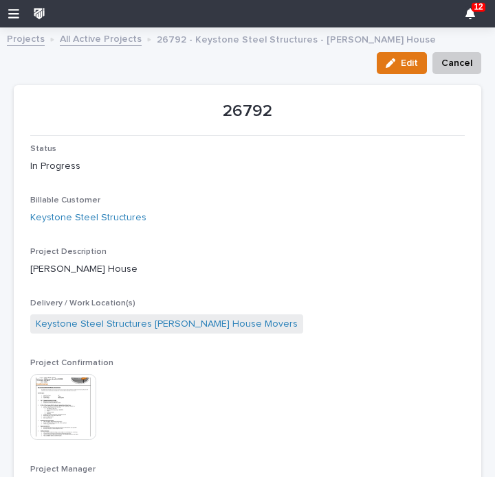
click at [41, 417] on img at bounding box center [63, 407] width 66 height 66
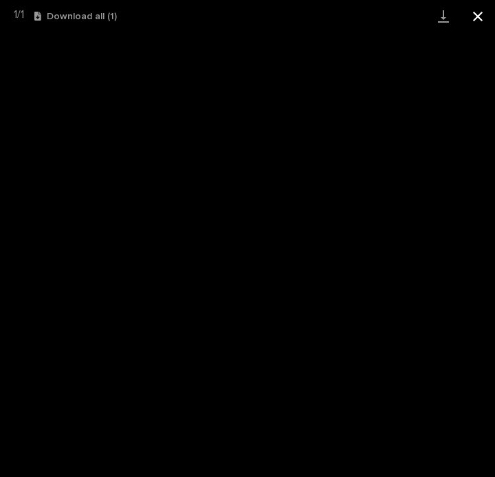
click at [473, 12] on button "Close gallery" at bounding box center [477, 16] width 34 height 32
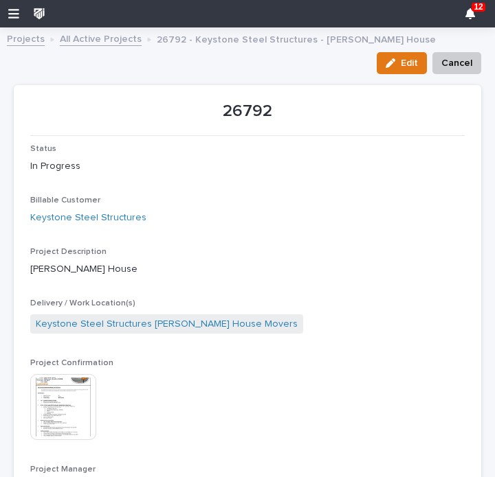
click at [100, 34] on link "All Active Projects" at bounding box center [101, 38] width 82 height 16
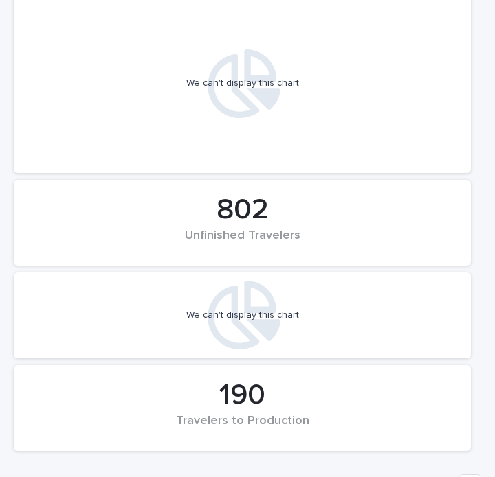
scroll to position [687, 0]
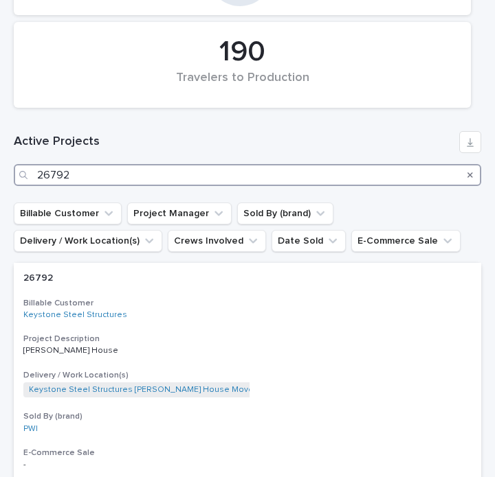
drag, startPoint x: 96, startPoint y: 174, endPoint x: -3, endPoint y: 173, distance: 99.6
click at [0, 173] on html "12 My Settings Log Out " 02. Projects " was added to your account Open 12 Proje…" at bounding box center [247, 238] width 495 height 477
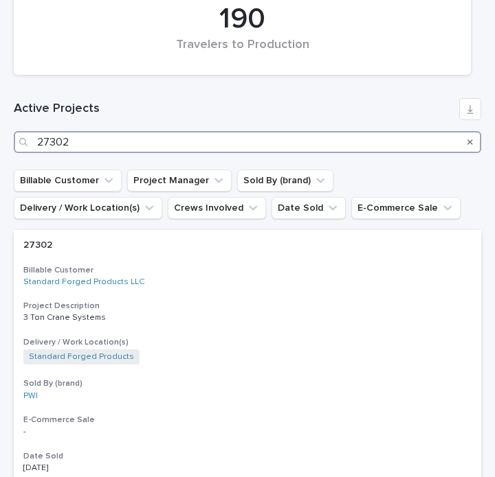
scroll to position [857, 0]
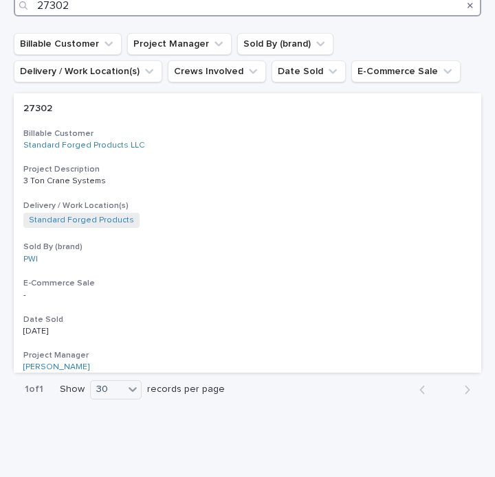
type input "27302"
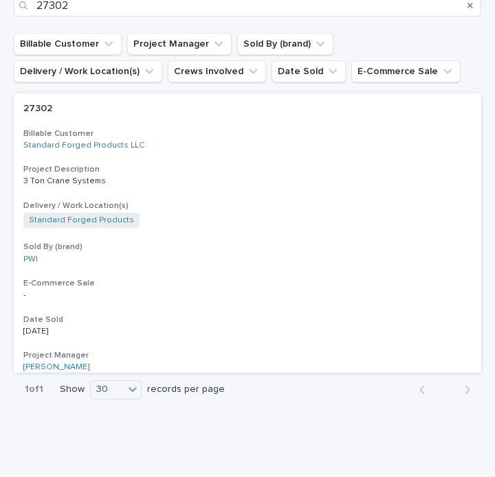
click at [170, 153] on div "27302 27302 Billable Customer Standard Forged Products LLC Project Description …" at bounding box center [247, 233] width 467 height 280
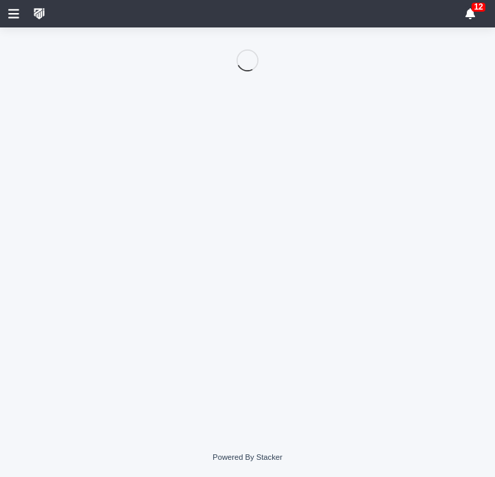
scroll to position [34, 0]
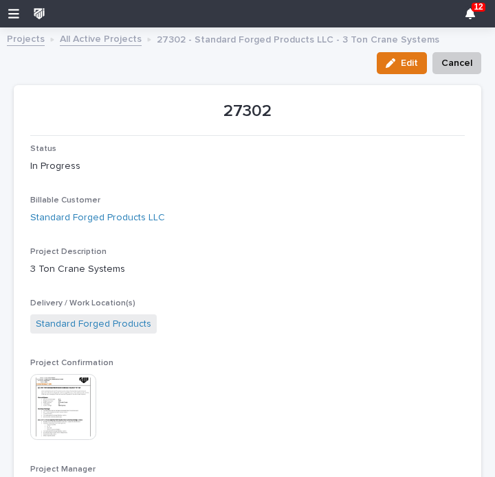
click at [65, 384] on img at bounding box center [63, 407] width 66 height 66
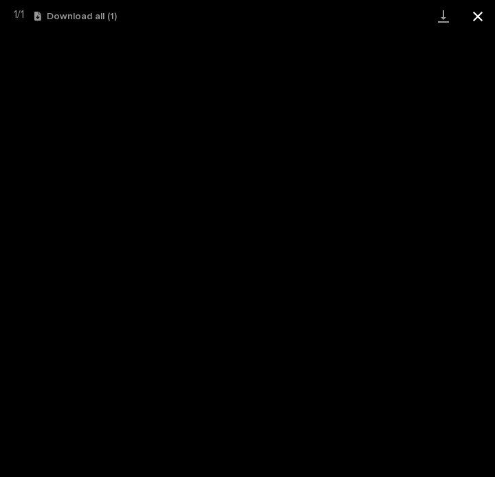
click at [478, 11] on button "Close gallery" at bounding box center [477, 16] width 34 height 32
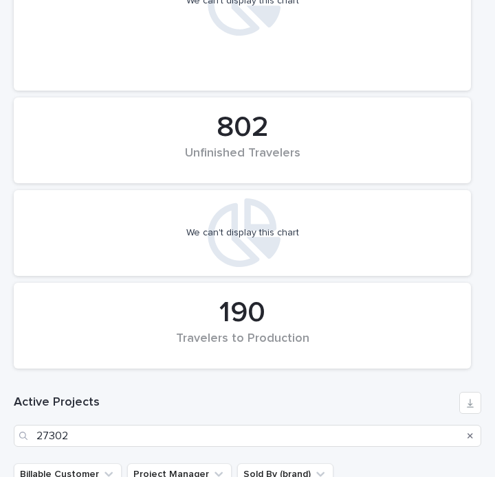
scroll to position [618, 0]
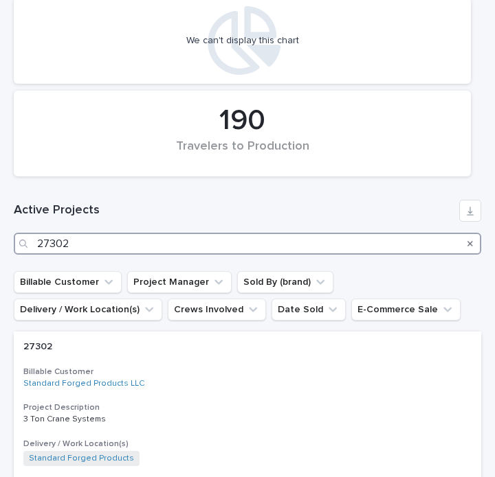
drag, startPoint x: 146, startPoint y: 251, endPoint x: 5, endPoint y: 250, distance: 140.8
click at [5, 250] on div "Loading... Saving… Loading... Saving… 453 Active Projects We can't display this…" at bounding box center [247, 65] width 495 height 1297
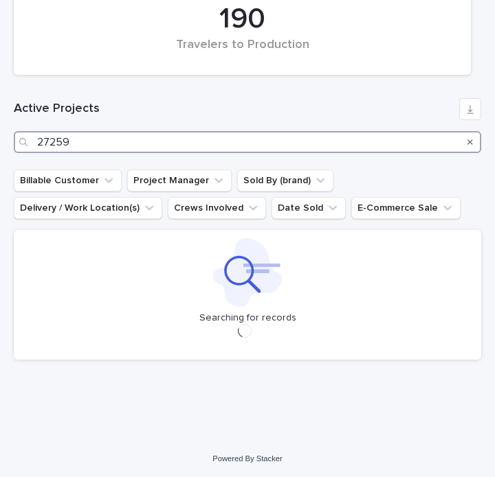
scroll to position [857, 0]
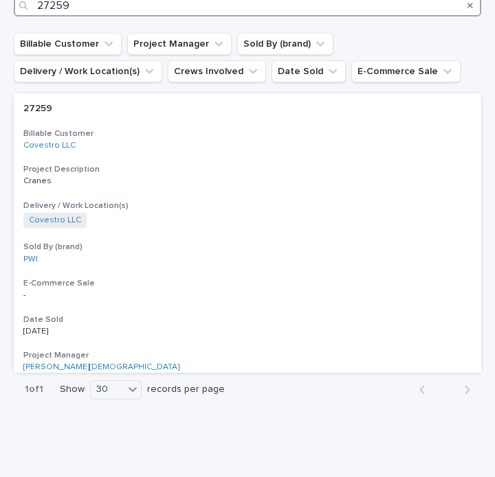
type input "27259"
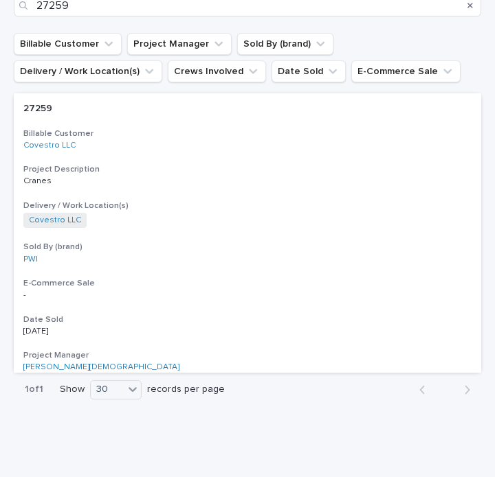
click at [198, 186] on div "27259 27259 Billable Customer Covestro LLC Project Description Cranes Delivery …" at bounding box center [247, 233] width 467 height 280
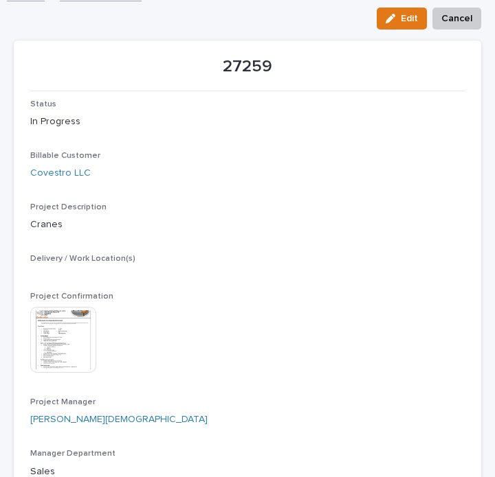
scroll to position [69, 0]
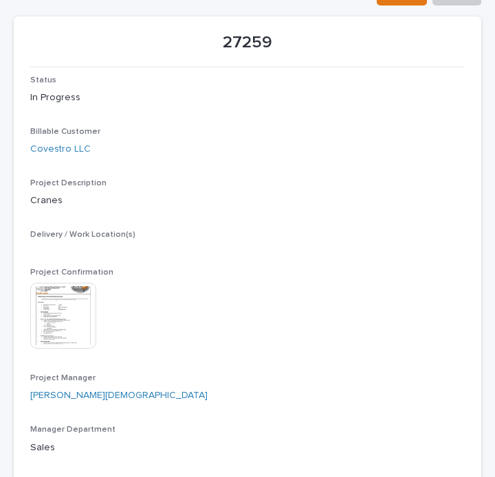
click at [69, 315] on img at bounding box center [63, 316] width 66 height 66
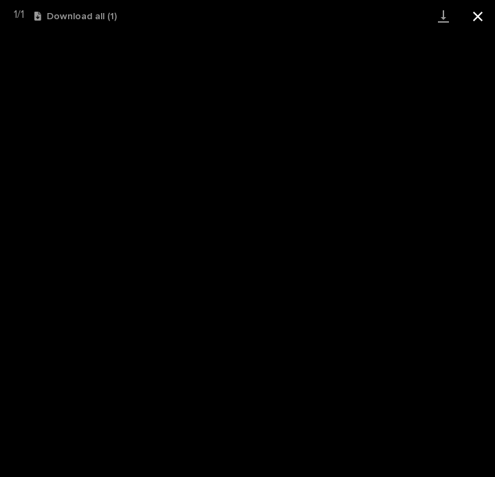
click at [481, 14] on button "Close gallery" at bounding box center [477, 16] width 34 height 32
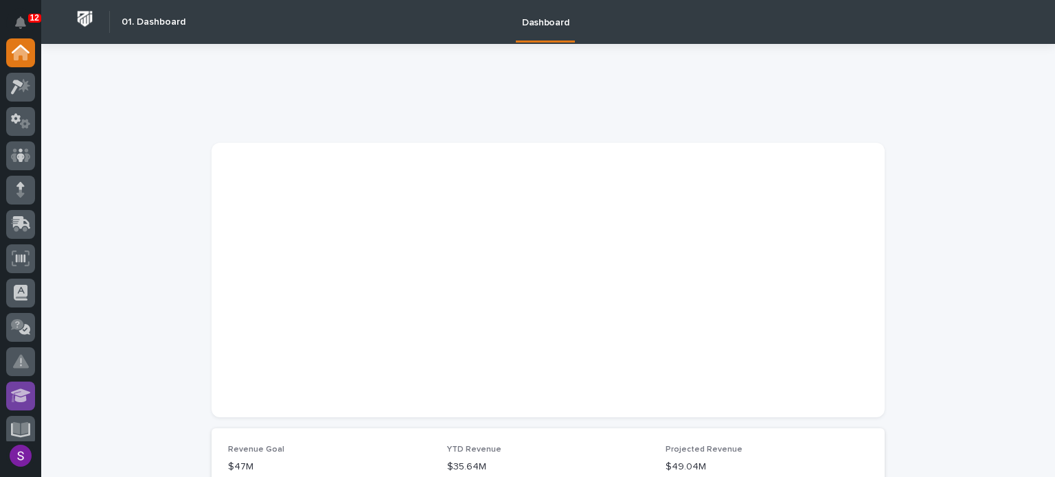
scroll to position [137, 0]
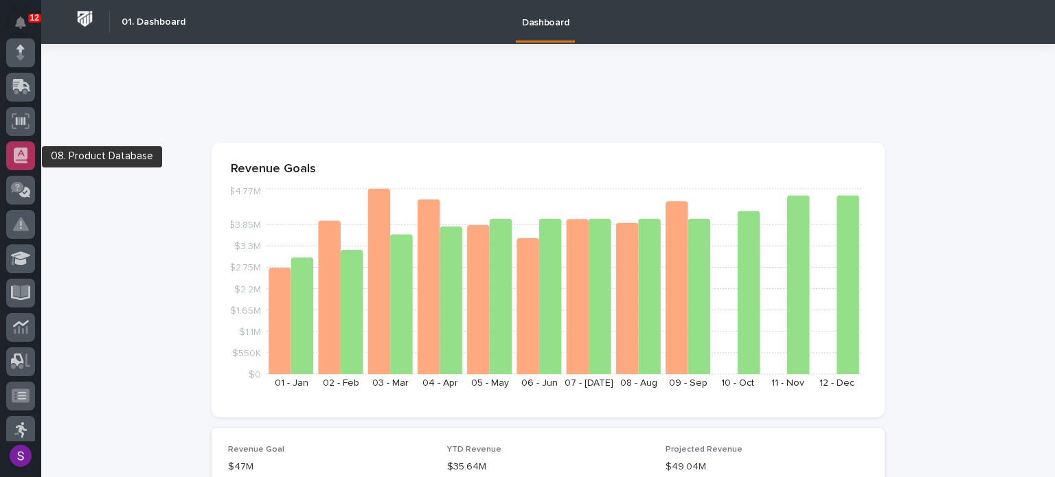
click at [21, 159] on icon at bounding box center [21, 160] width 11 height 2
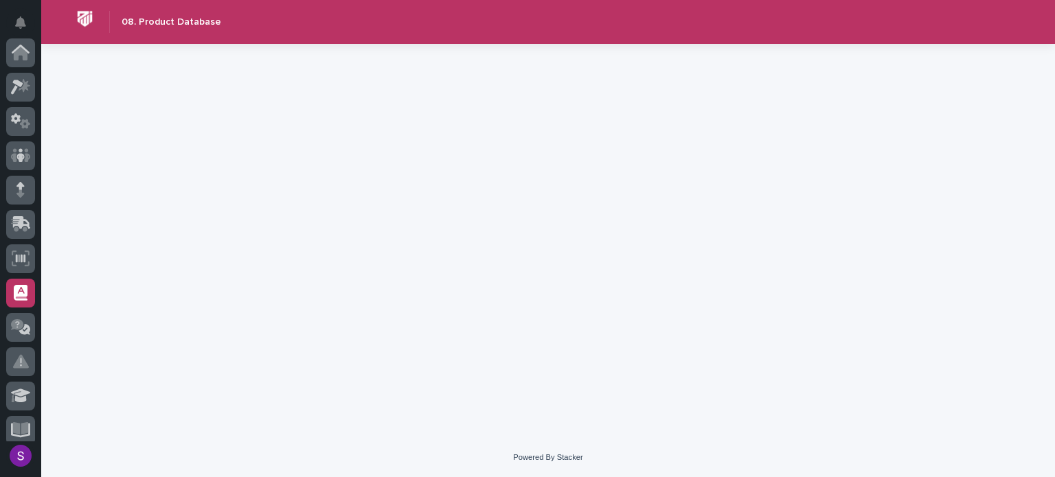
scroll to position [240, 0]
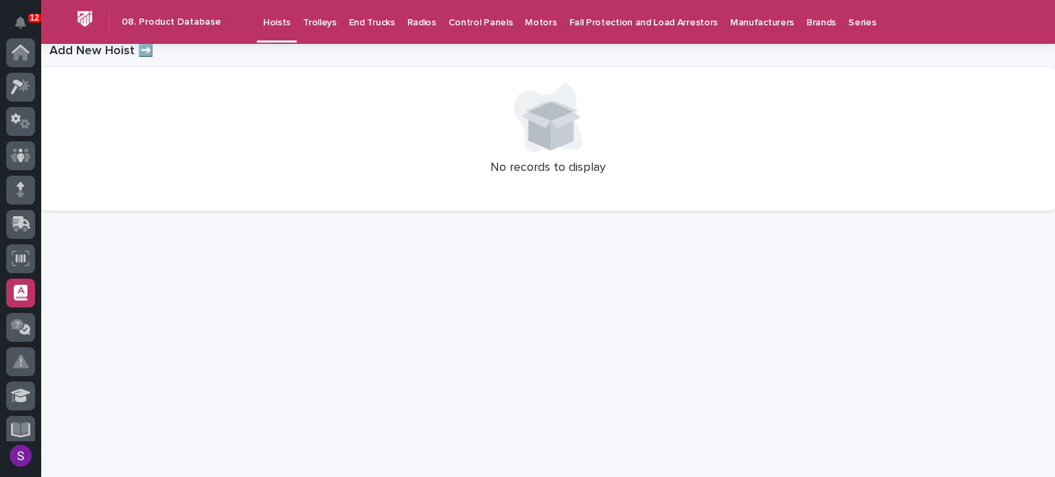
scroll to position [240, 0]
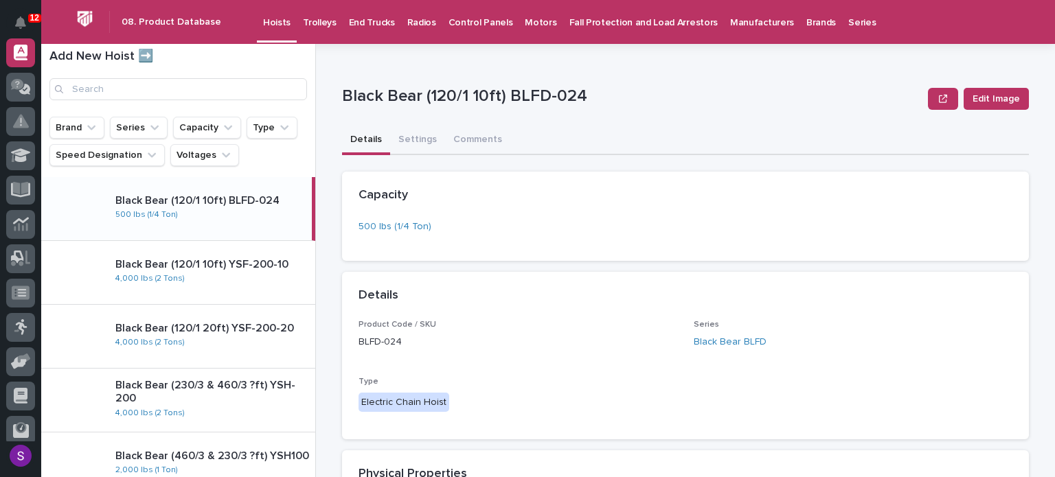
click at [419, 24] on p "Radios" at bounding box center [421, 14] width 29 height 29
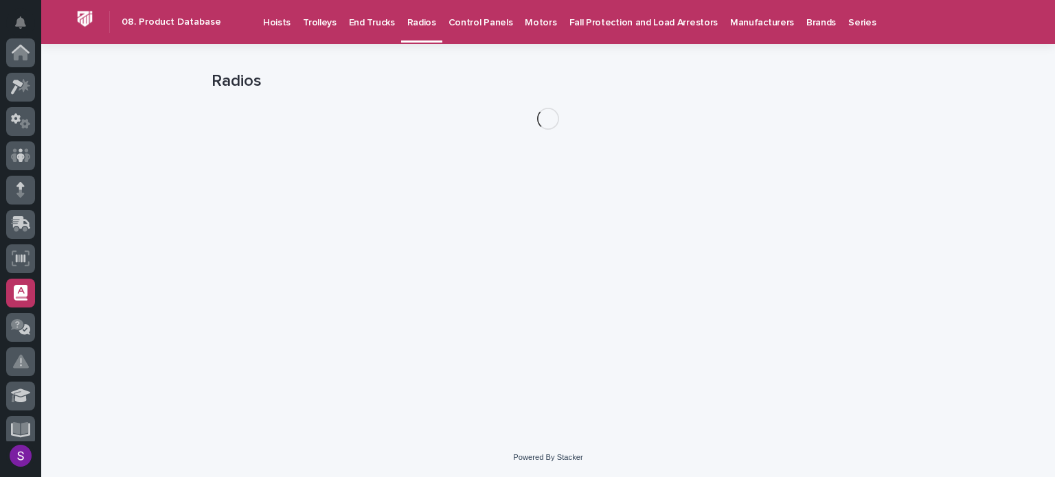
scroll to position [240, 0]
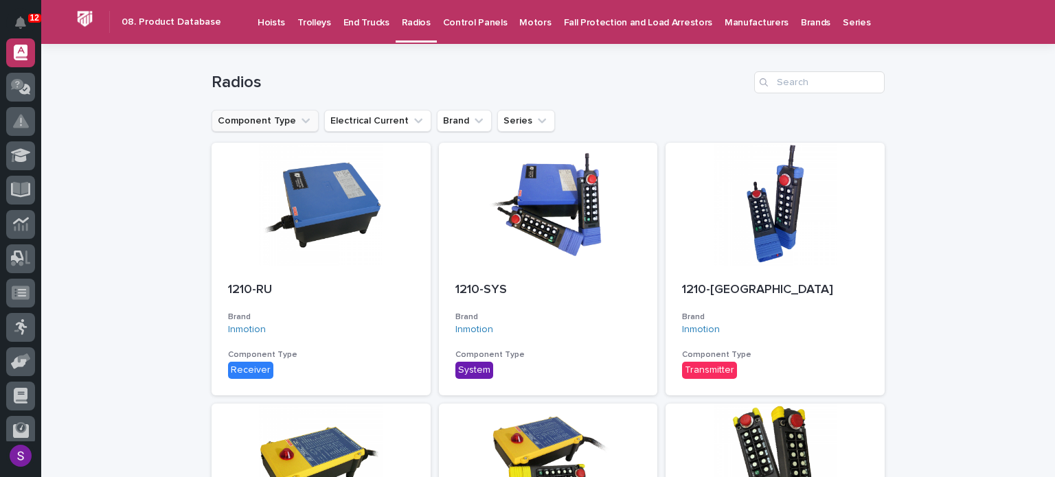
click at [275, 117] on button "Component Type" at bounding box center [265, 121] width 107 height 22
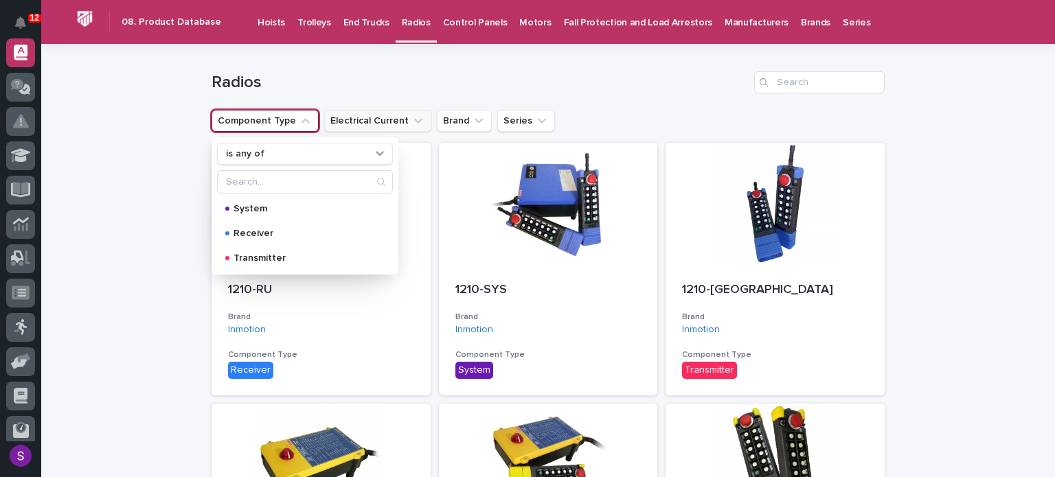
click at [391, 120] on button "Electrical Current" at bounding box center [377, 121] width 107 height 22
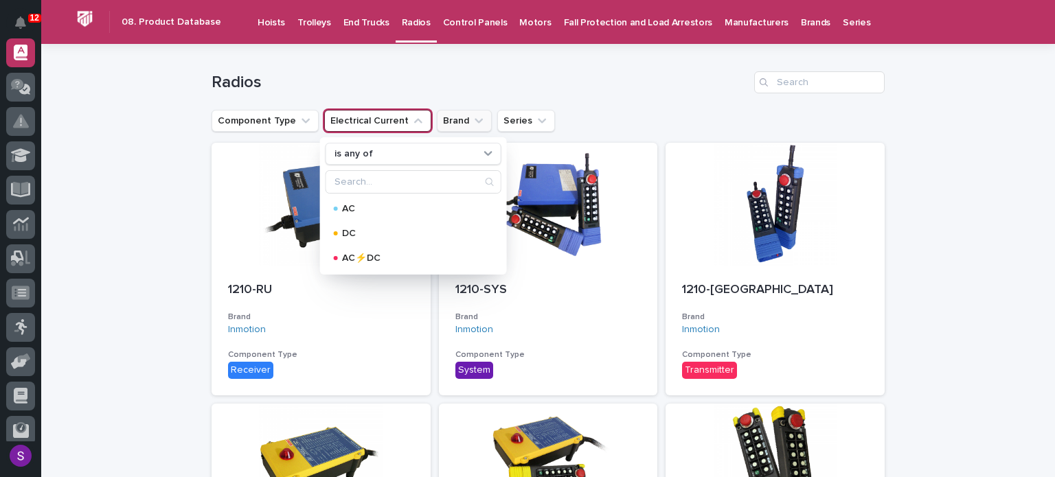
click at [449, 122] on button "Brand" at bounding box center [464, 121] width 55 height 22
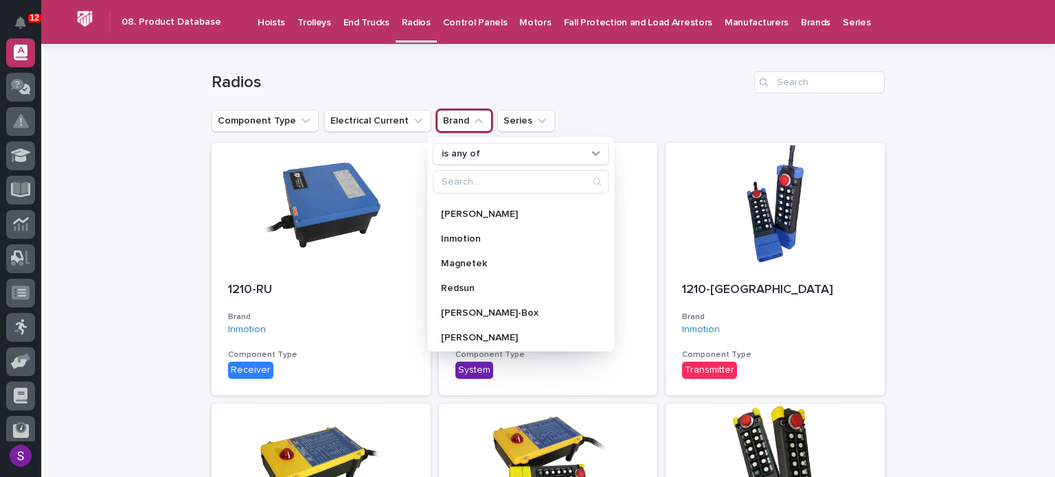
scroll to position [195, 0]
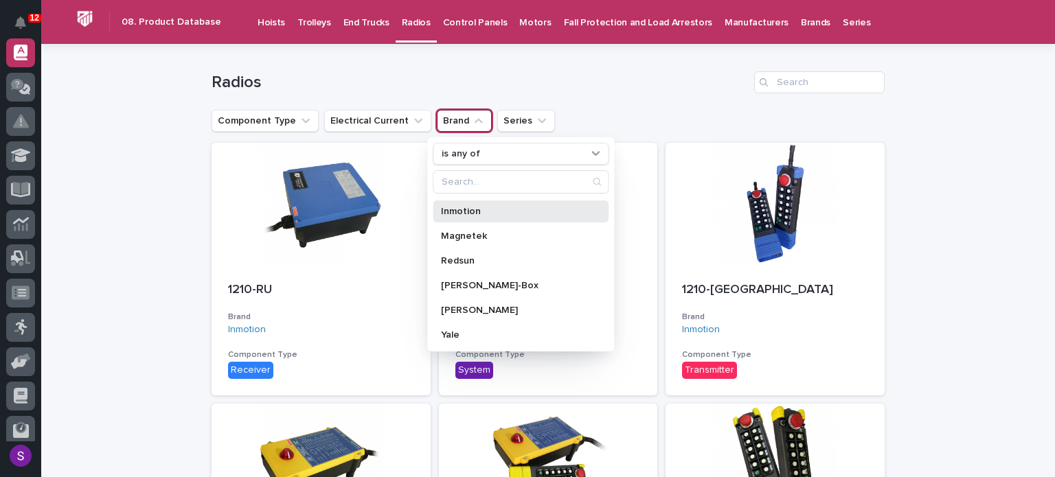
click at [477, 215] on p "Inmotion" at bounding box center [514, 212] width 146 height 10
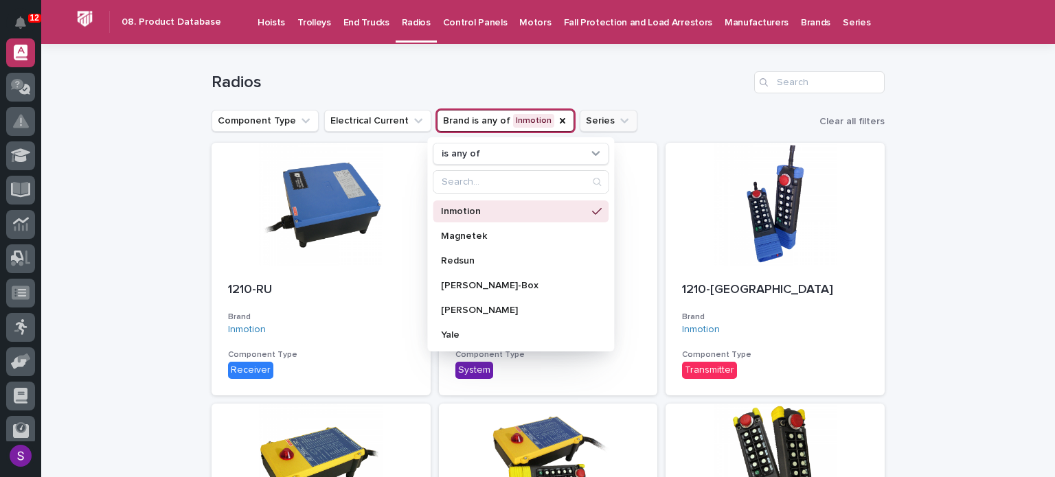
click at [618, 124] on icon "Series" at bounding box center [625, 121] width 14 height 14
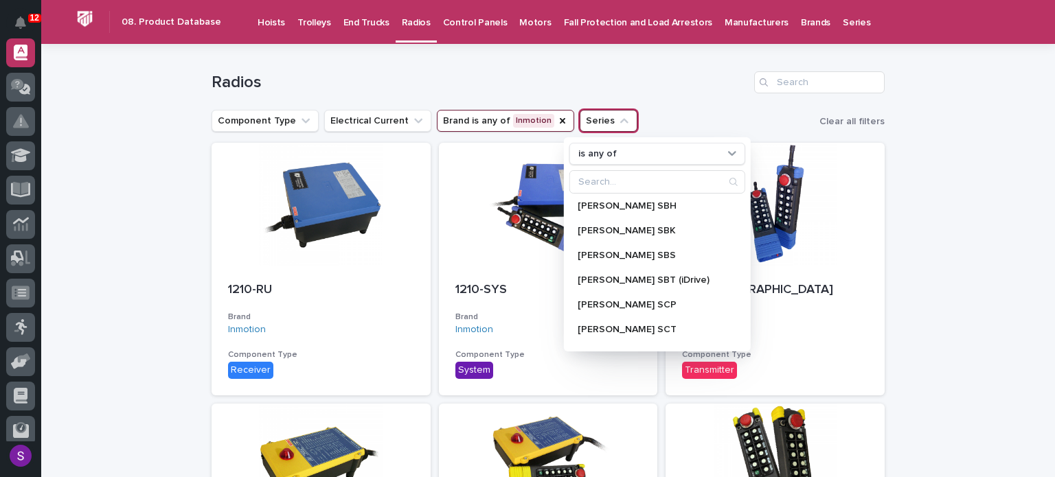
scroll to position [1086, 0]
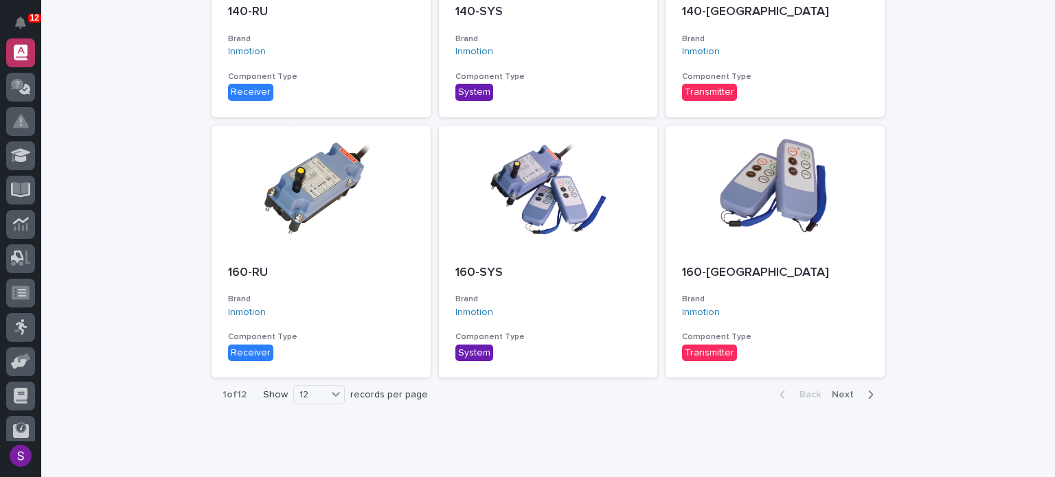
scroll to position [842, 0]
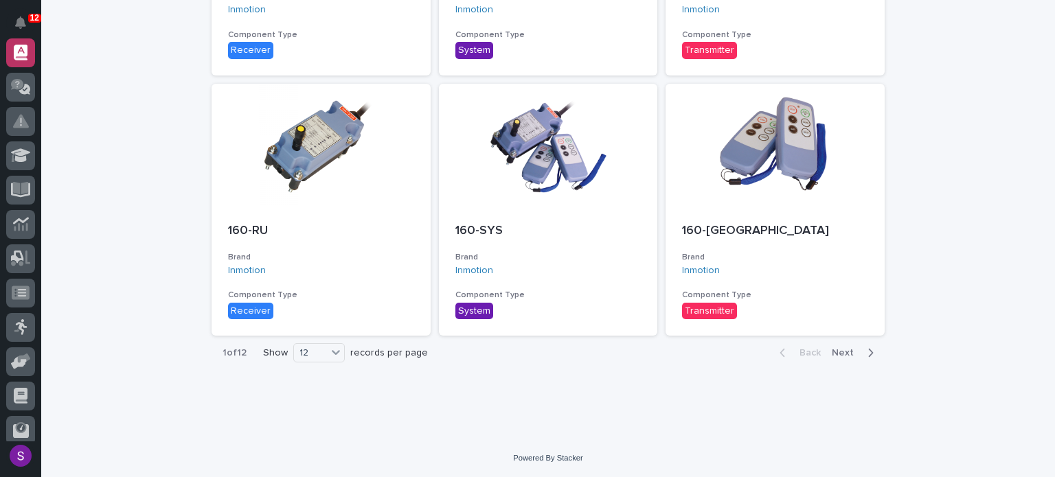
click at [849, 355] on span "Next" at bounding box center [847, 353] width 30 height 10
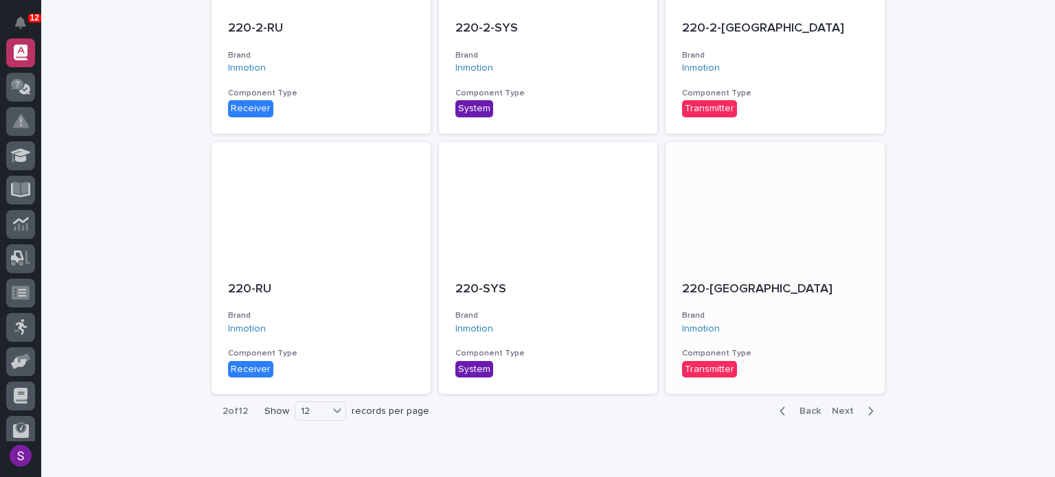
scroll to position [842, 0]
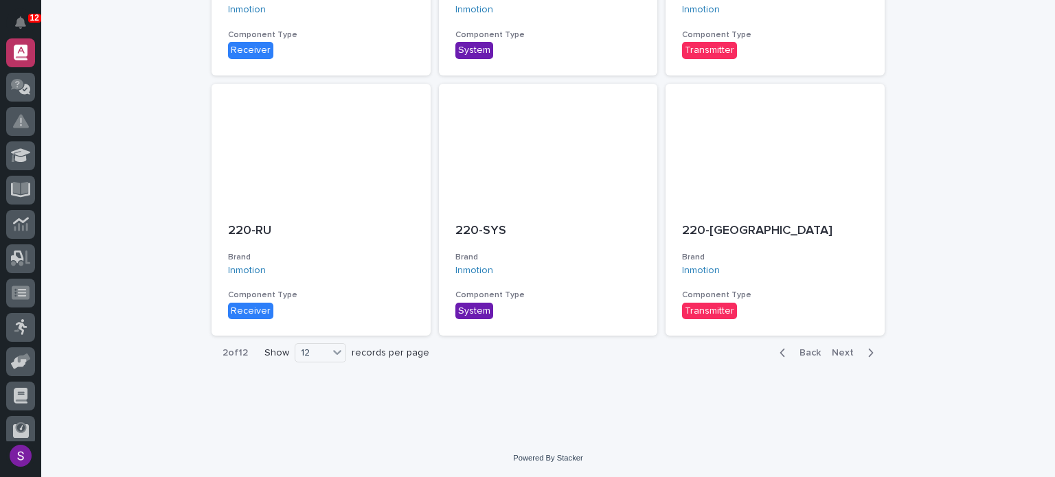
click at [840, 355] on span "Next" at bounding box center [847, 353] width 30 height 10
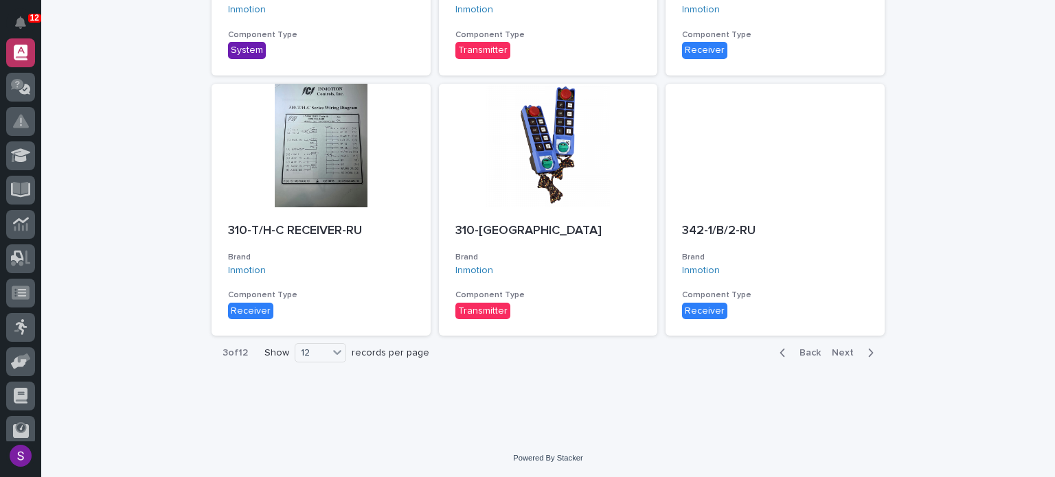
click at [840, 355] on span "Next" at bounding box center [847, 353] width 30 height 10
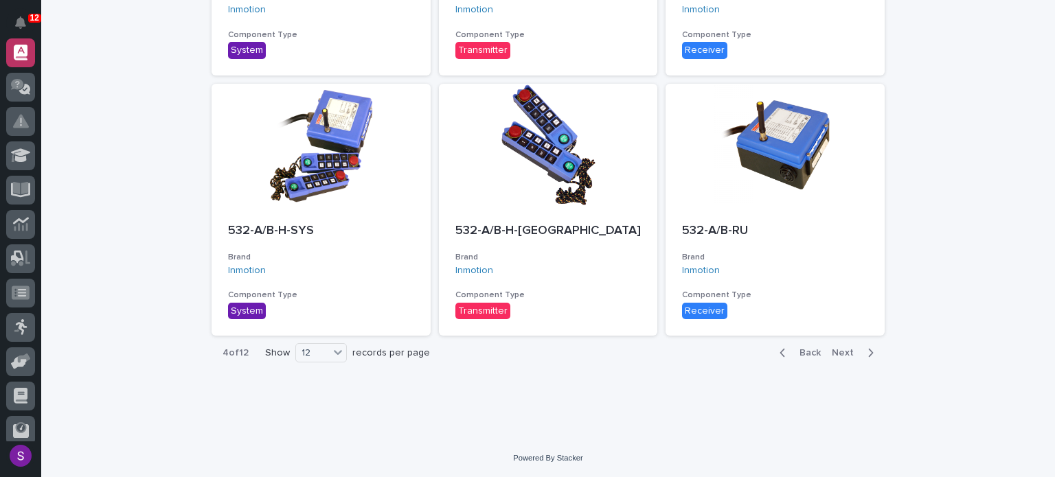
click at [840, 355] on span "Next" at bounding box center [847, 353] width 30 height 10
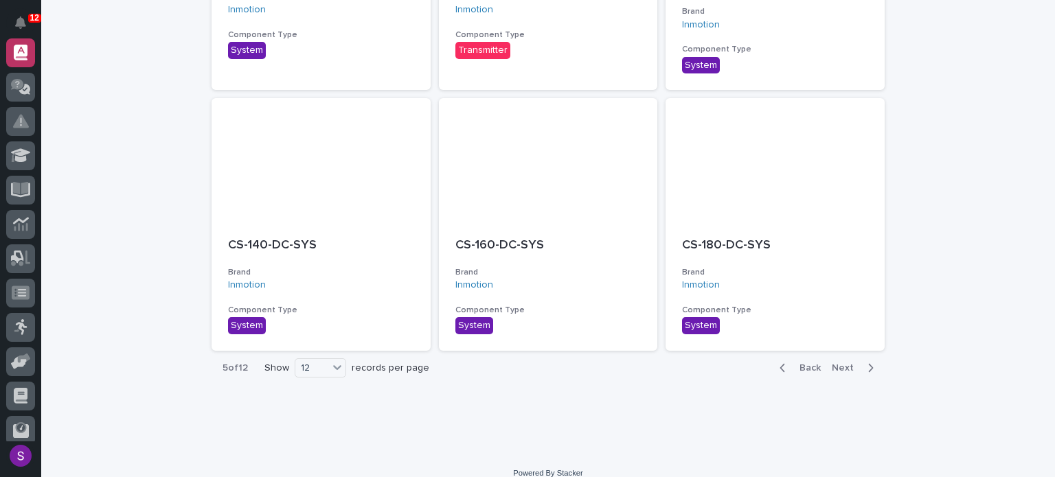
click at [840, 363] on span "Next" at bounding box center [847, 368] width 30 height 10
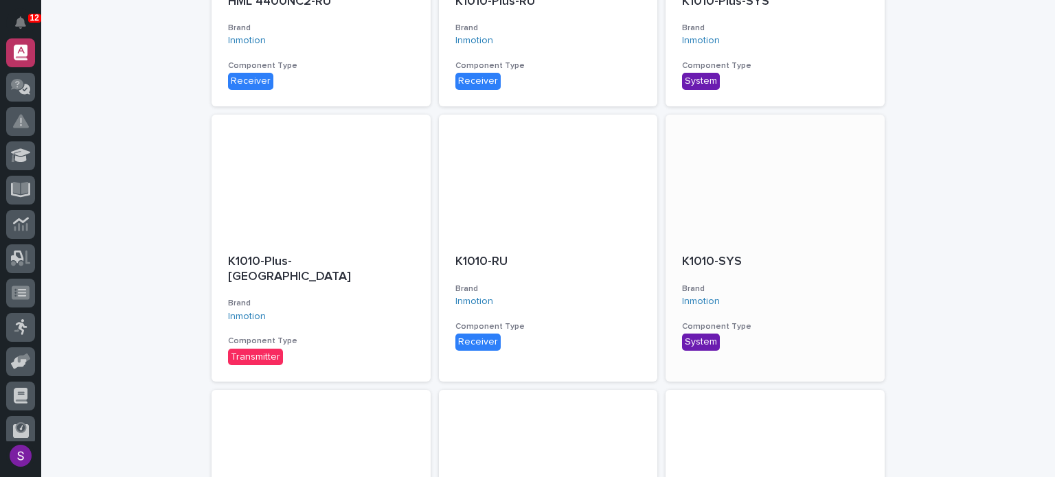
scroll to position [842, 0]
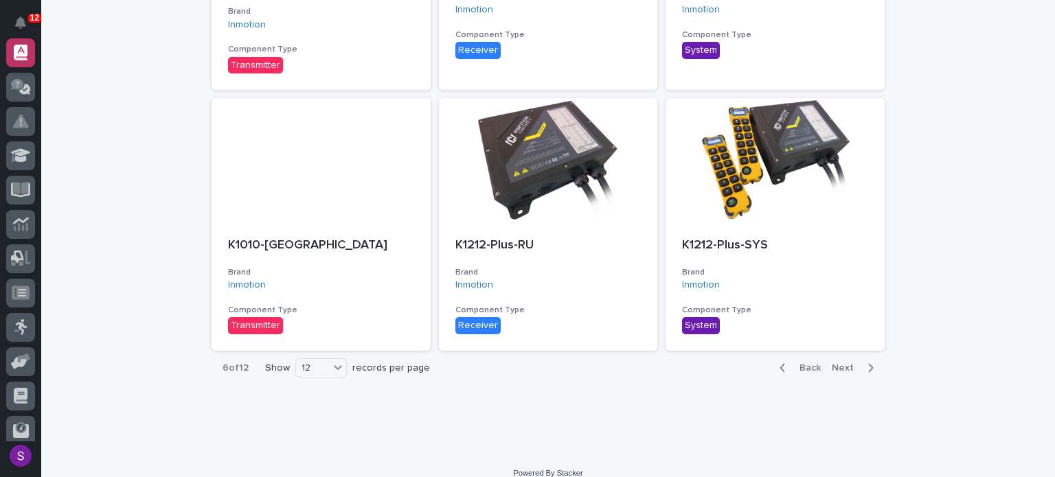
click at [844, 363] on span "Next" at bounding box center [847, 368] width 30 height 10
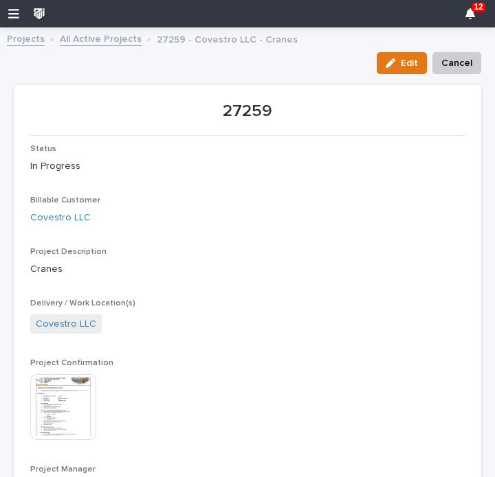
scroll to position [34, 0]
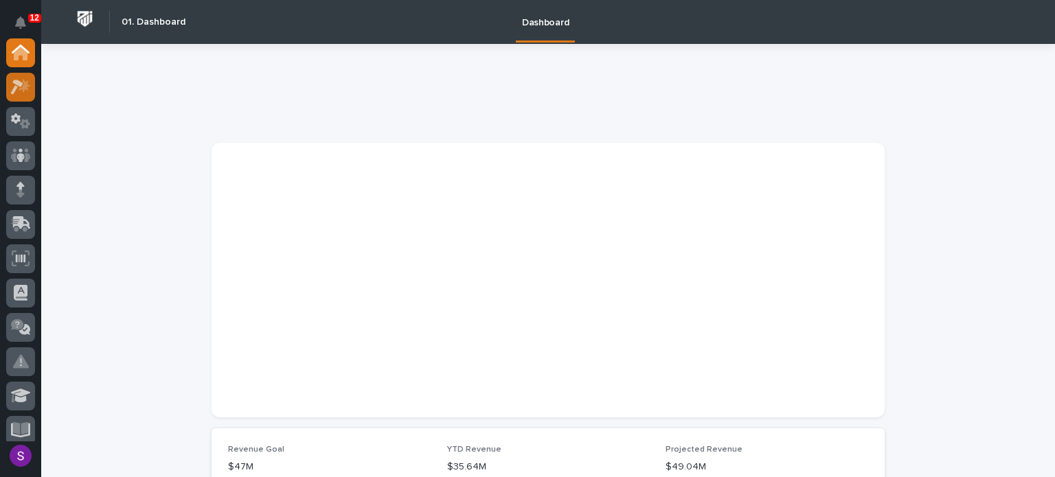
click at [17, 88] on icon at bounding box center [21, 87] width 20 height 16
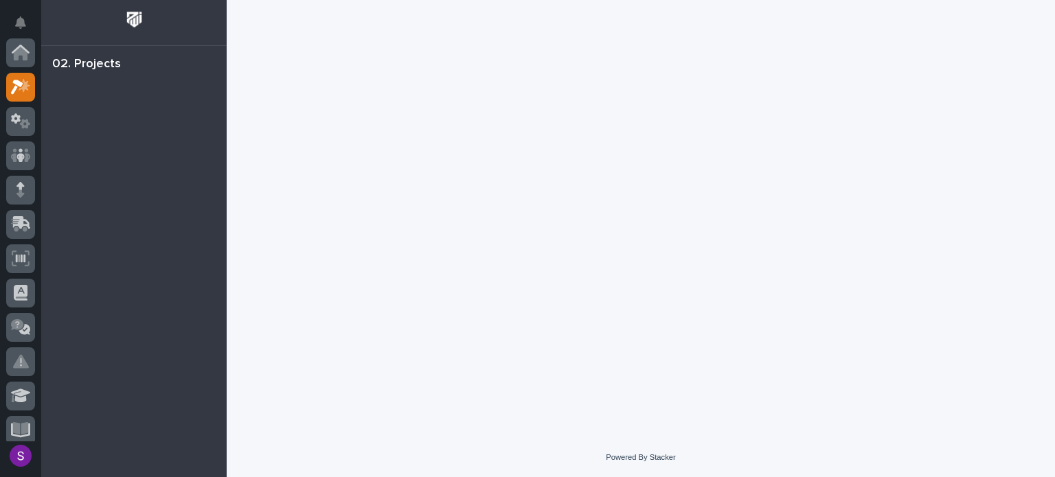
scroll to position [34, 0]
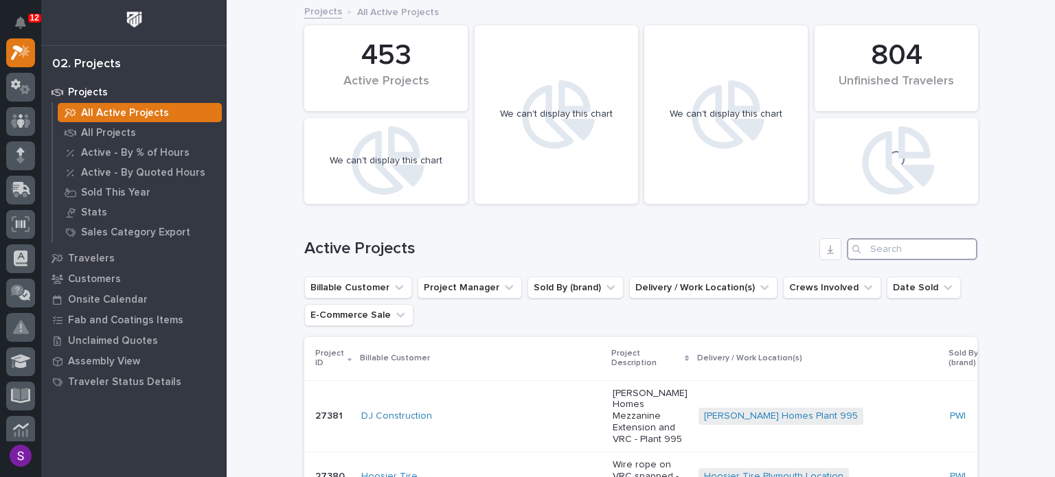
click at [919, 243] on input "Search" at bounding box center [912, 249] width 131 height 22
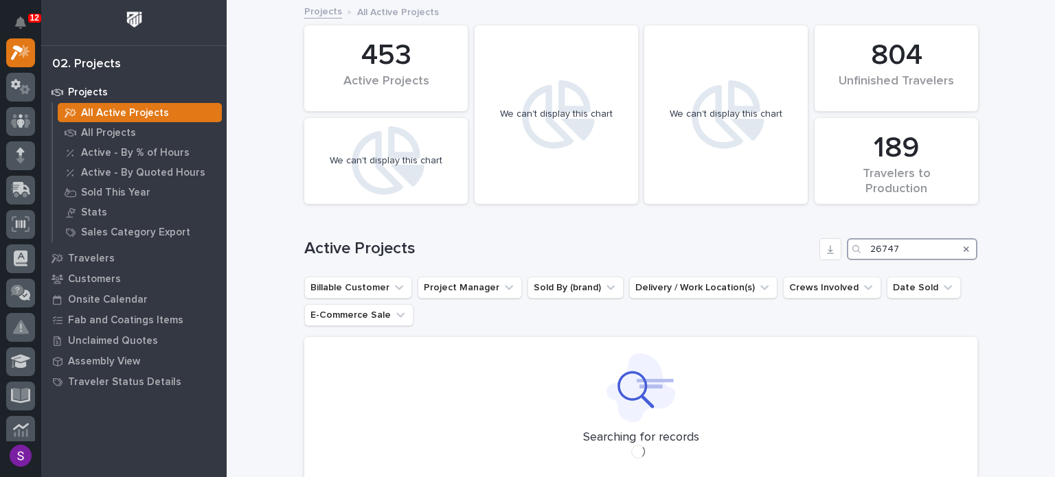
scroll to position [85, 0]
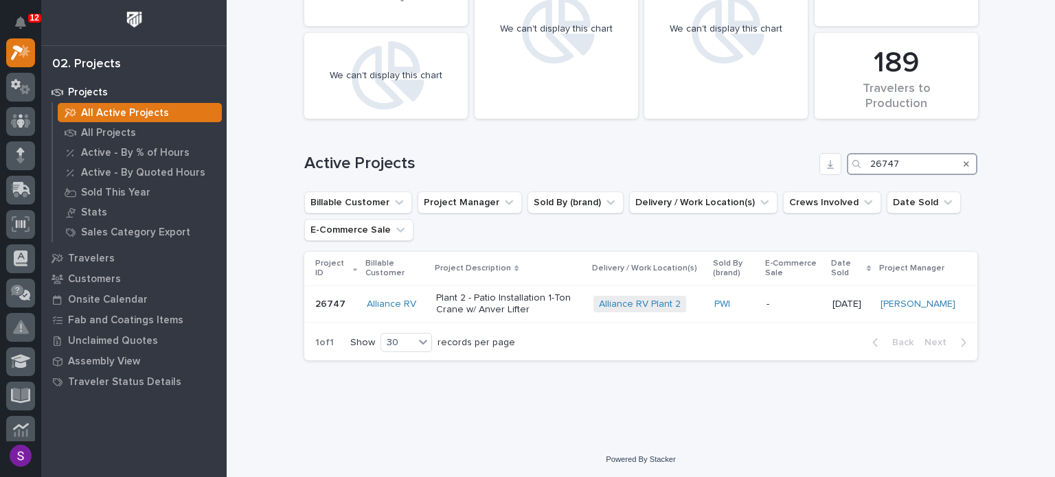
type input "26747"
